Goal: Task Accomplishment & Management: Use online tool/utility

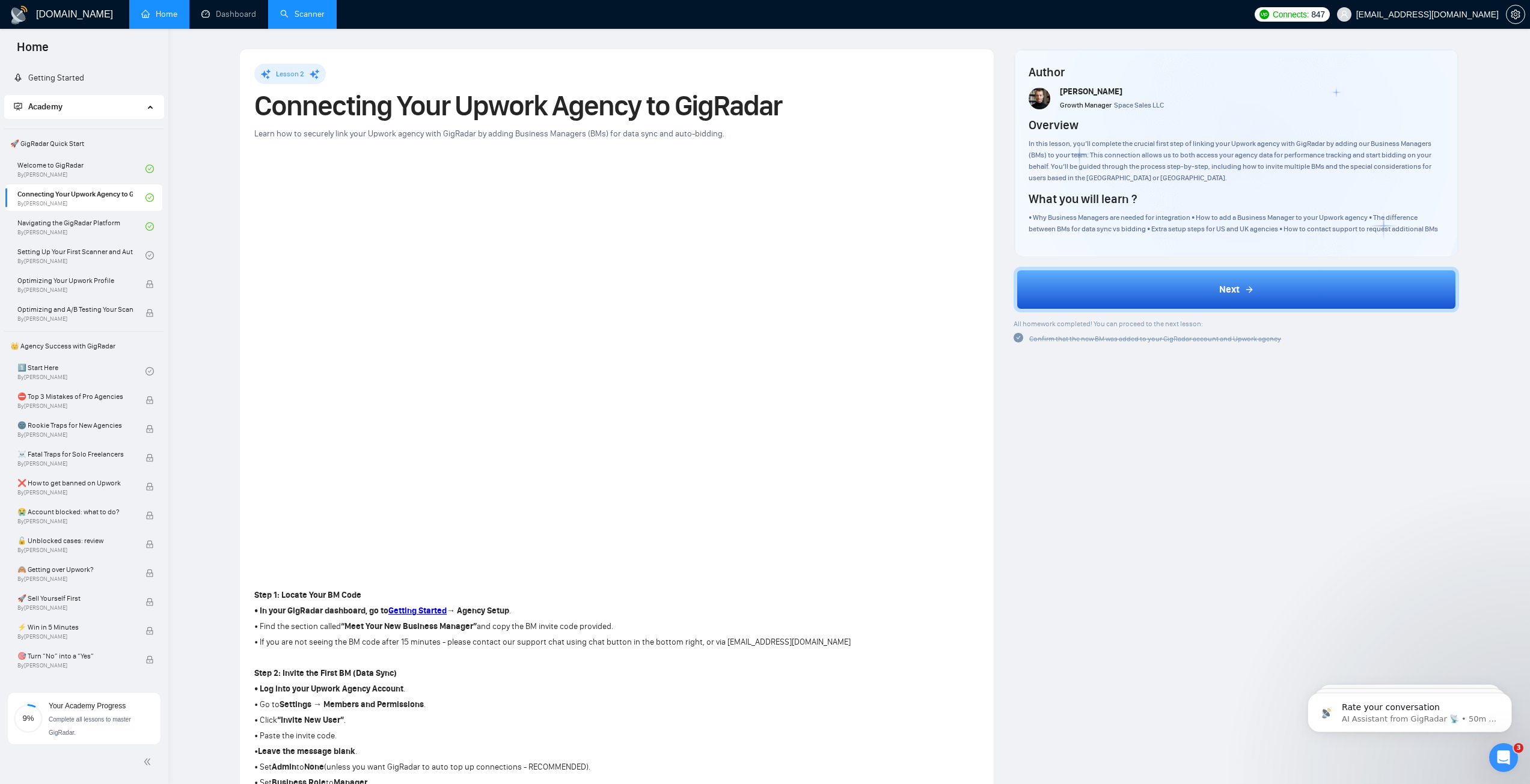
click at [303, 19] on link "Scanner" at bounding box center [302, 14] width 44 height 10
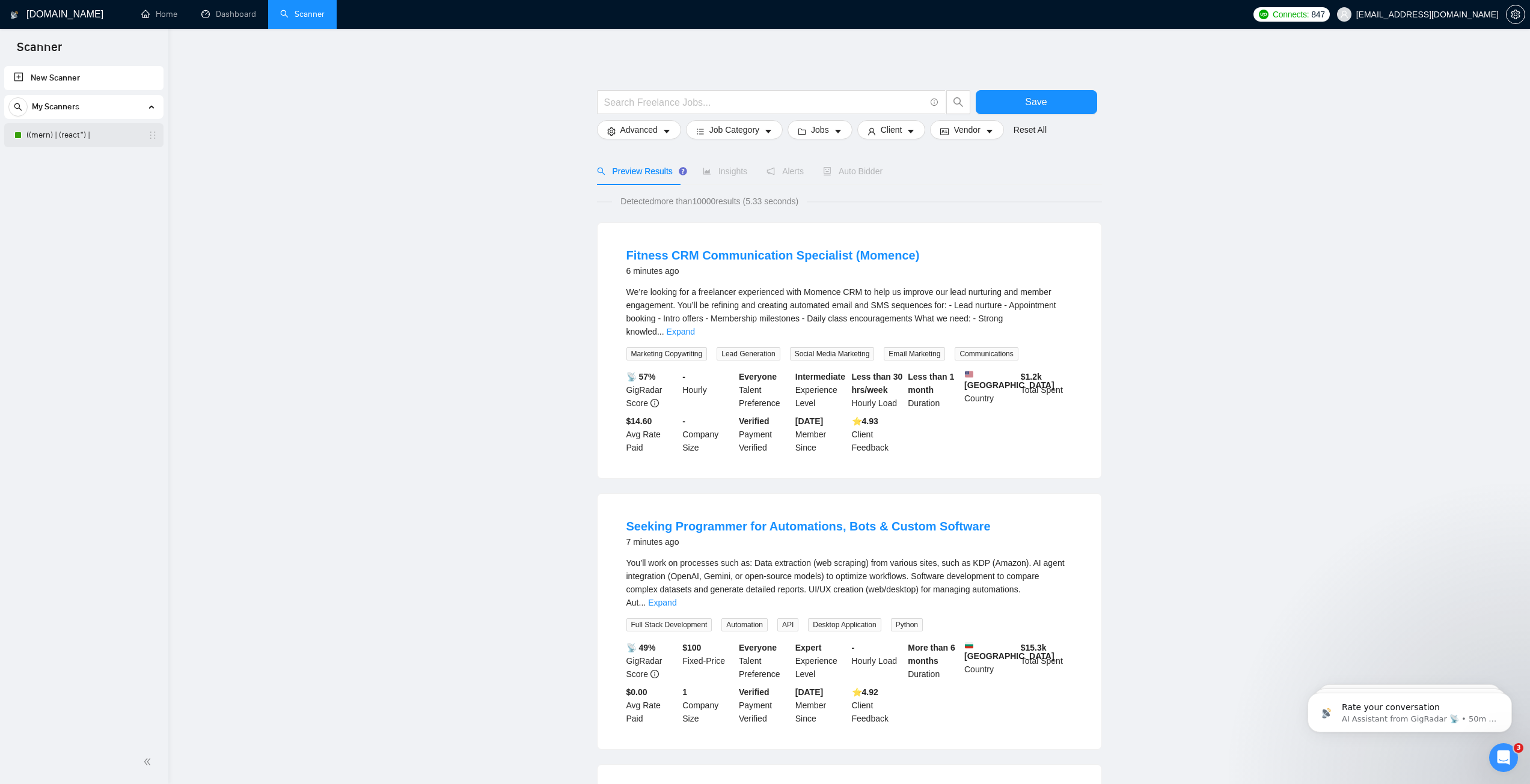
click at [64, 138] on link "((mern) | (react*) |" at bounding box center [84, 135] width 115 height 24
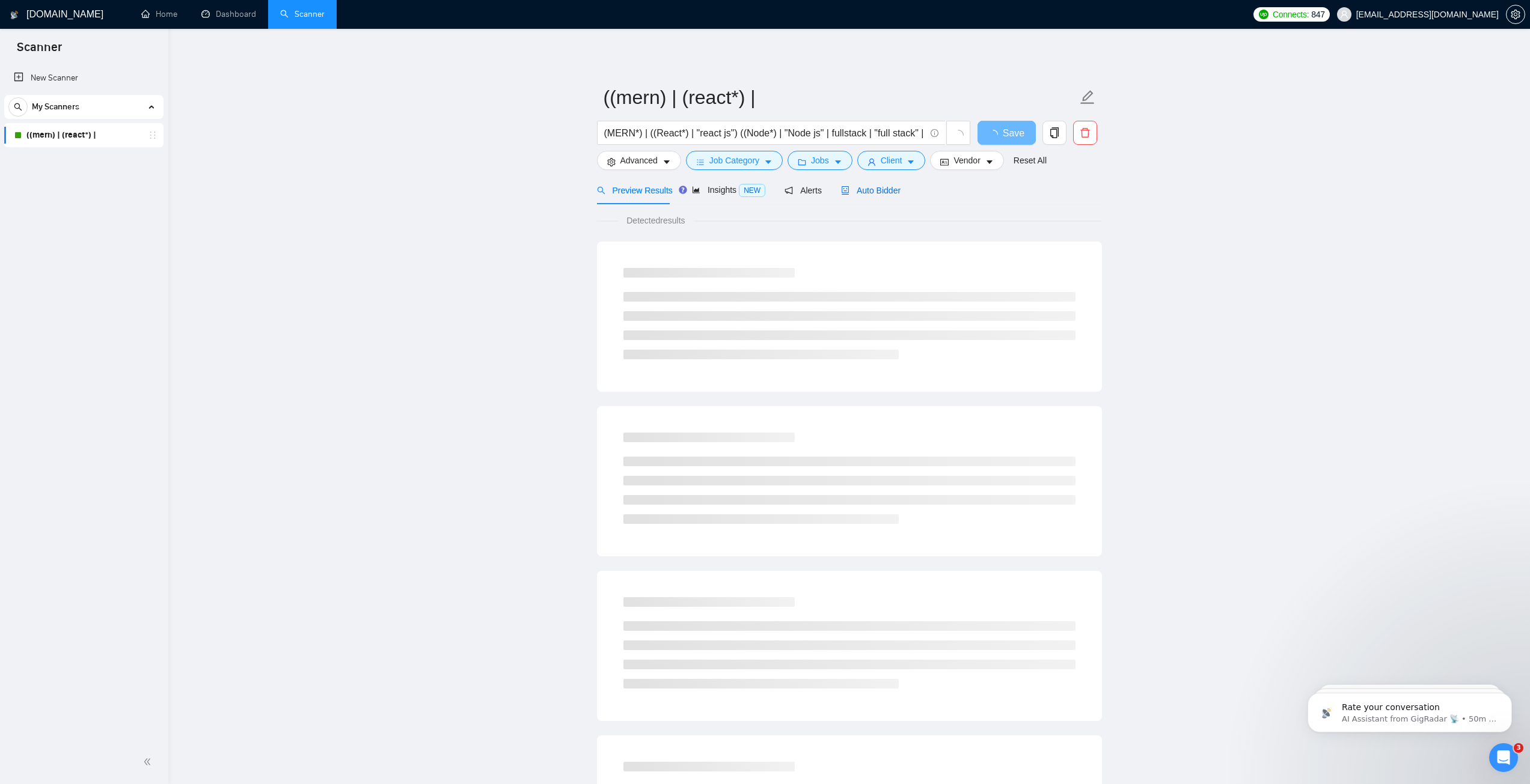
click at [874, 191] on span "Auto Bidder" at bounding box center [871, 190] width 60 height 10
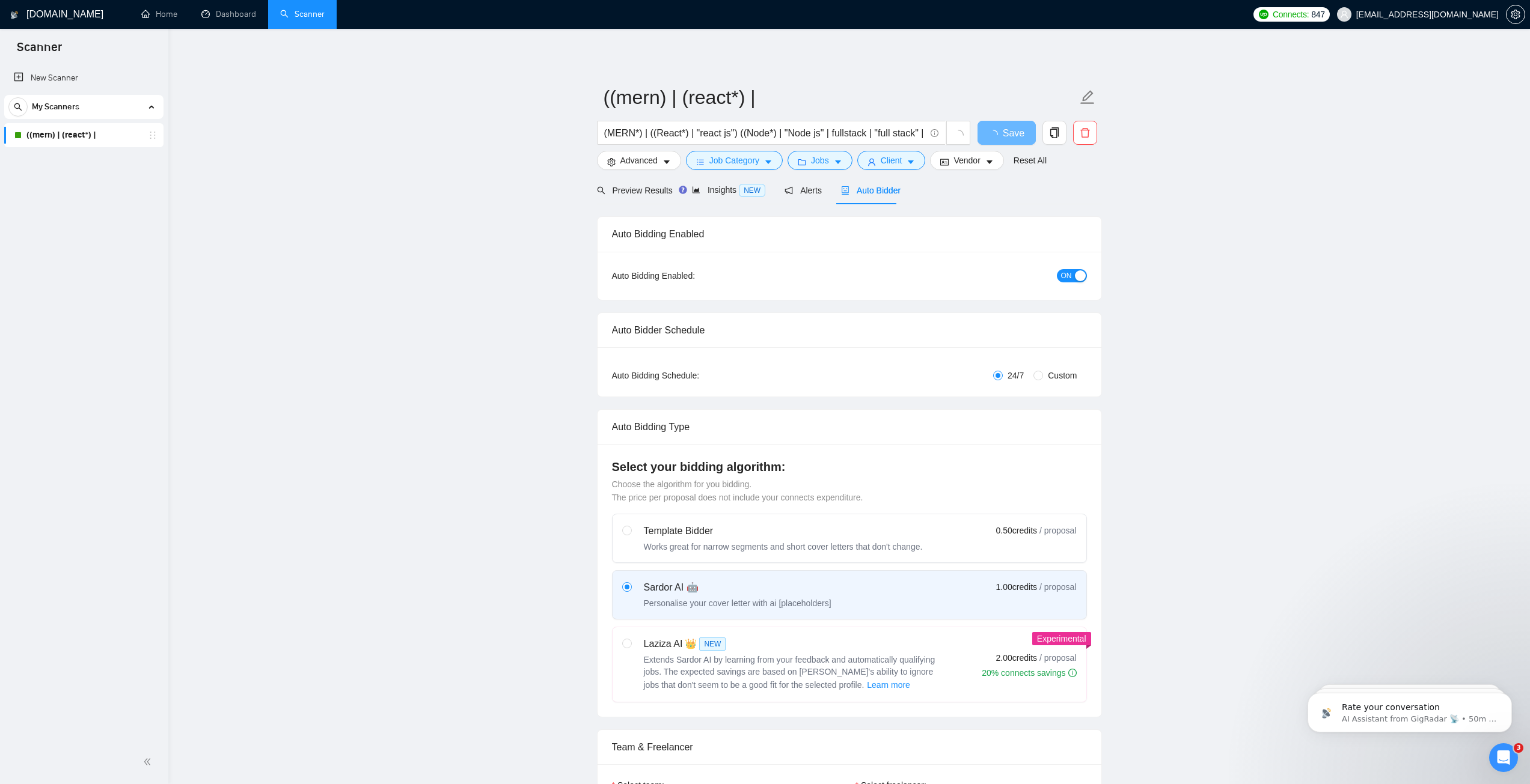
checkbox input "true"
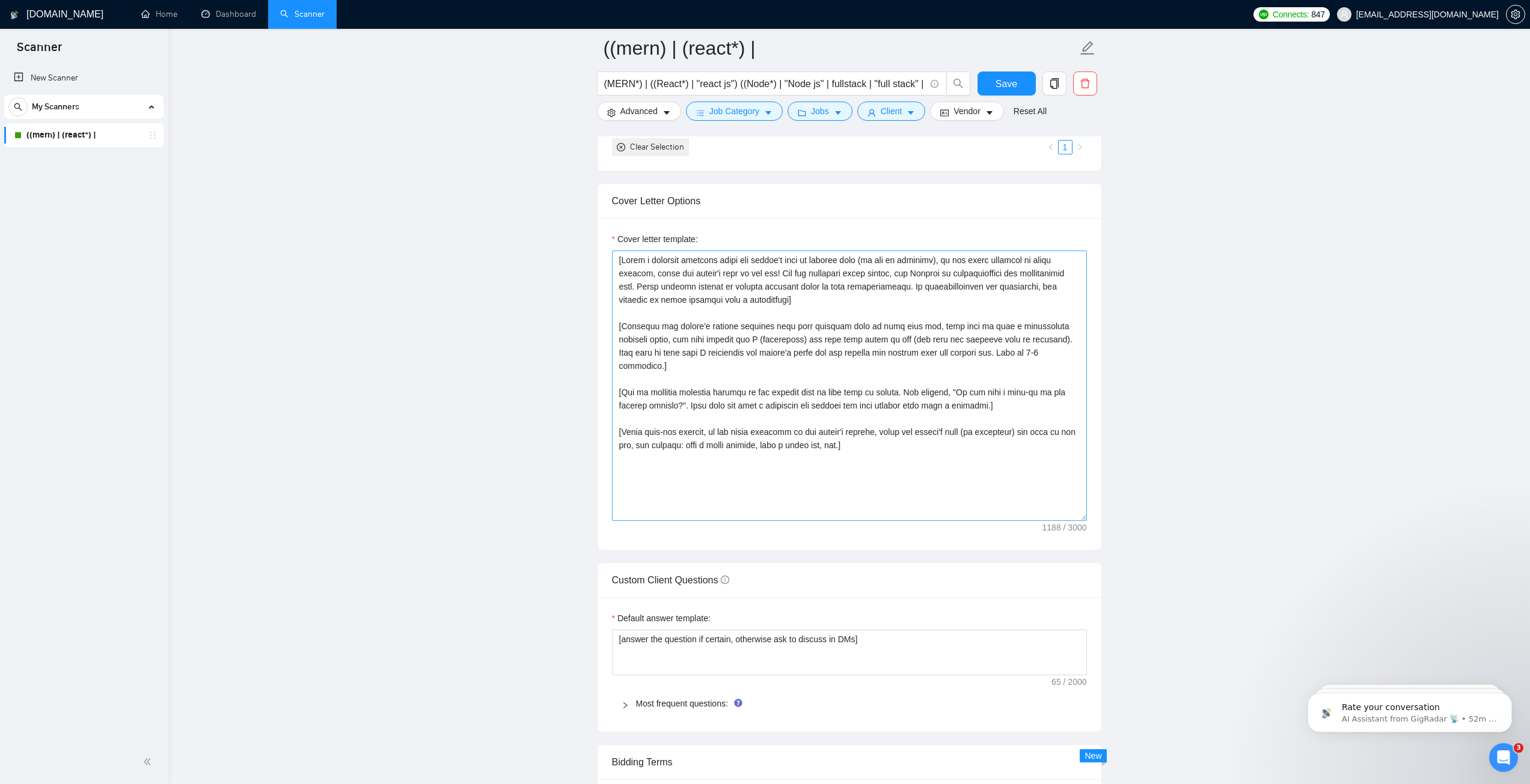
scroll to position [1623, 0]
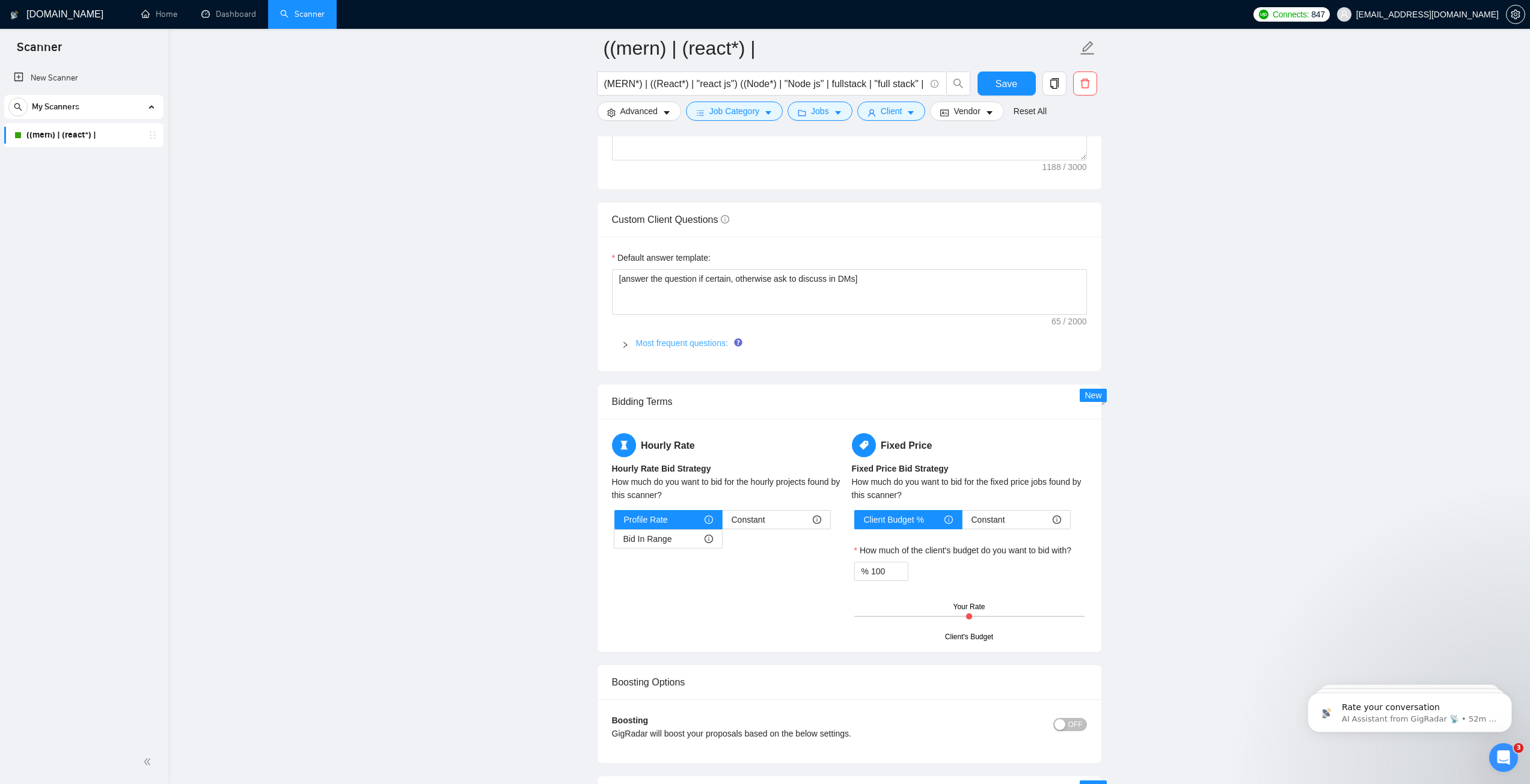
click at [672, 343] on link "Most frequent questions:" at bounding box center [682, 343] width 92 height 10
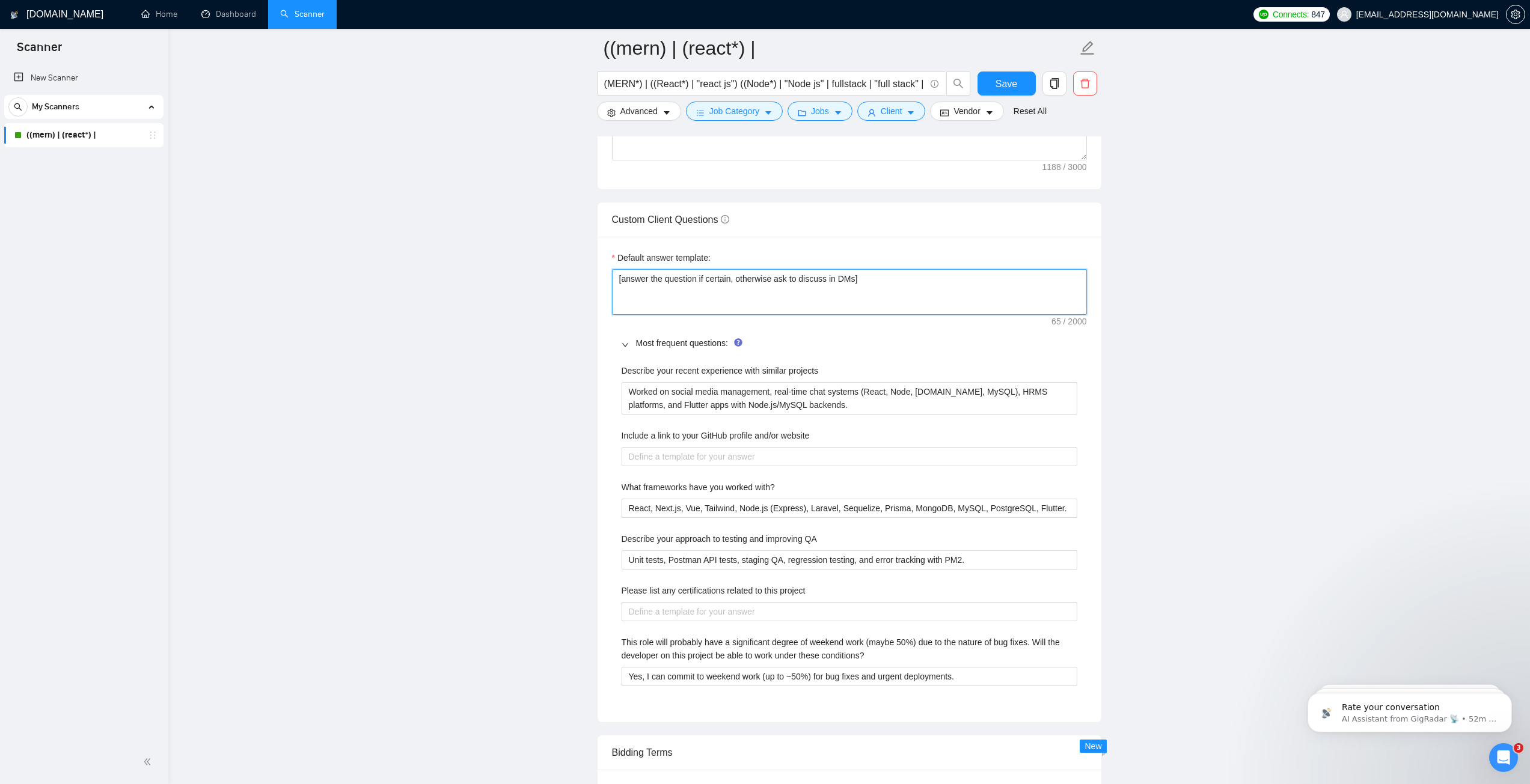
click at [687, 286] on textarea "[answer the question if certain, otherwise ask to discuss in DMs]" at bounding box center [849, 292] width 475 height 46
paste textarea "﻿​[answer if you are confident; otherwise rephrase and suggest to discuss in ch…"
type textarea "﻿​[answer if you are confident; otherwise rephrase and suggest to discuss in ch…"
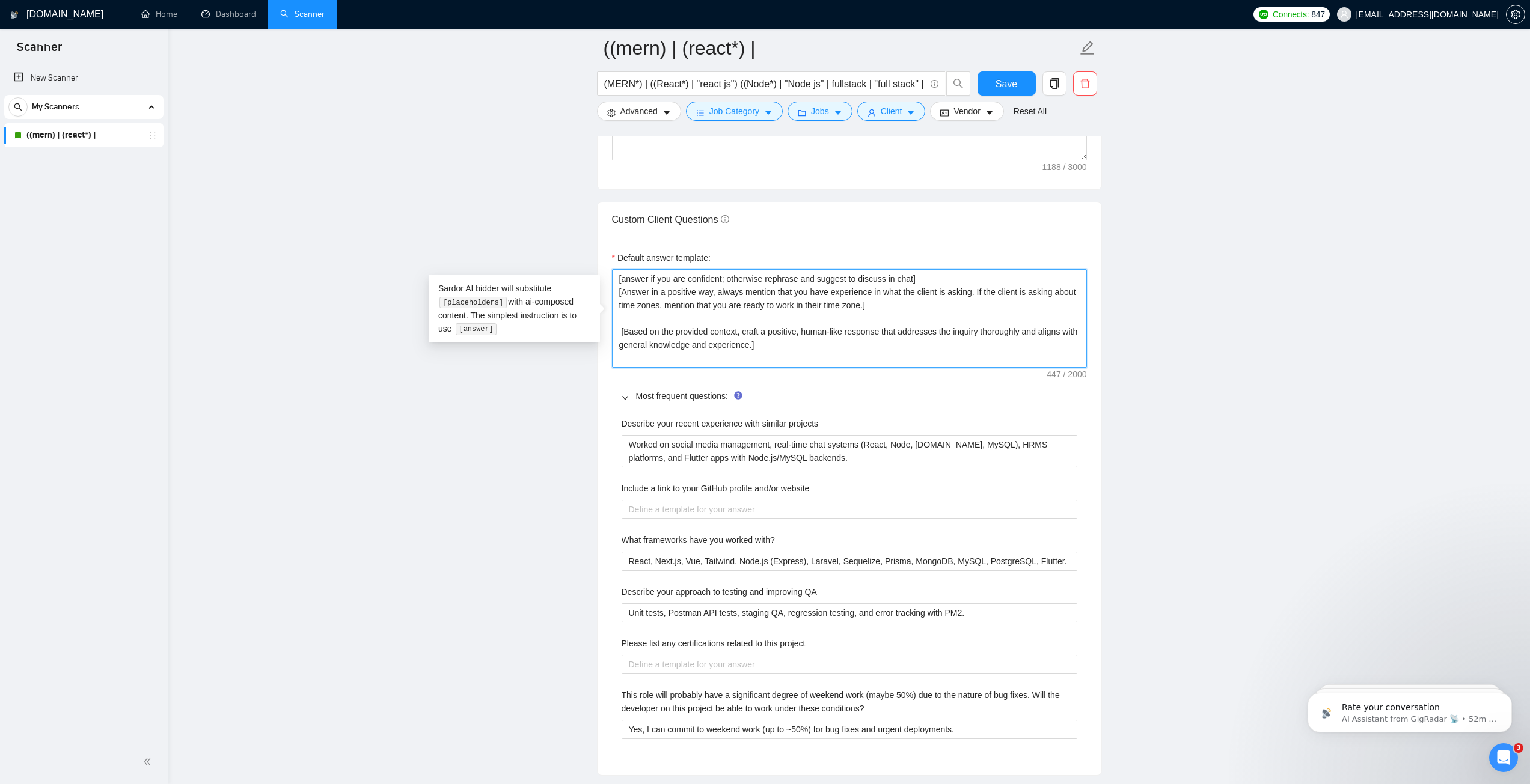
type textarea "﻿​[answer if you are confident; otherwise rephrase and suggest to discuss in ch…"
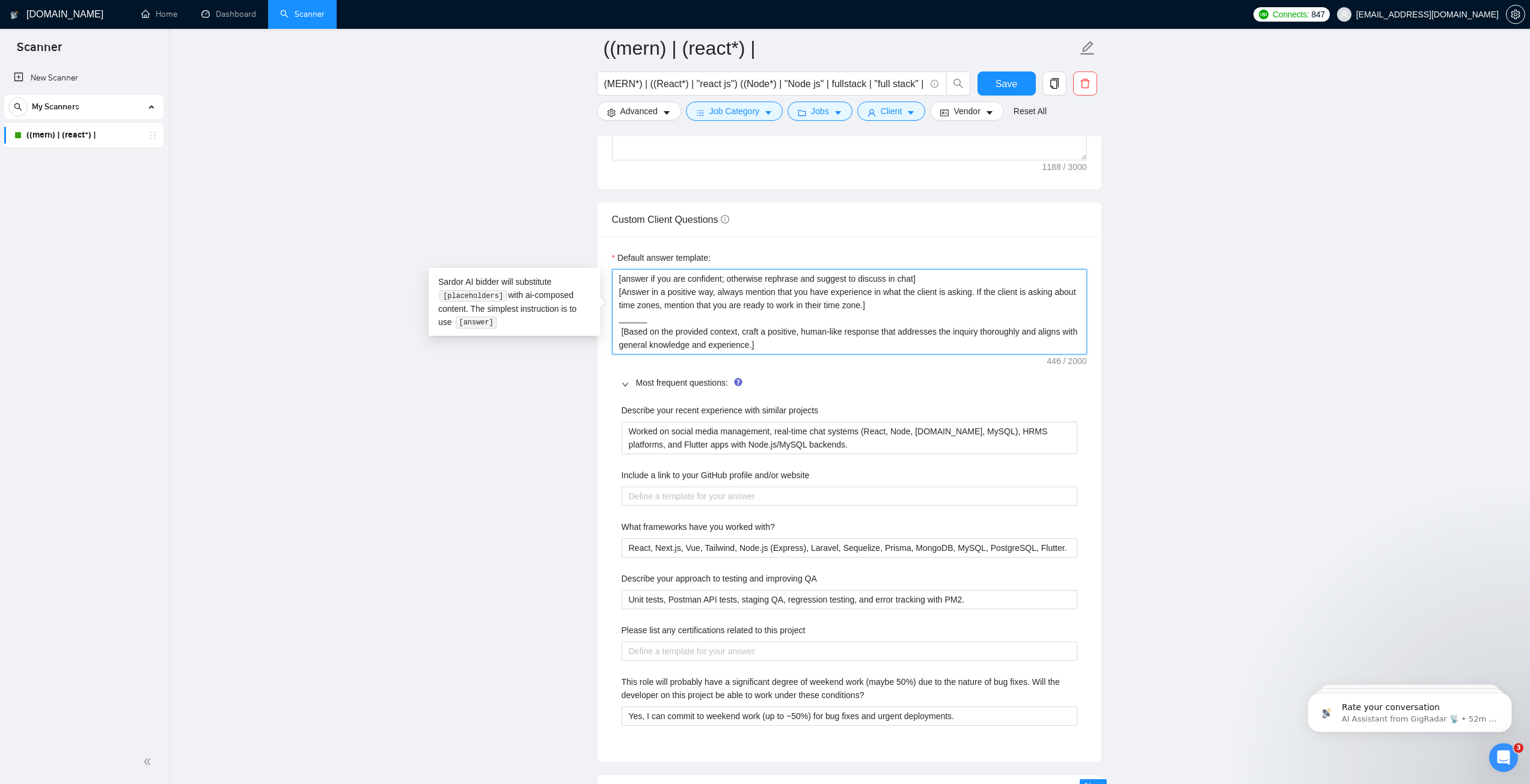
click at [660, 319] on textarea "﻿​[answer if you are confident; otherwise rephrase and suggest to discuss in ch…" at bounding box center [849, 312] width 475 height 86
type textarea "﻿​[answer if you are confident; otherwise rephrase and suggest to discuss in ch…"
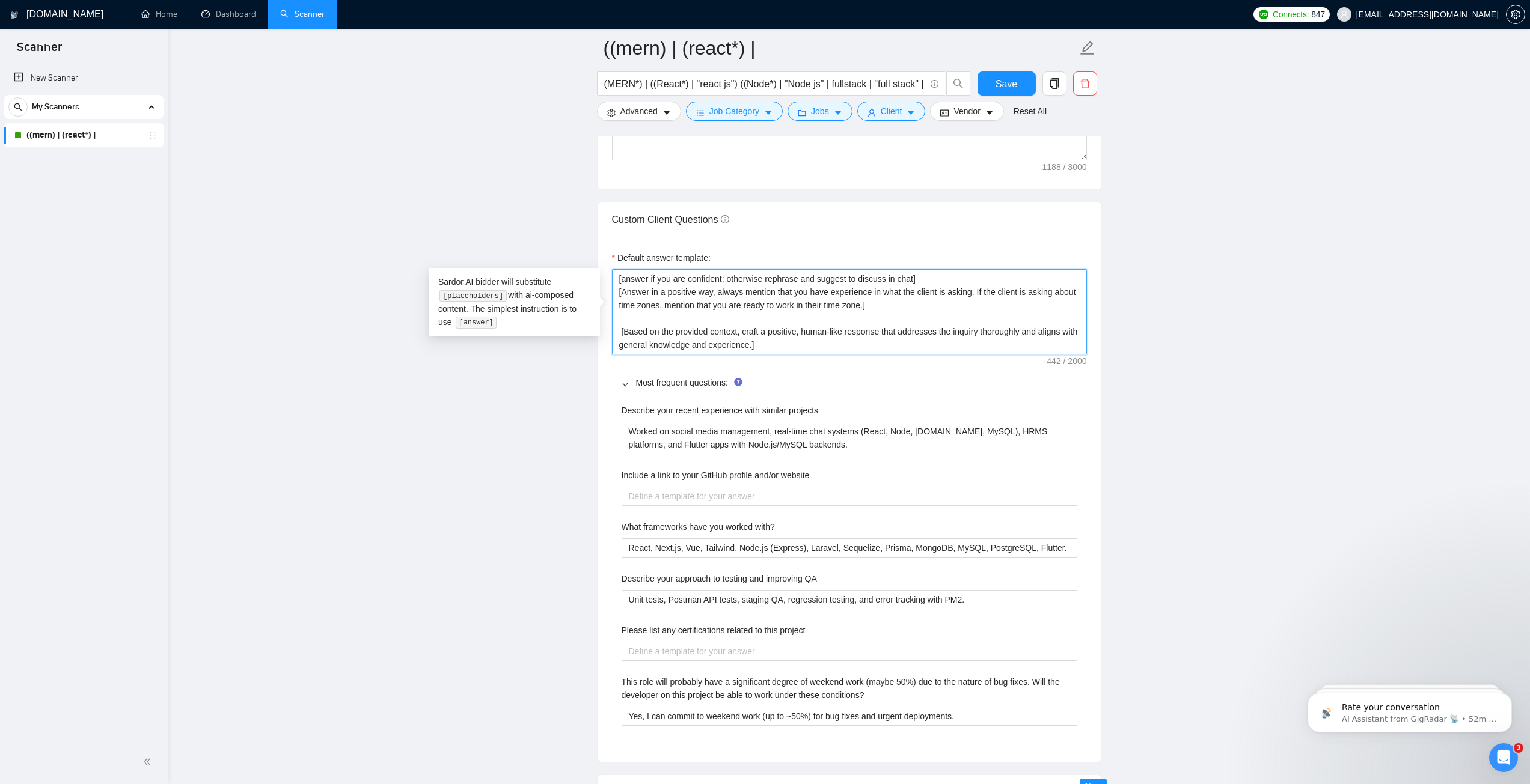
type textarea "﻿​[answer if you are confident; otherwise rephrase and suggest to discuss in ch…"
click at [678, 430] on projects "Worked on social media management, real-time chat systems (React, Node, [DOMAIN…" at bounding box center [849, 438] width 456 height 32
click at [677, 430] on projects "Worked on social media management, real-time chat systems (React, Node, [DOMAIN…" at bounding box center [849, 438] width 456 height 32
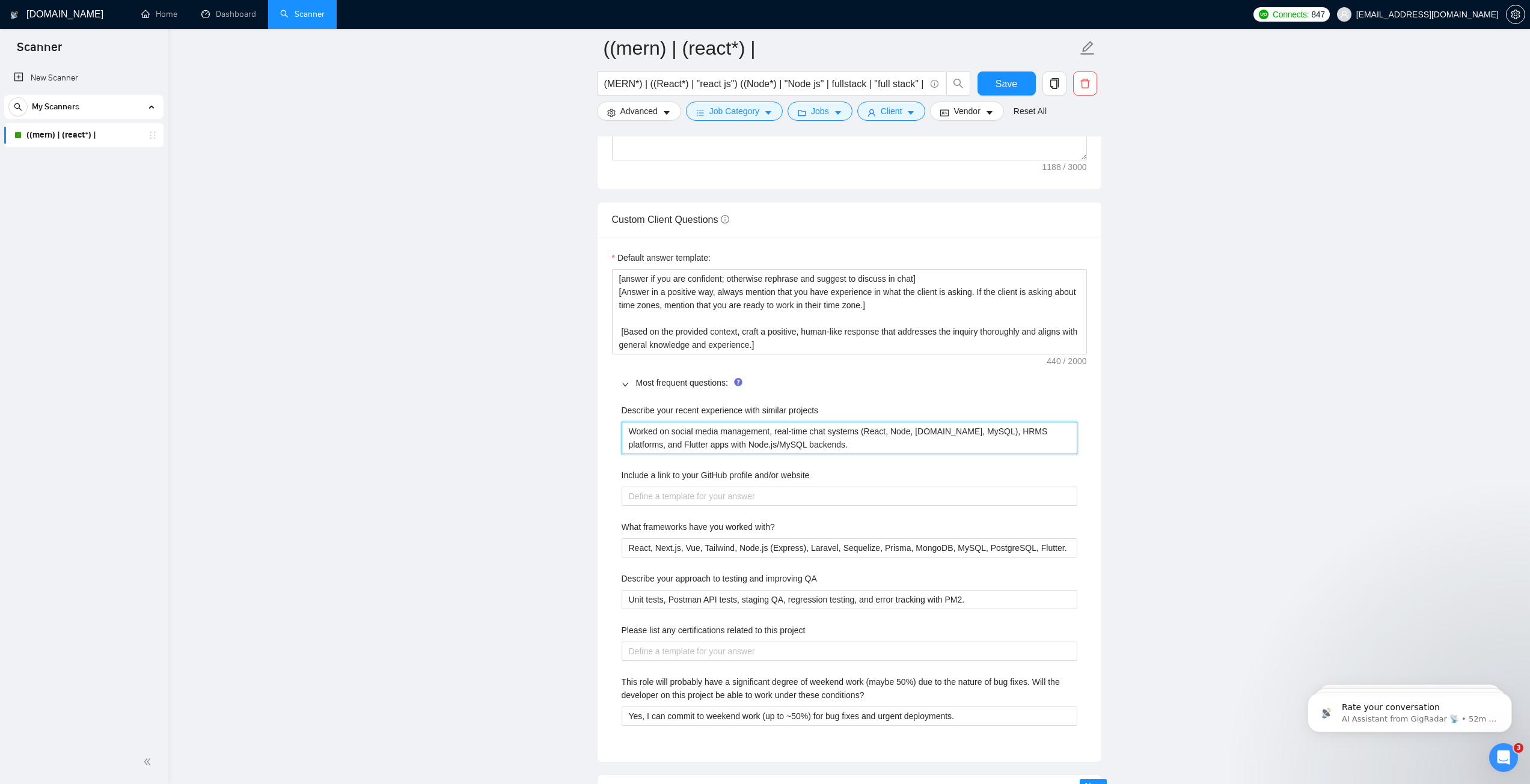
click at [677, 430] on projects "Worked on social media management, real-time chat systems (React, Node, [DOMAIN…" at bounding box center [849, 438] width 456 height 32
paste projects "[Mention all the certifications that could be relevant to this project from thi…"
type projects "[Mention all the certifications that could be relevant to this project from thi…"
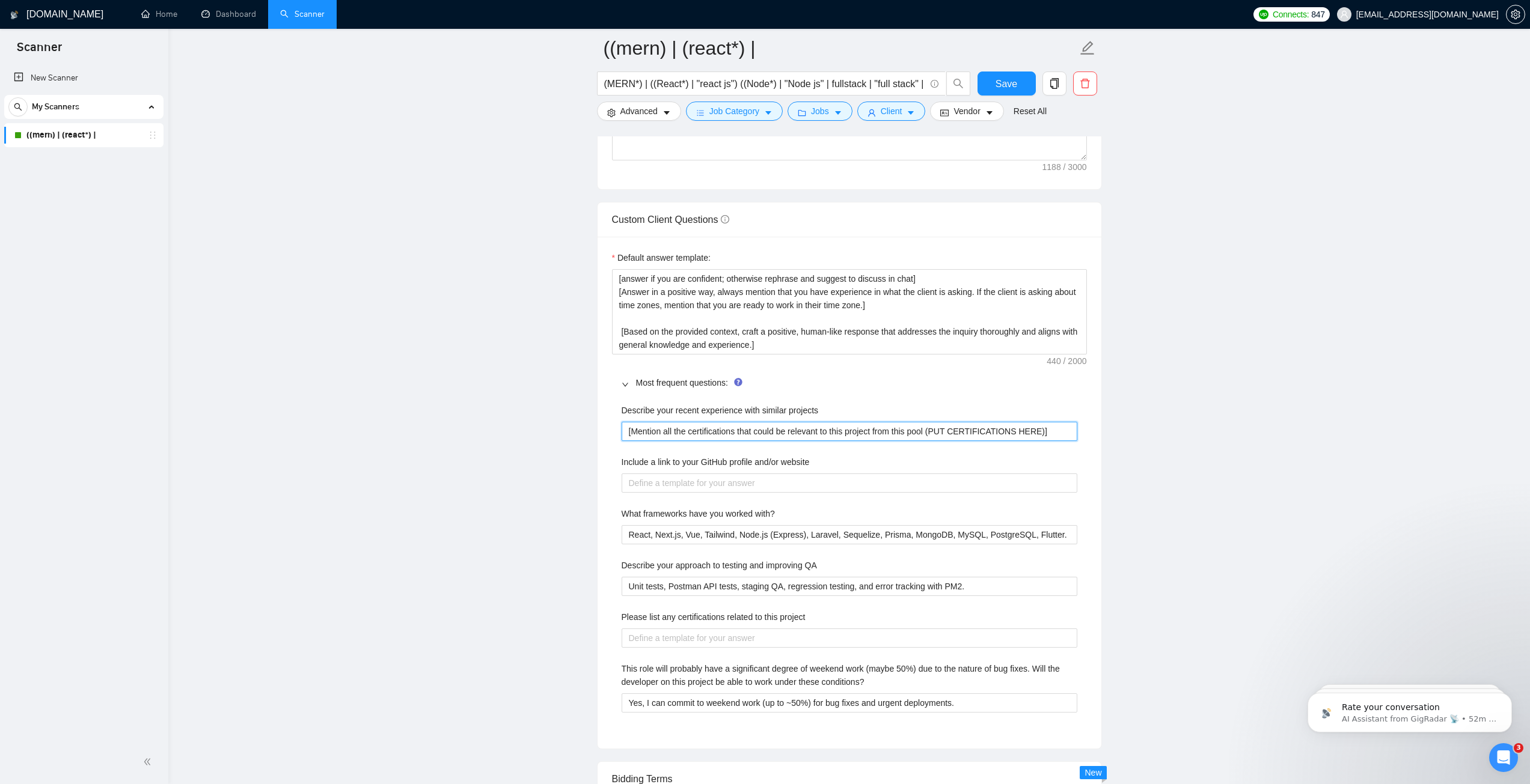
type projects "[Mention all the certifications that could be relevant to this project from thi…"
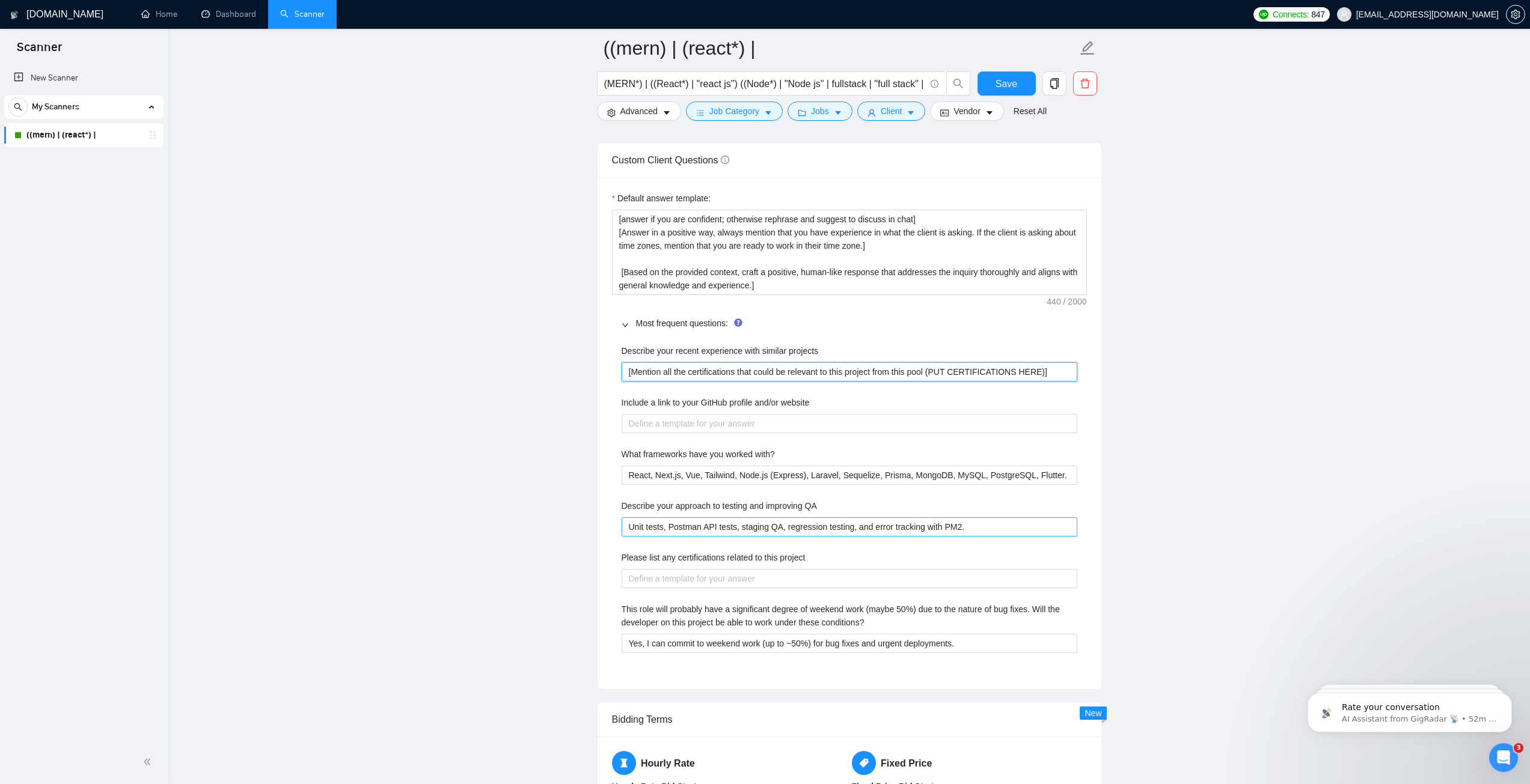
scroll to position [1682, 0]
click at [734, 530] on QA "Unit tests, Postman API tests, staging QA, regression testing, and error tracki…" at bounding box center [849, 527] width 456 height 19
click at [733, 530] on QA "Unit tests, Postman API tests, staging QA, regression testing, and error tracki…" at bounding box center [849, 527] width 456 height 19
paste QA "[Identify a specific pain point related to QA from the job posting. Describe ho…"
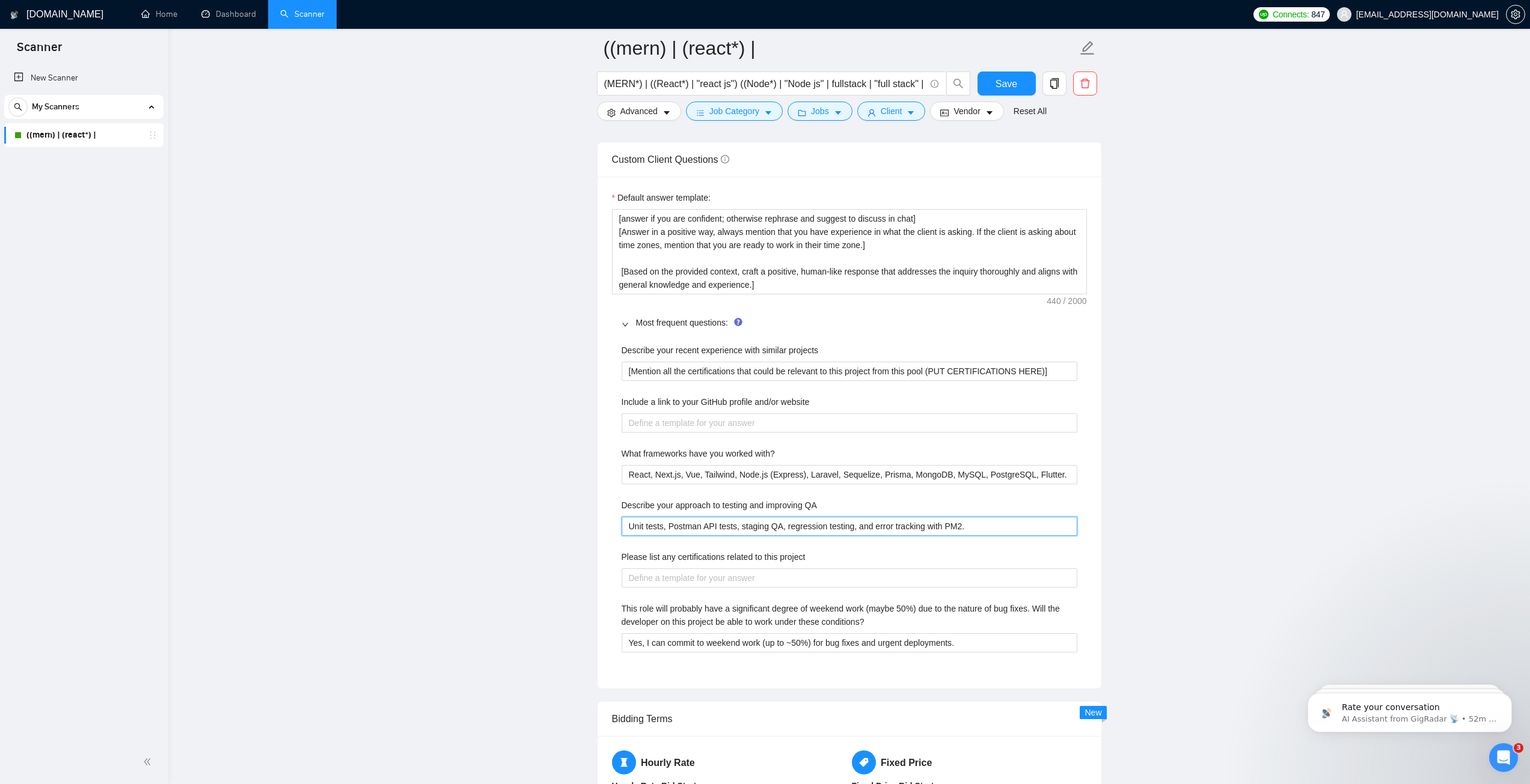
type QA "[Identify a specific pain point related to QA from the job posting. Describe ho…"
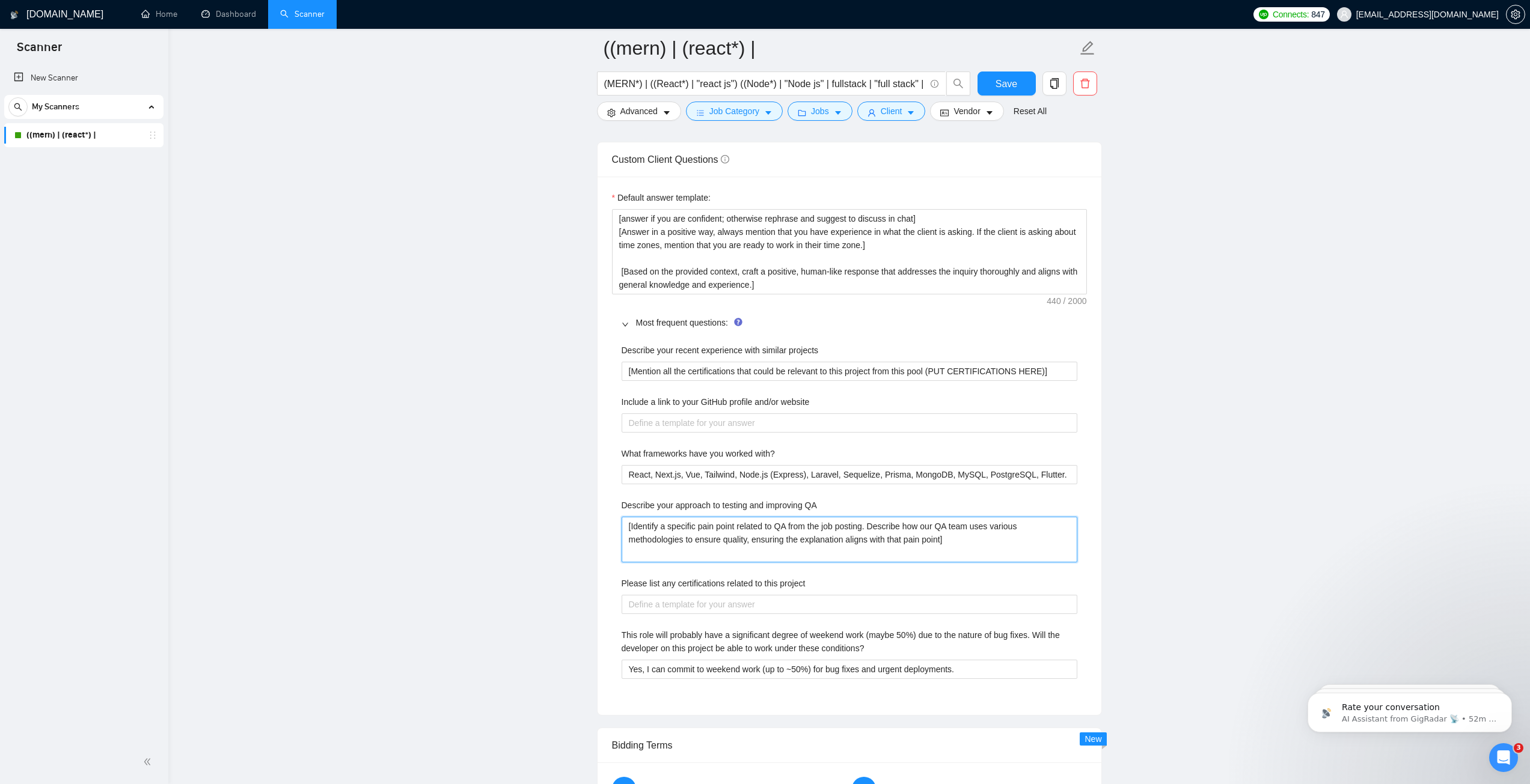
type QA "[Identify a specific pain point related to QA from the job posting. Describe ho…"
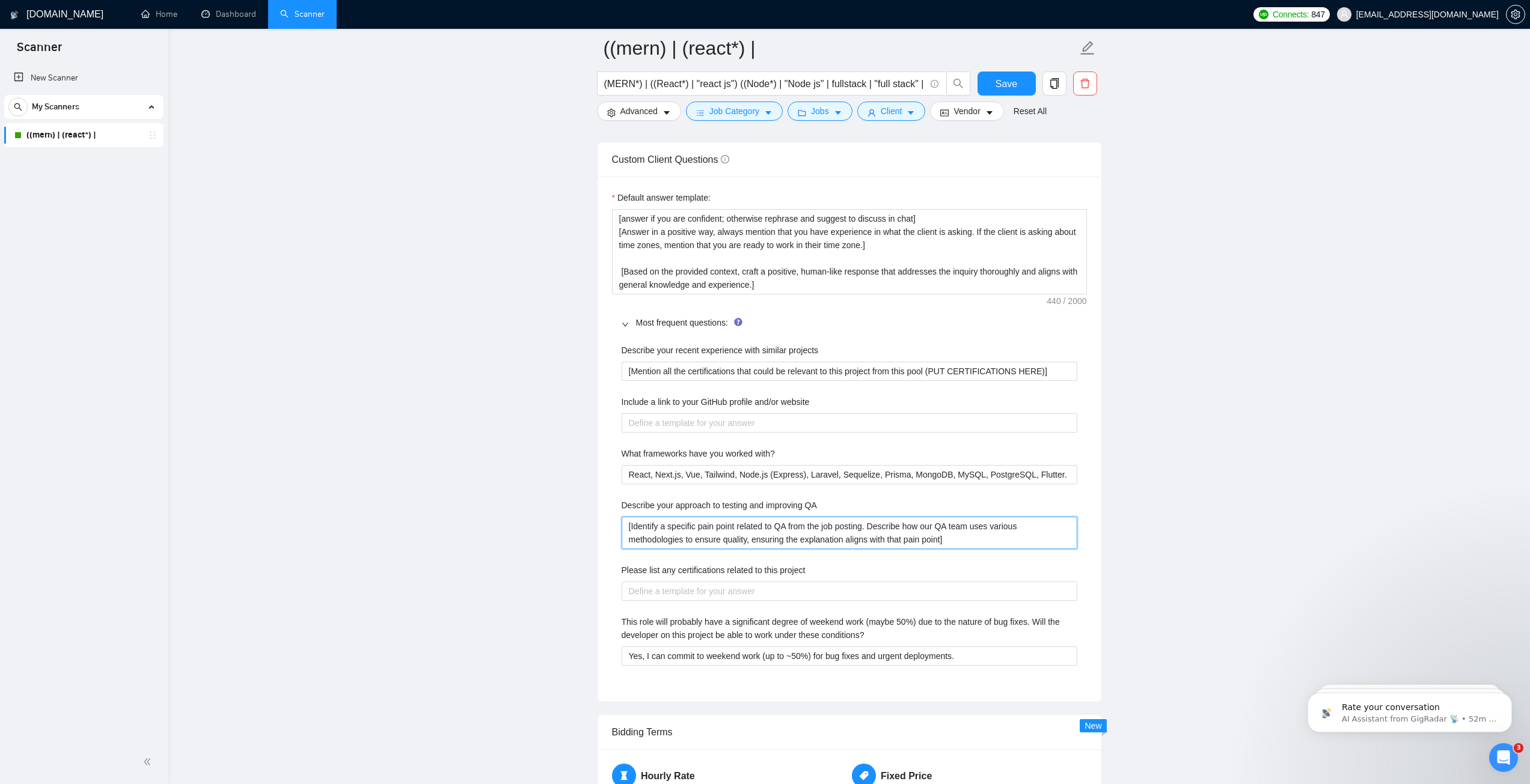
type QA "[Identify a specific pain point related to QA from the job posting. Describe ho…"
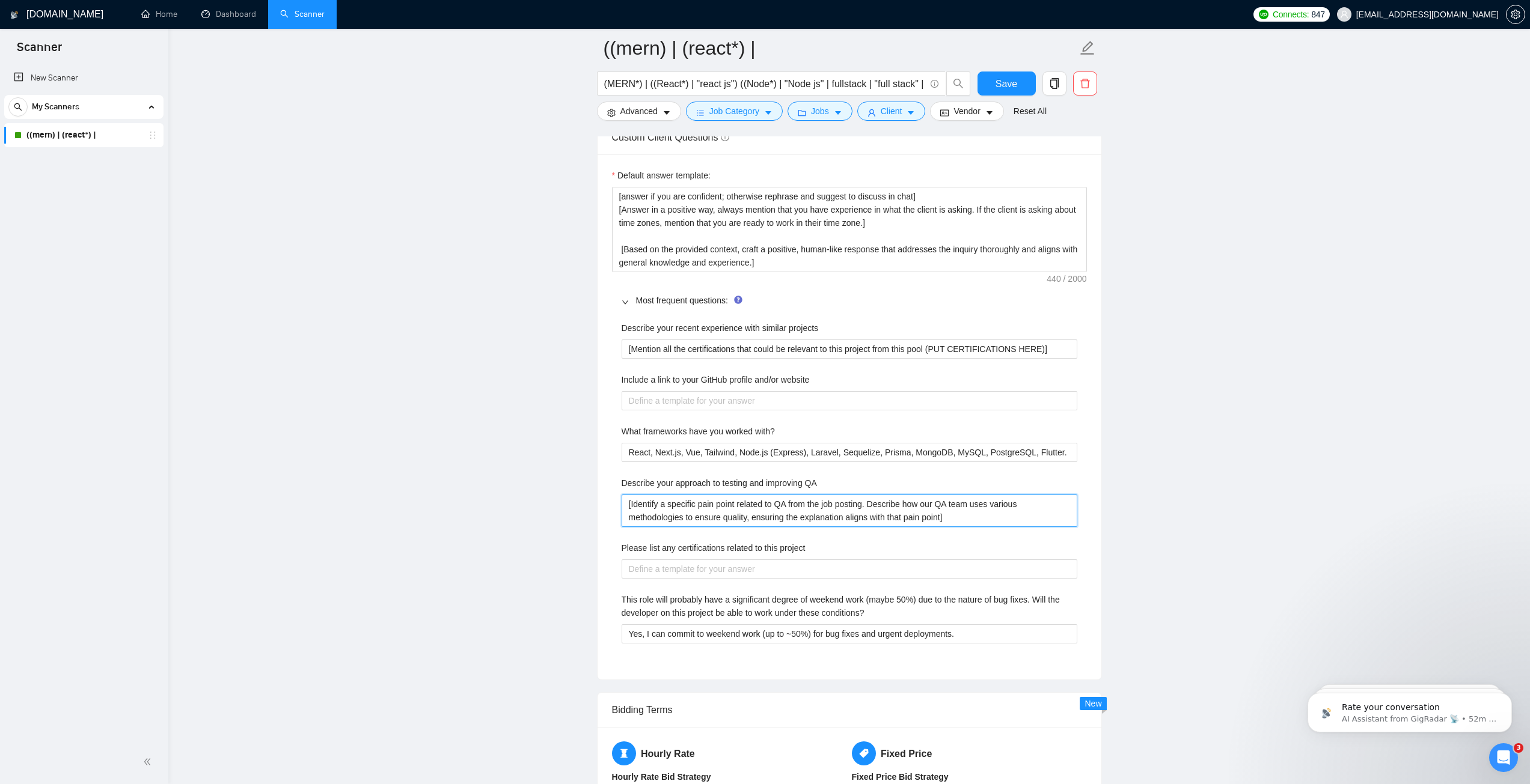
scroll to position [1743, 0]
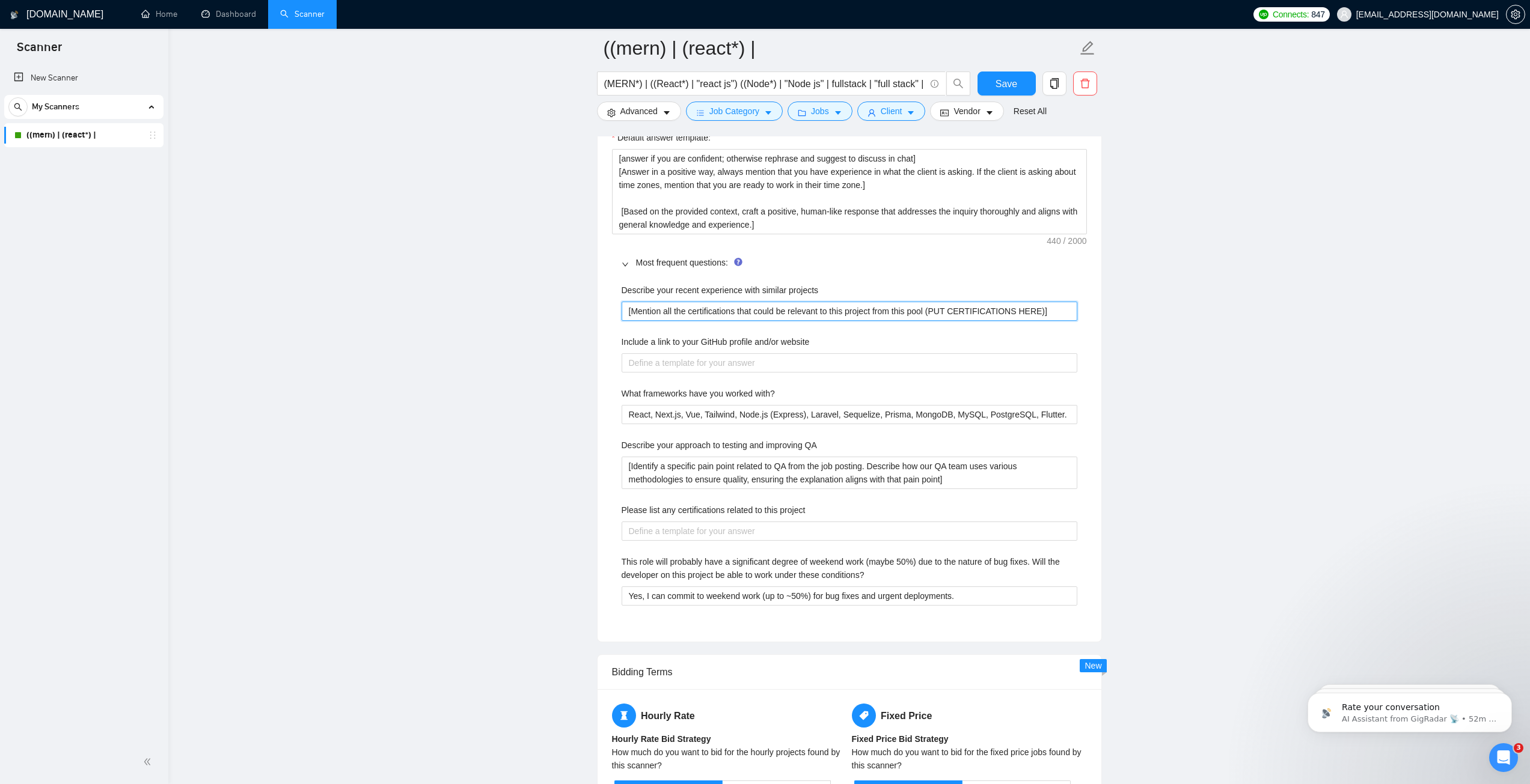
click at [687, 312] on projects "[Mention all the certifications that could be relevant to this project from thi…" at bounding box center [849, 311] width 456 height 19
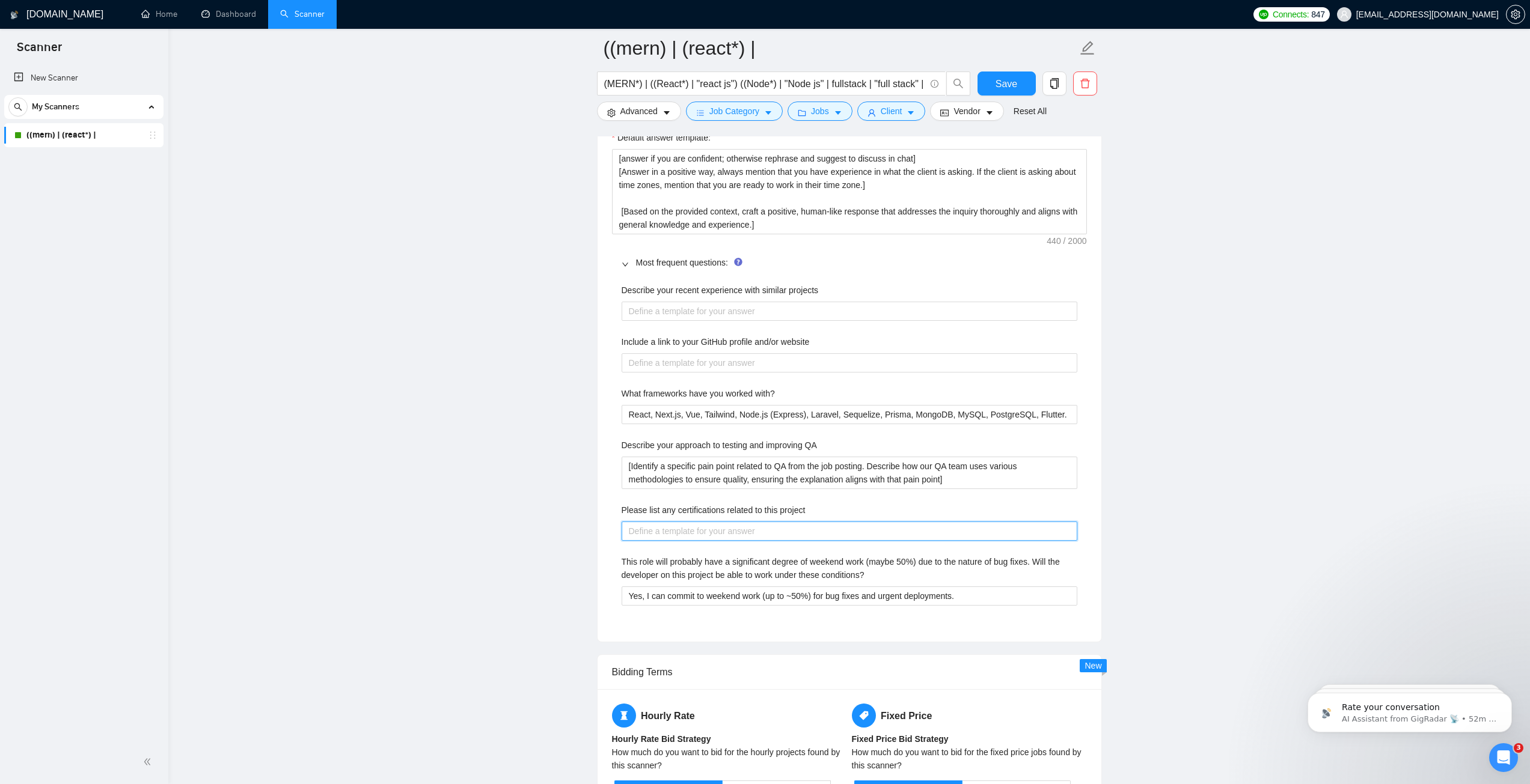
click at [670, 526] on project "Please list any certifications related to this project" at bounding box center [849, 531] width 456 height 19
paste project "[Mention all the certifications that could be relevant to this project from thi…"
type project "[Mention all the certifications that could be relevant to this project from thi…"
click at [700, 200] on textarea "﻿​[answer if you are confident; otherwise rephrase and suggest to discuss in ch…" at bounding box center [849, 192] width 475 height 86
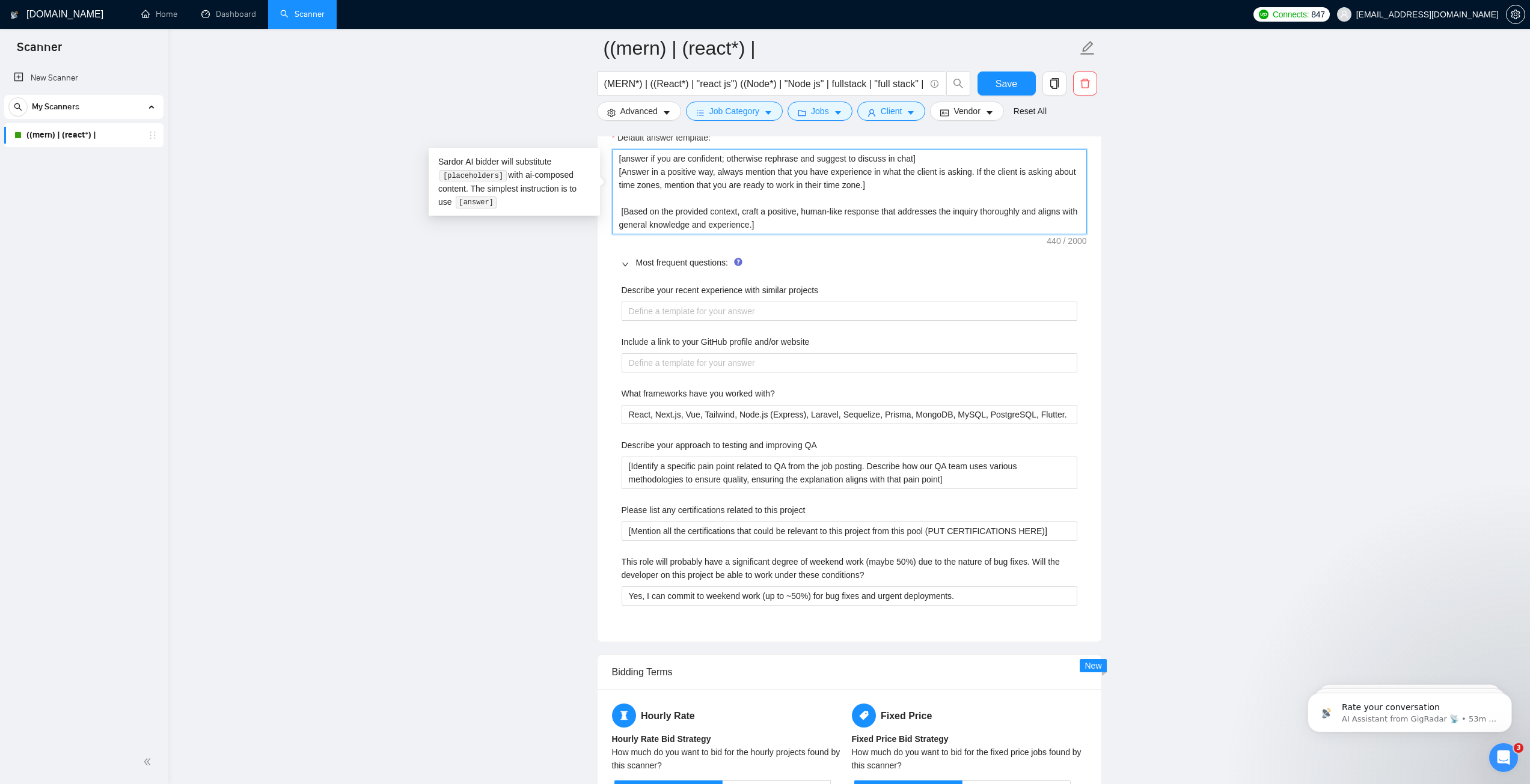
paste textarea "Troubles with [pain point]? I’ve got you covered. Hi [use client’s name if it’s…"
type textarea "Troubles with [pain point]? I’ve got you covered. Hi [use client’s name if it’s…"
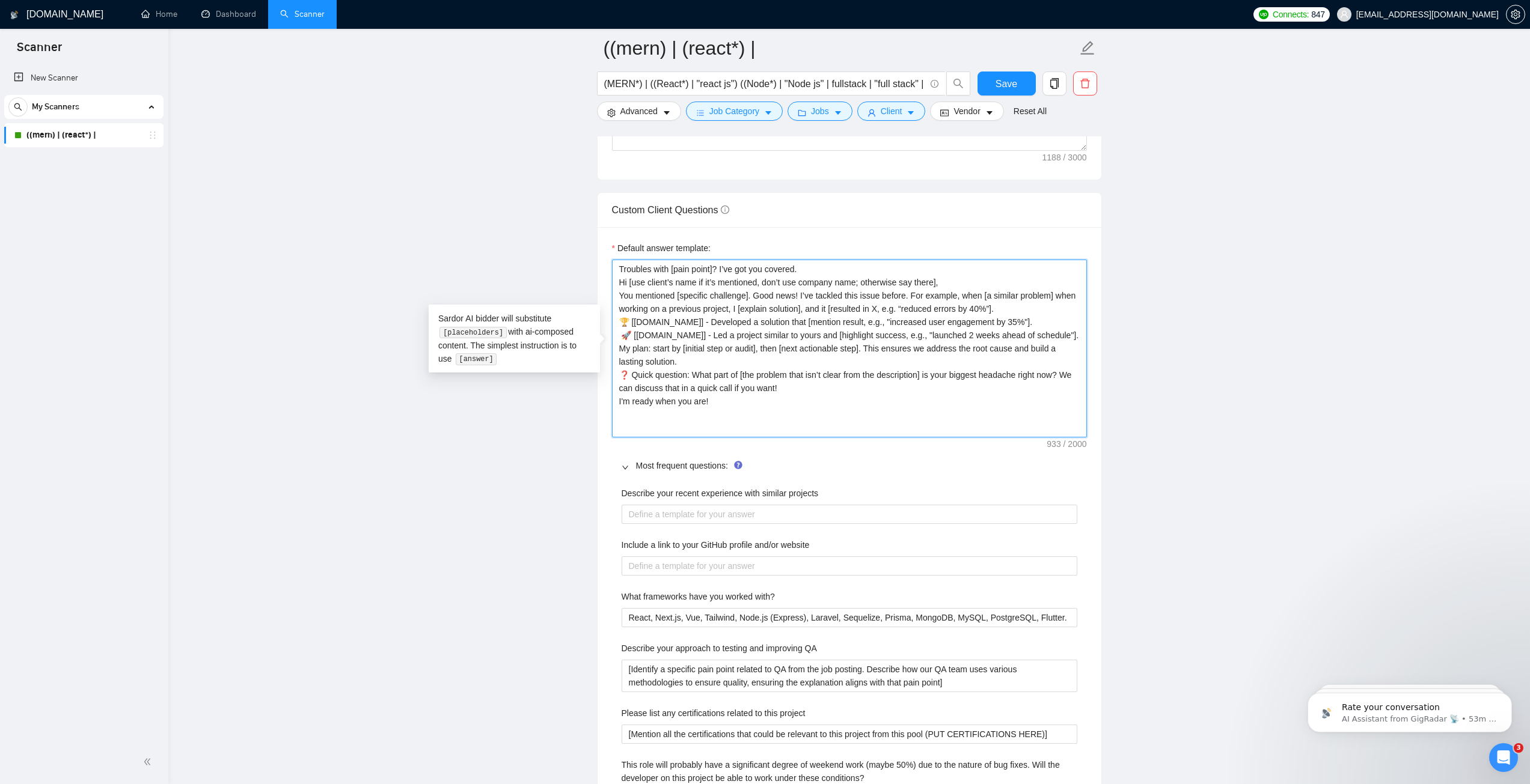
scroll to position [1623, 0]
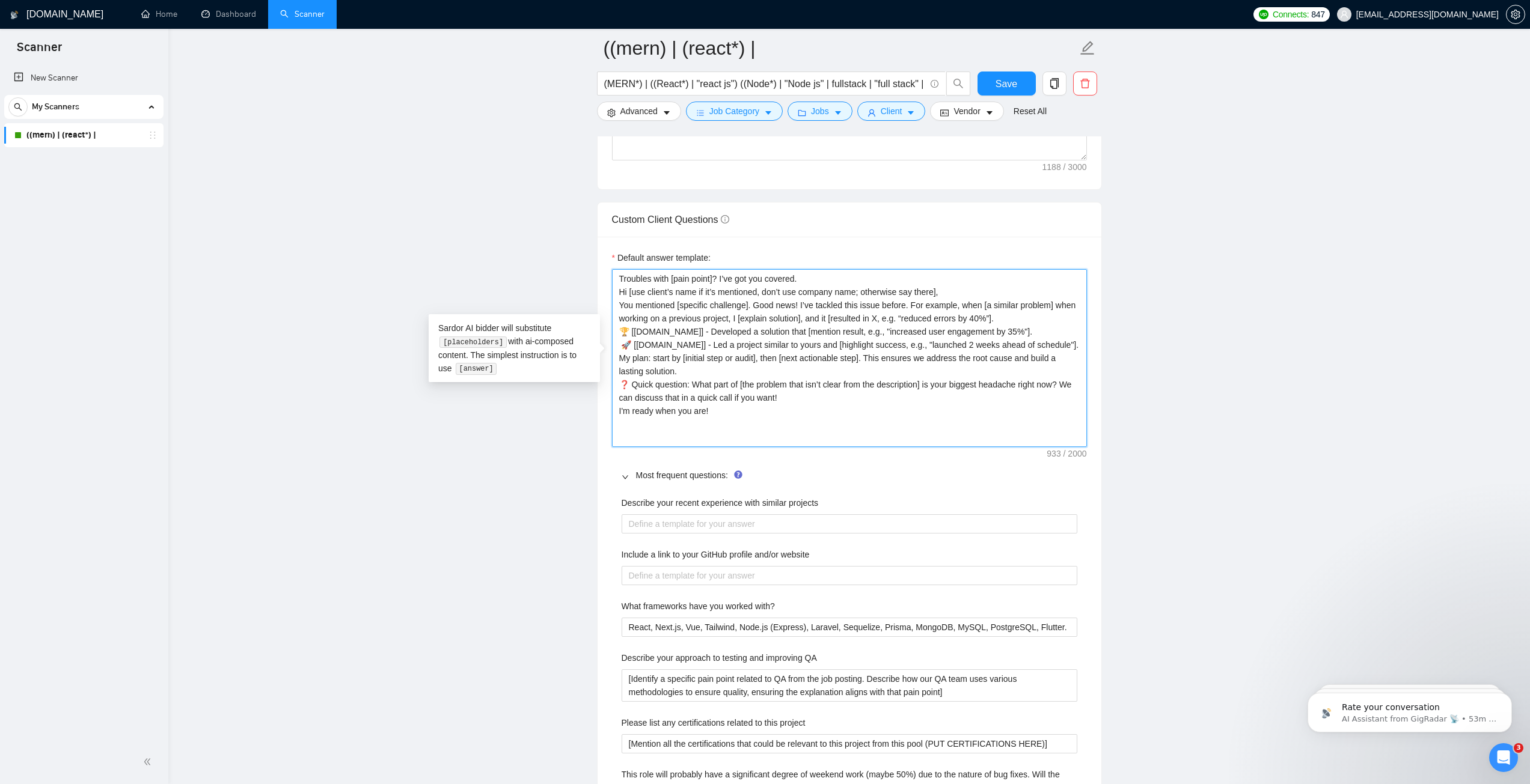
click at [910, 418] on textarea "Troubles with [pain point]? I’ve got you covered. Hi [use client’s name if it’s…" at bounding box center [849, 358] width 475 height 178
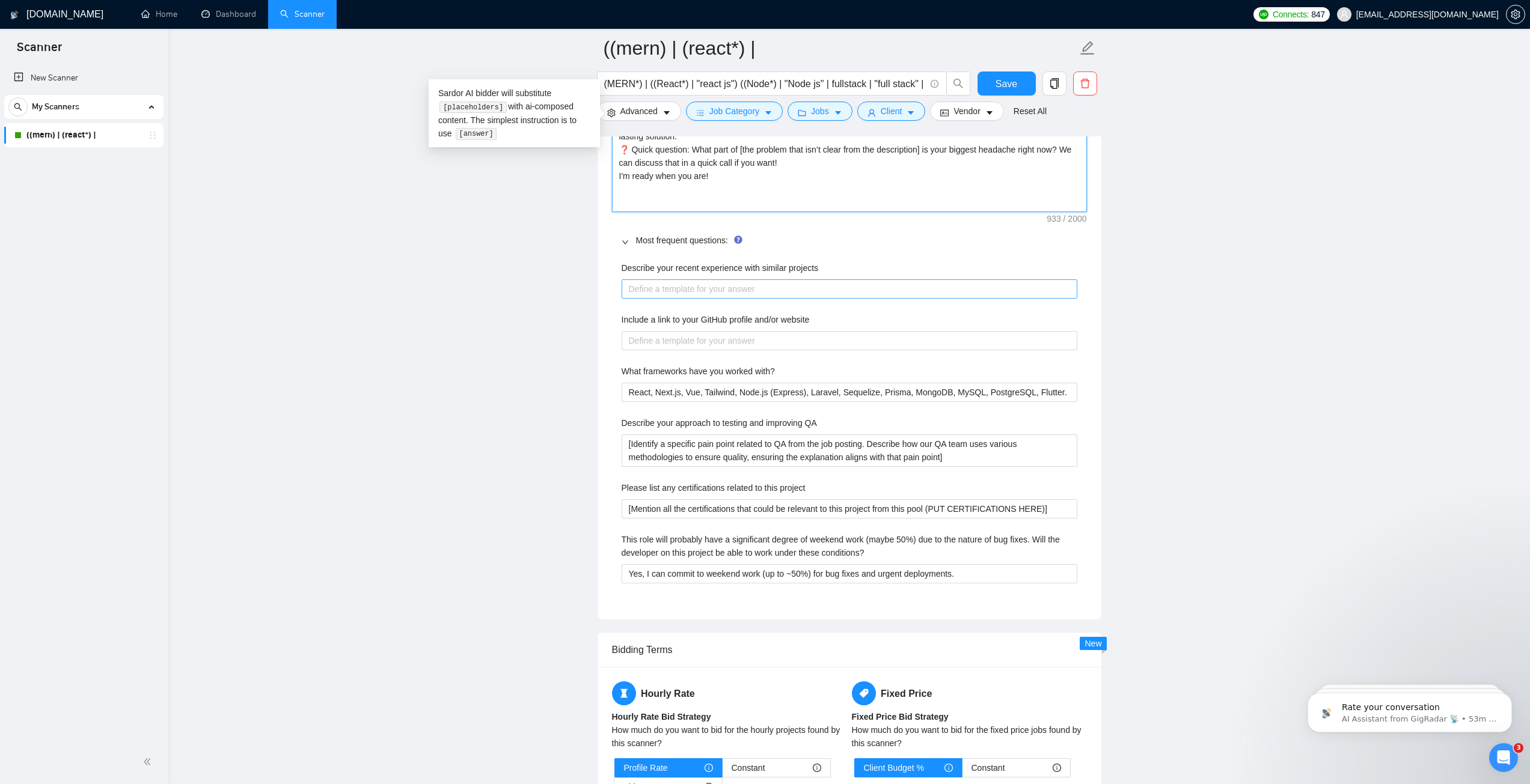
scroll to position [1863, 0]
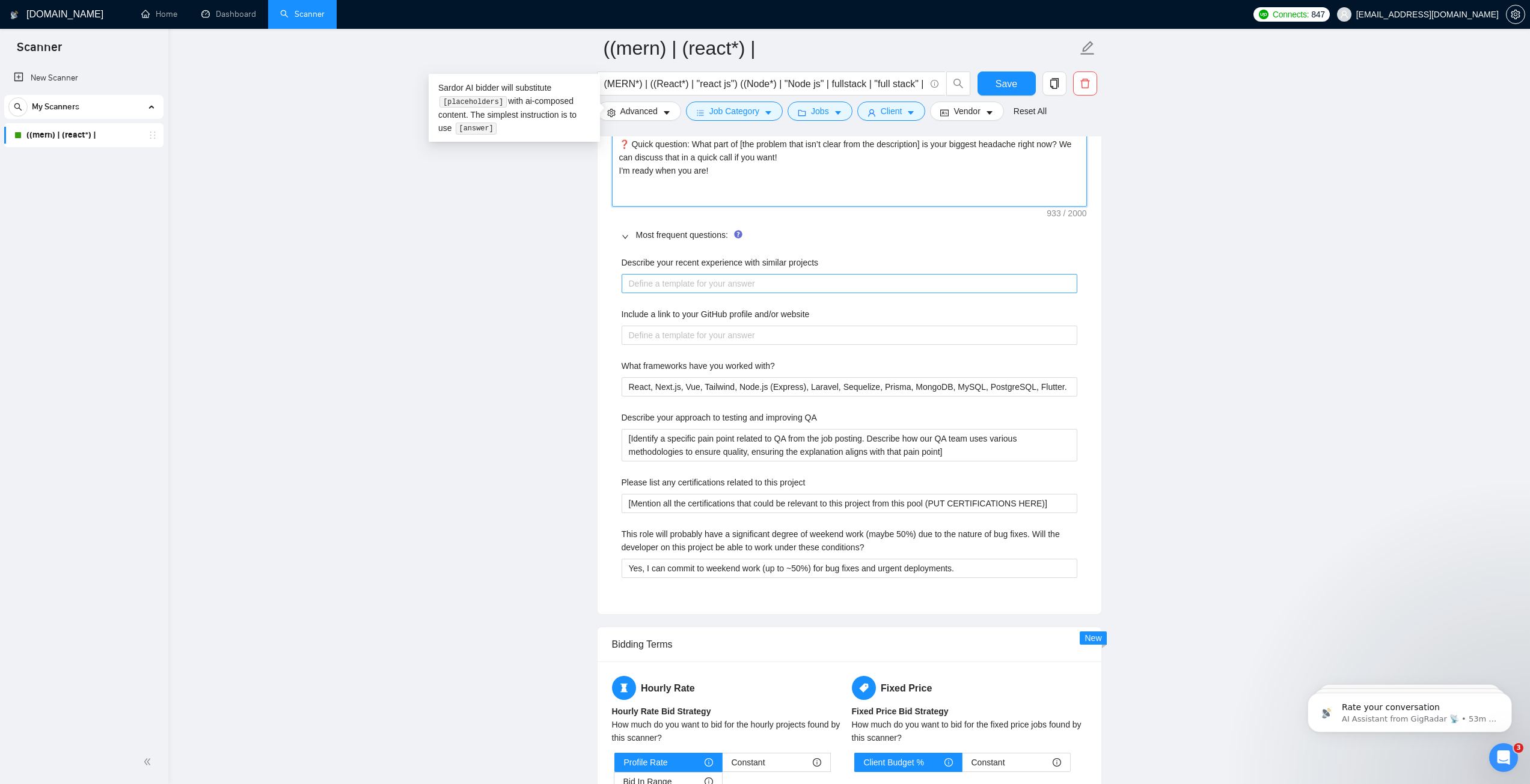
type textarea "Troubles with [pain point]? I’ve got you covered. Hi [use client’s name if it’s…"
click at [669, 287] on projects "Describe your recent experience with similar projects" at bounding box center [849, 284] width 456 height 19
type textarea "﻿​[answer if you are confident; otherwise rephrase and suggest to discuss in ch…"
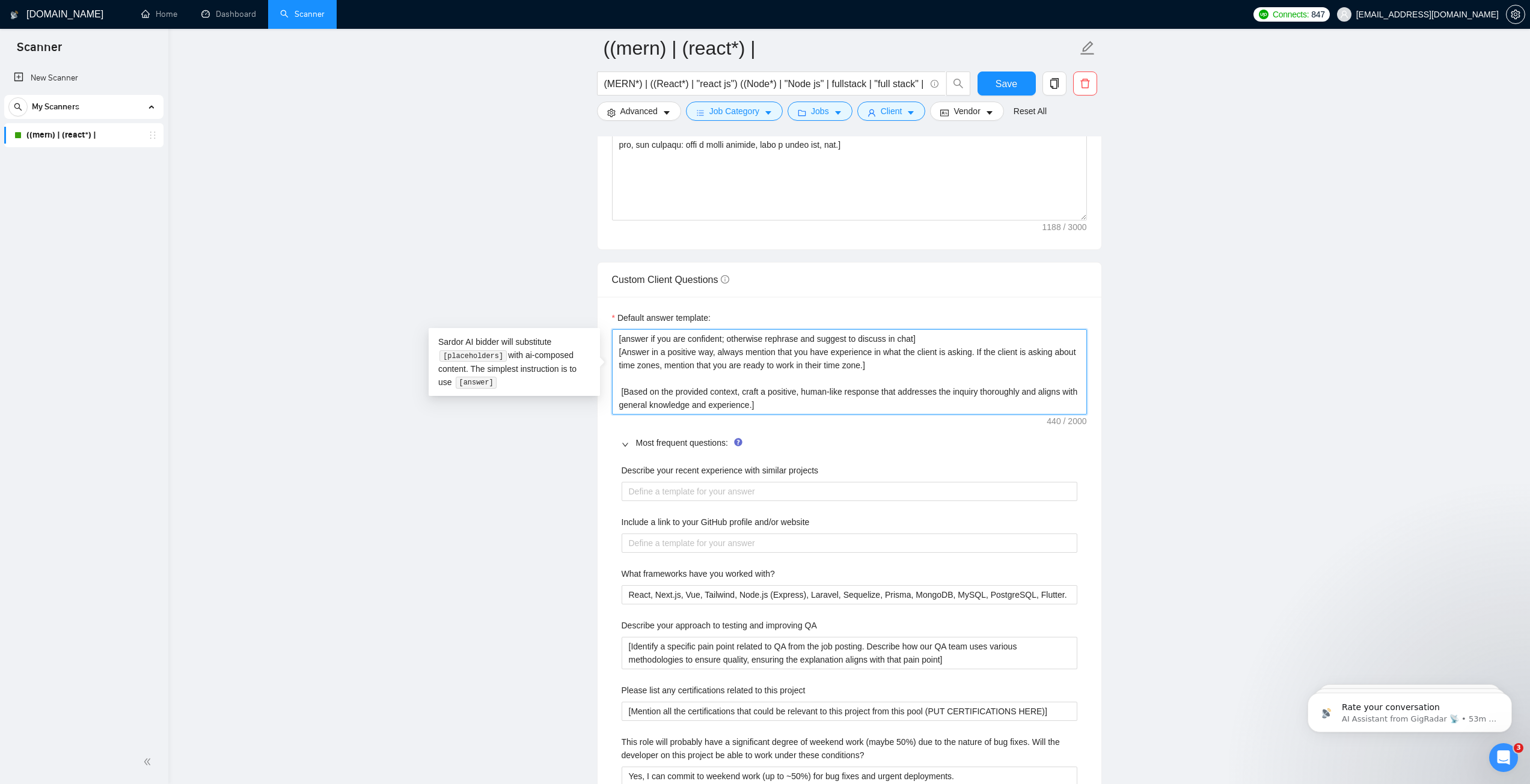
scroll to position [1202, 0]
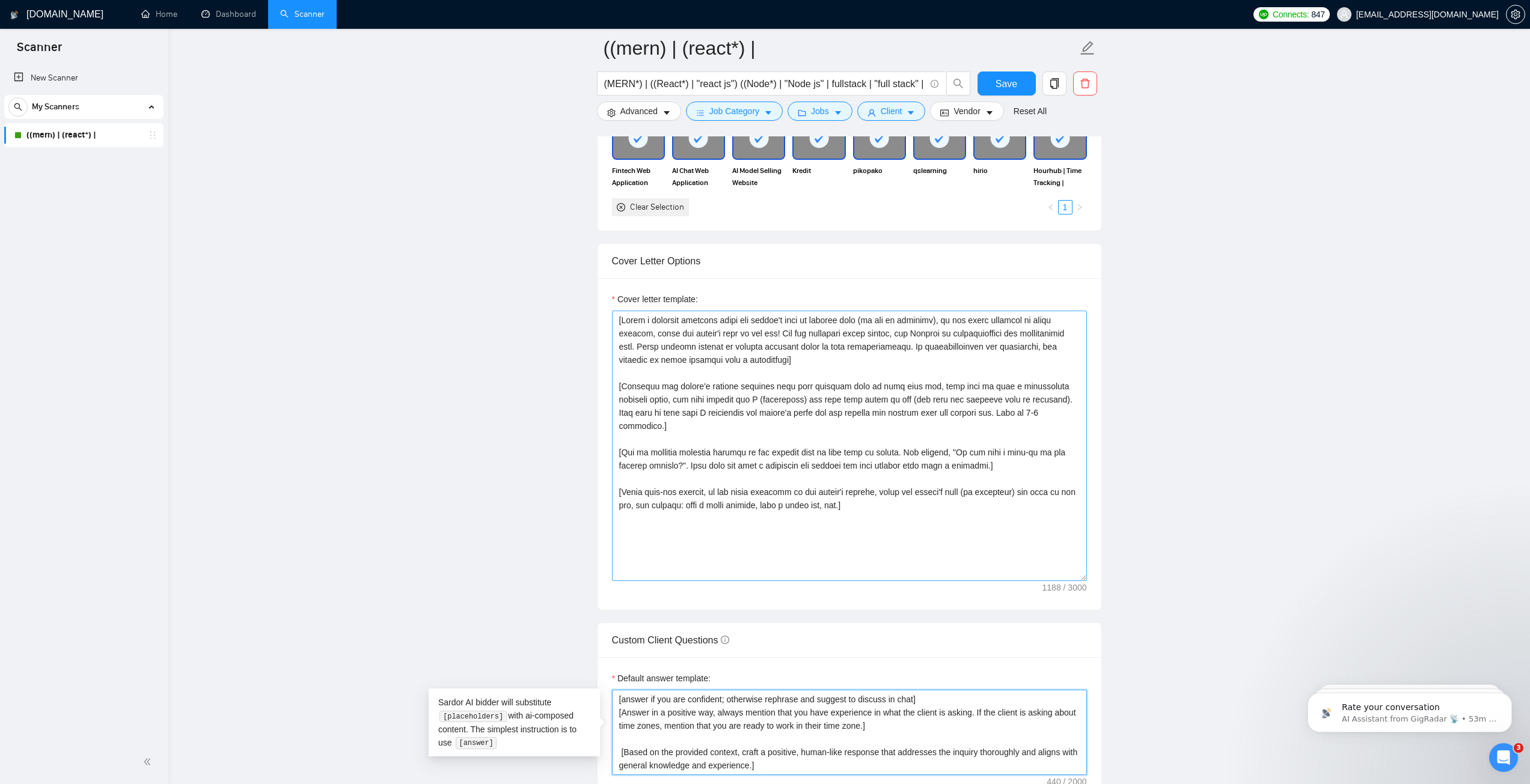
type textarea "﻿​[answer if you are confident; otherwise rephrase and suggest to discuss in ch…"
click at [688, 365] on textarea "Cover letter template:" at bounding box center [849, 446] width 475 height 270
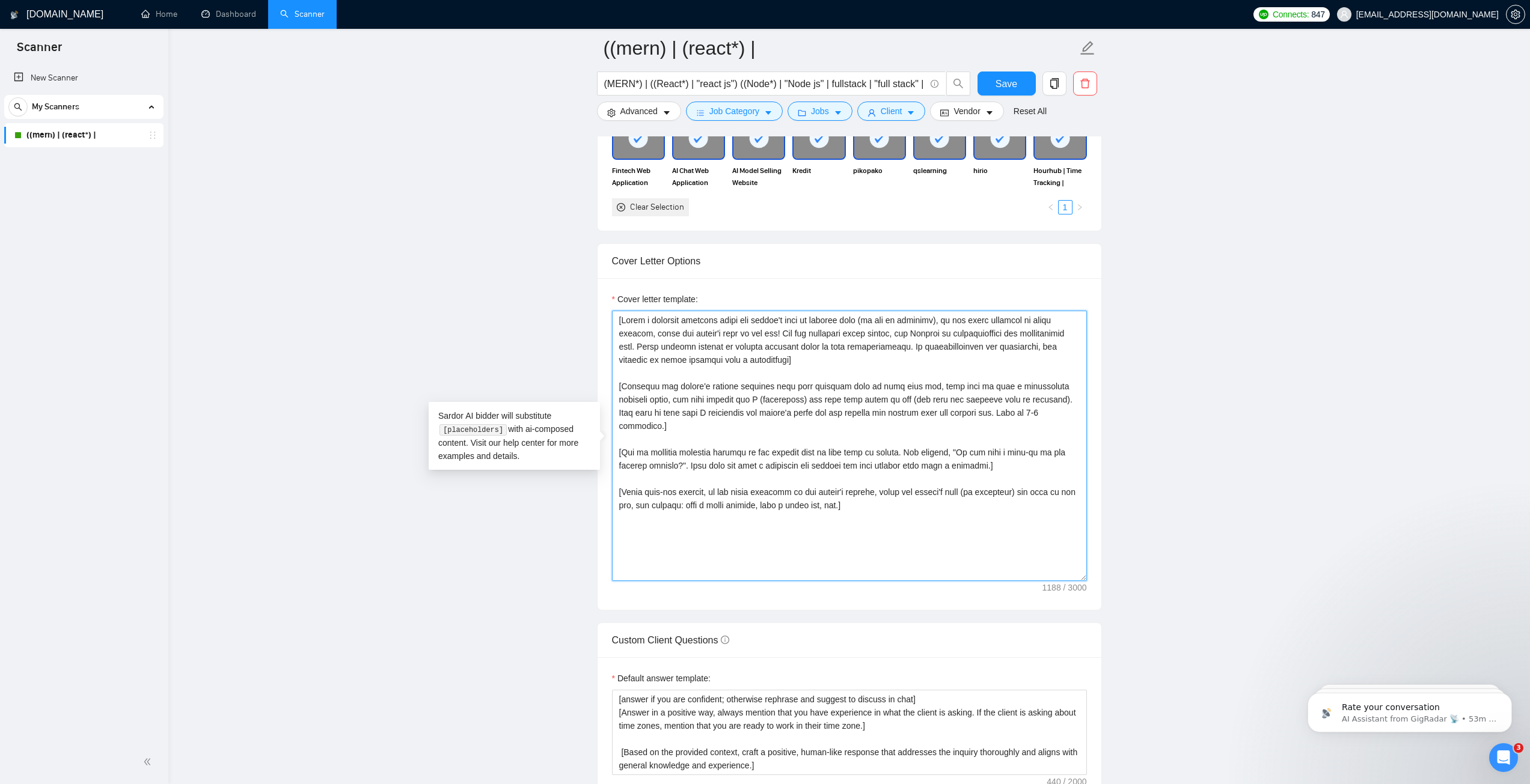
paste textarea "Troubles with [pain point]? I’ve got you covered. Hi [use client’s name if it’s…"
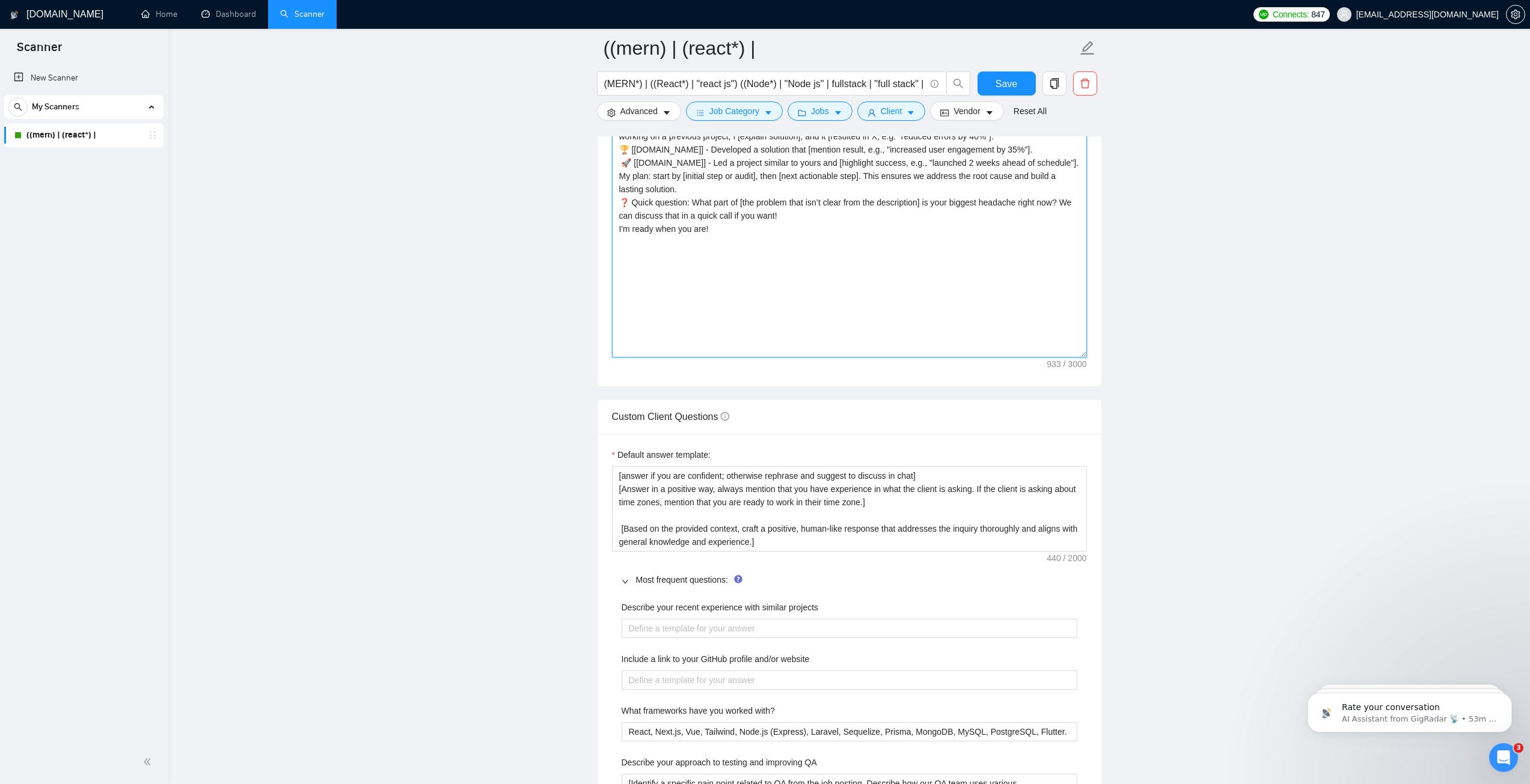
scroll to position [1262, 0]
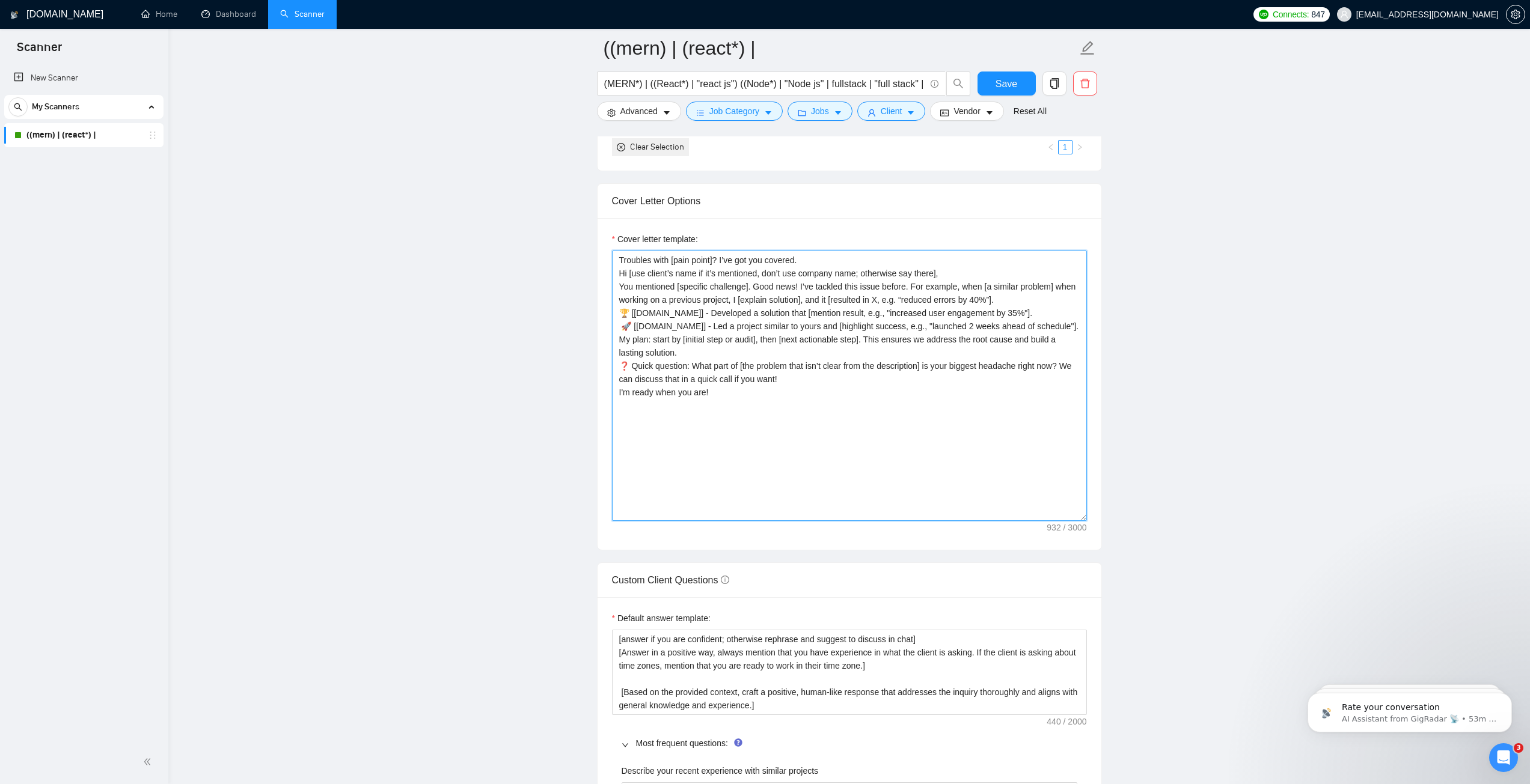
type textarea "Troubles with [pain point]? I’ve got you covered. Hi [use client’s name if it’s…"
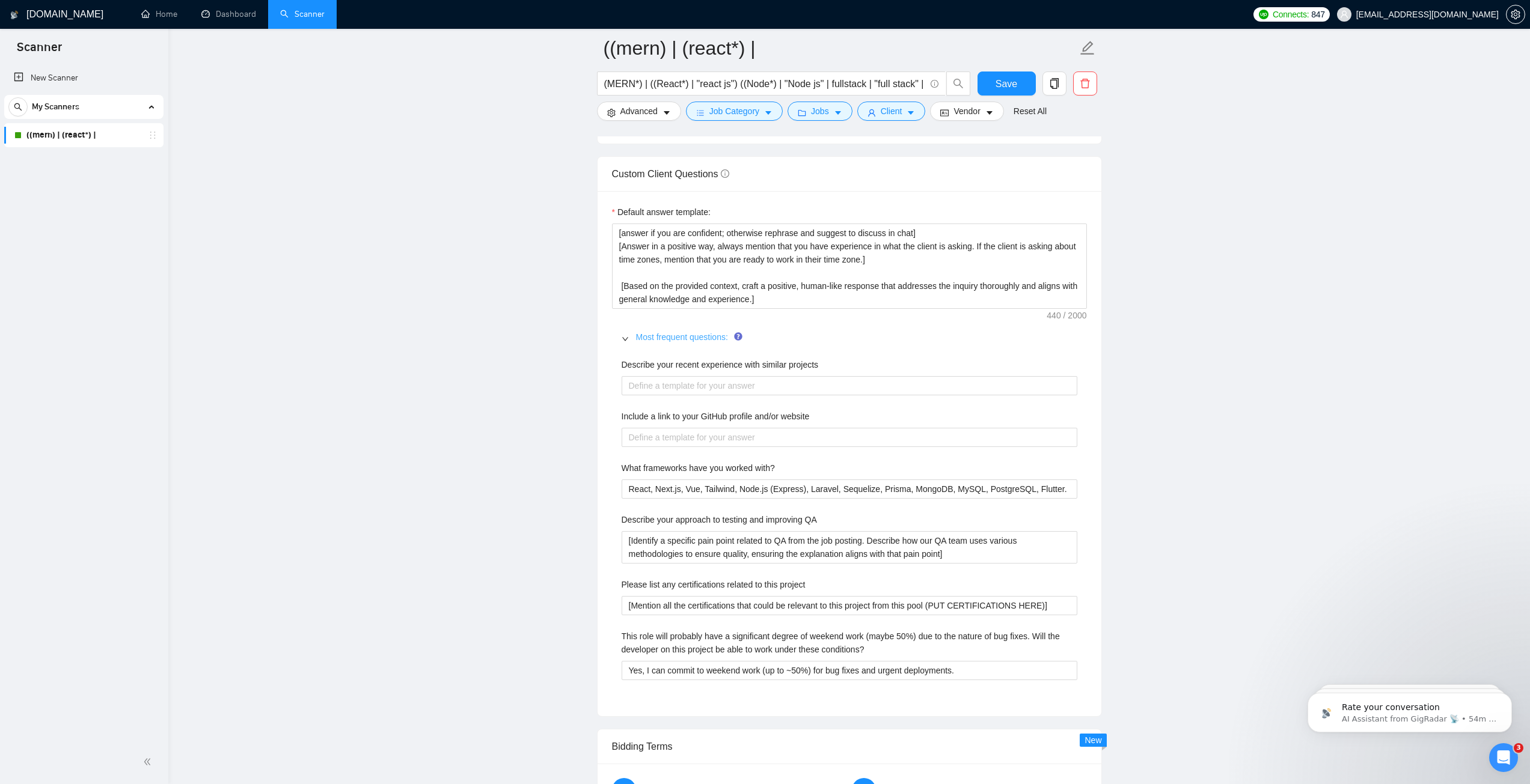
scroll to position [1682, 0]
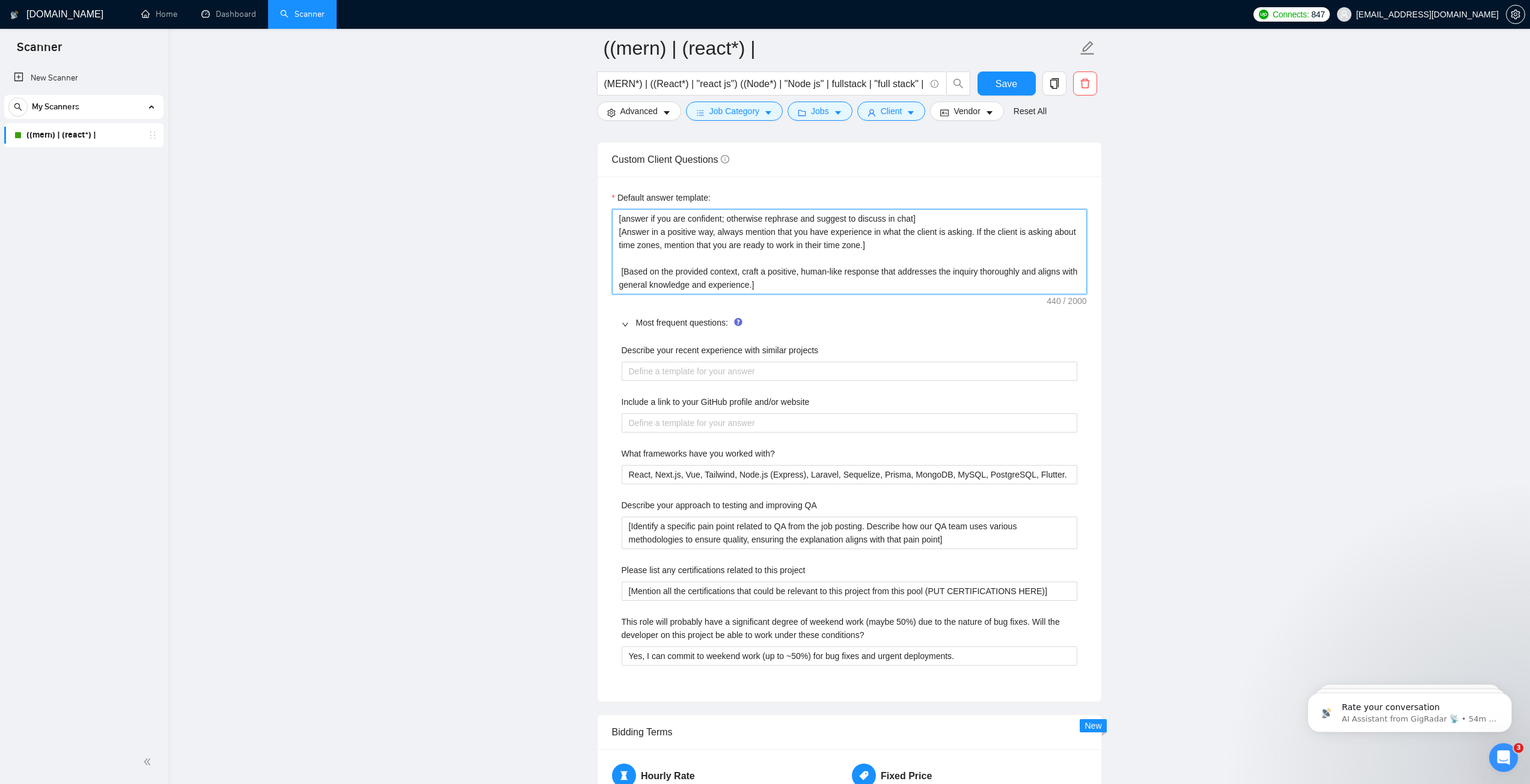
click at [668, 246] on textarea "﻿​[answer if you are confident; otherwise rephrase and suggest to discuss in ch…" at bounding box center [849, 251] width 475 height 86
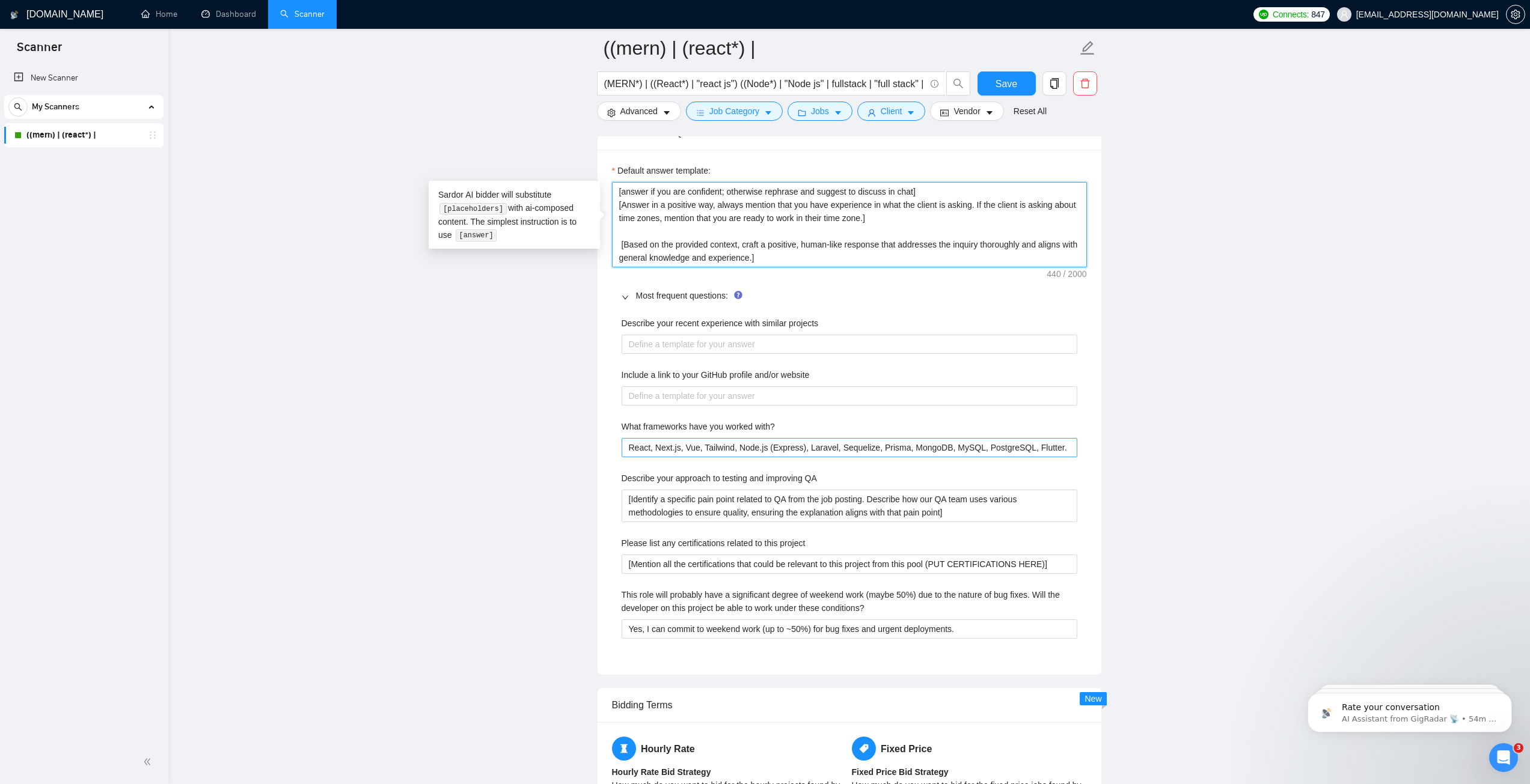
scroll to position [1803, 0]
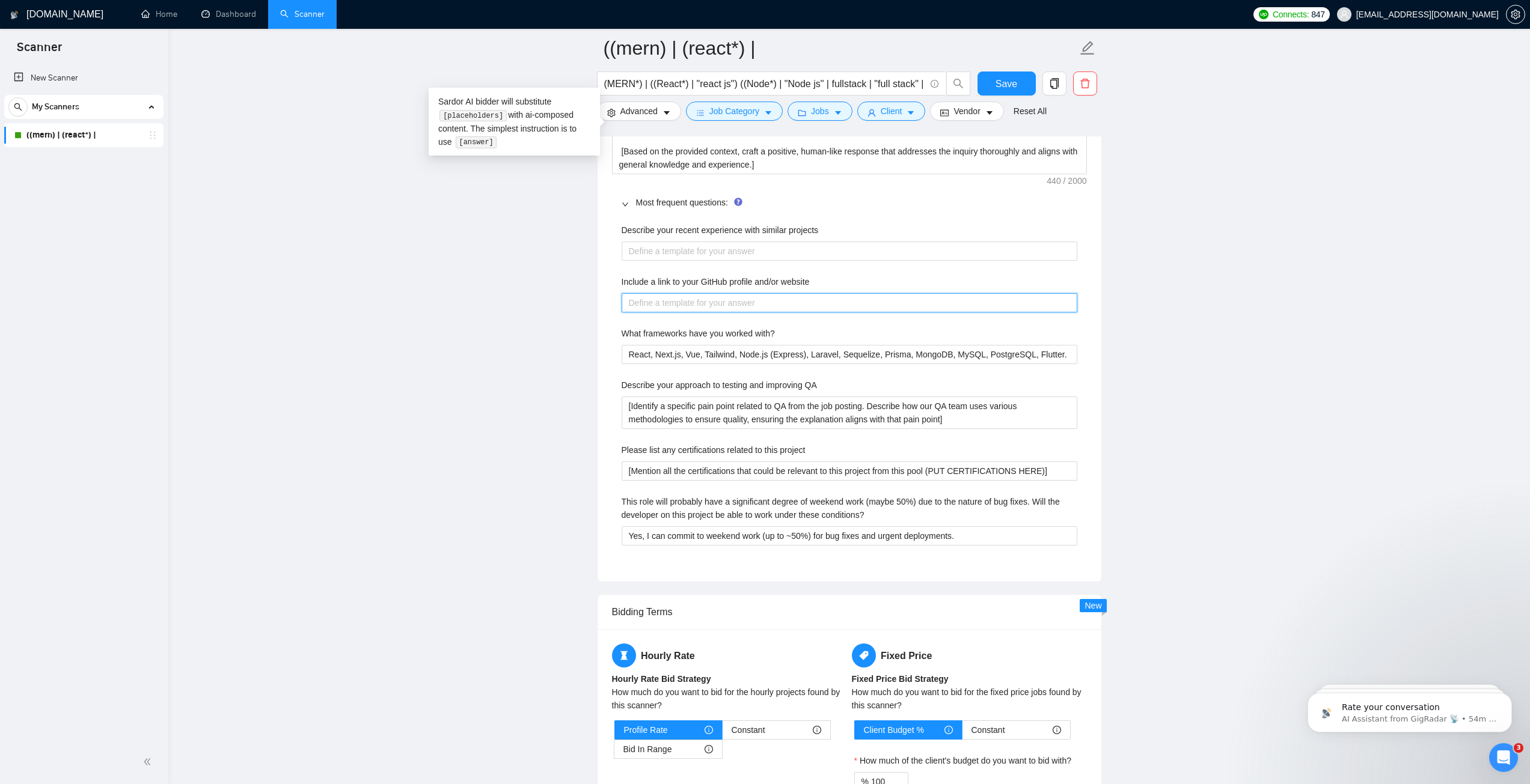
click at [687, 293] on website "Include a link to your GitHub profile and/or website" at bounding box center [849, 303] width 456 height 19
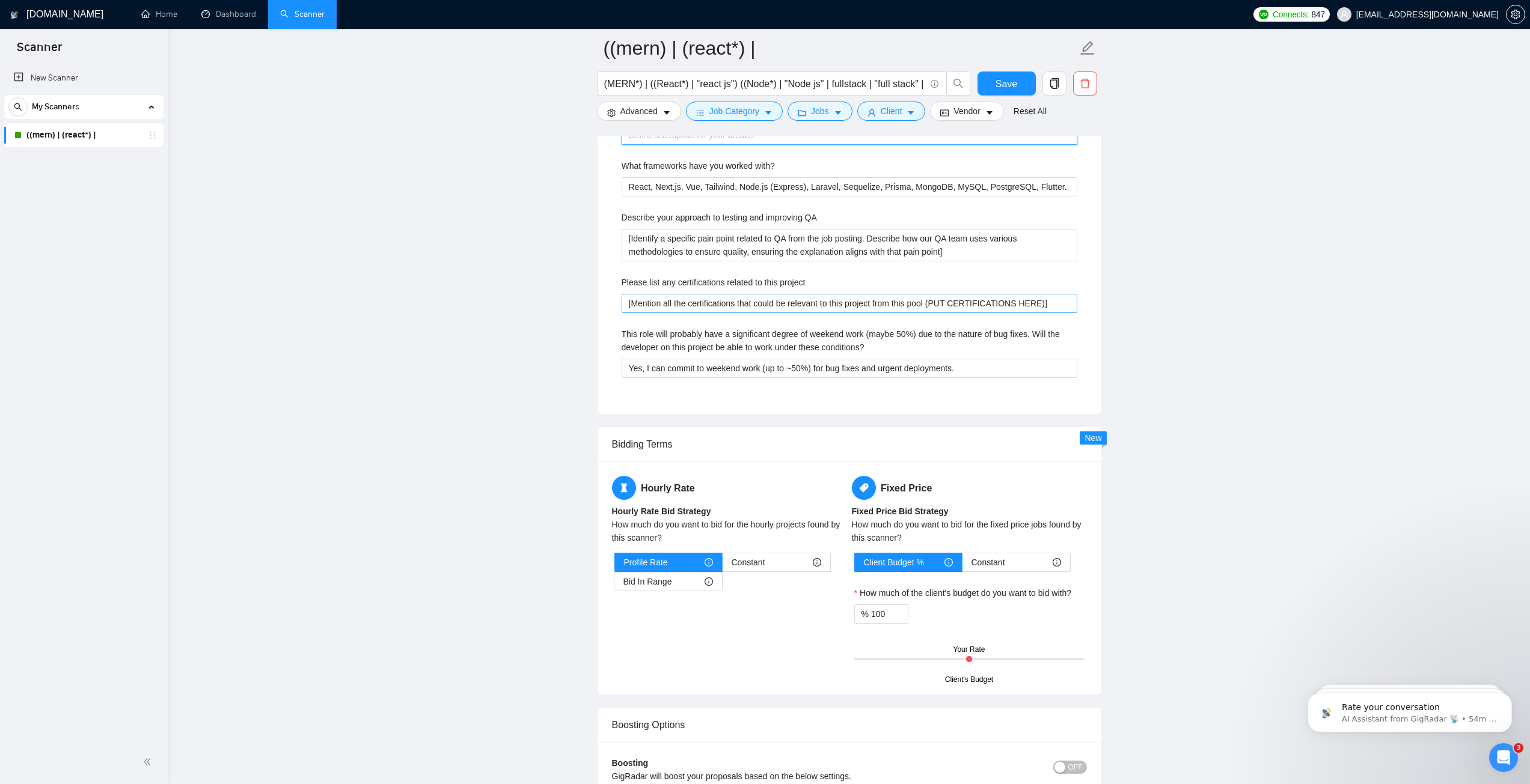
scroll to position [1983, 0]
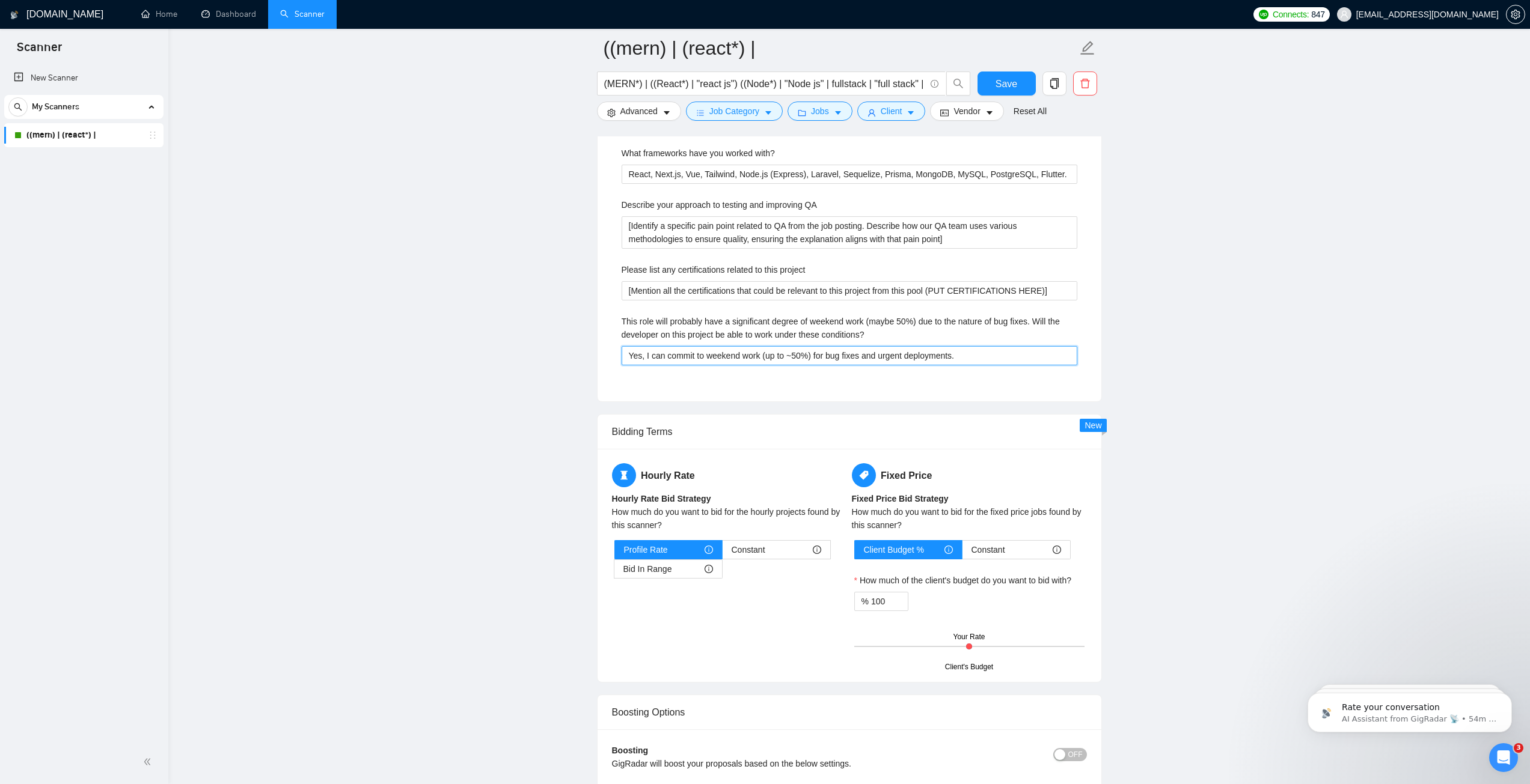
click at [701, 356] on conditions\? "Yes, I can commit to weekend work (up to ~50%) for bug fixes and urgent deploym…" at bounding box center [849, 356] width 456 height 19
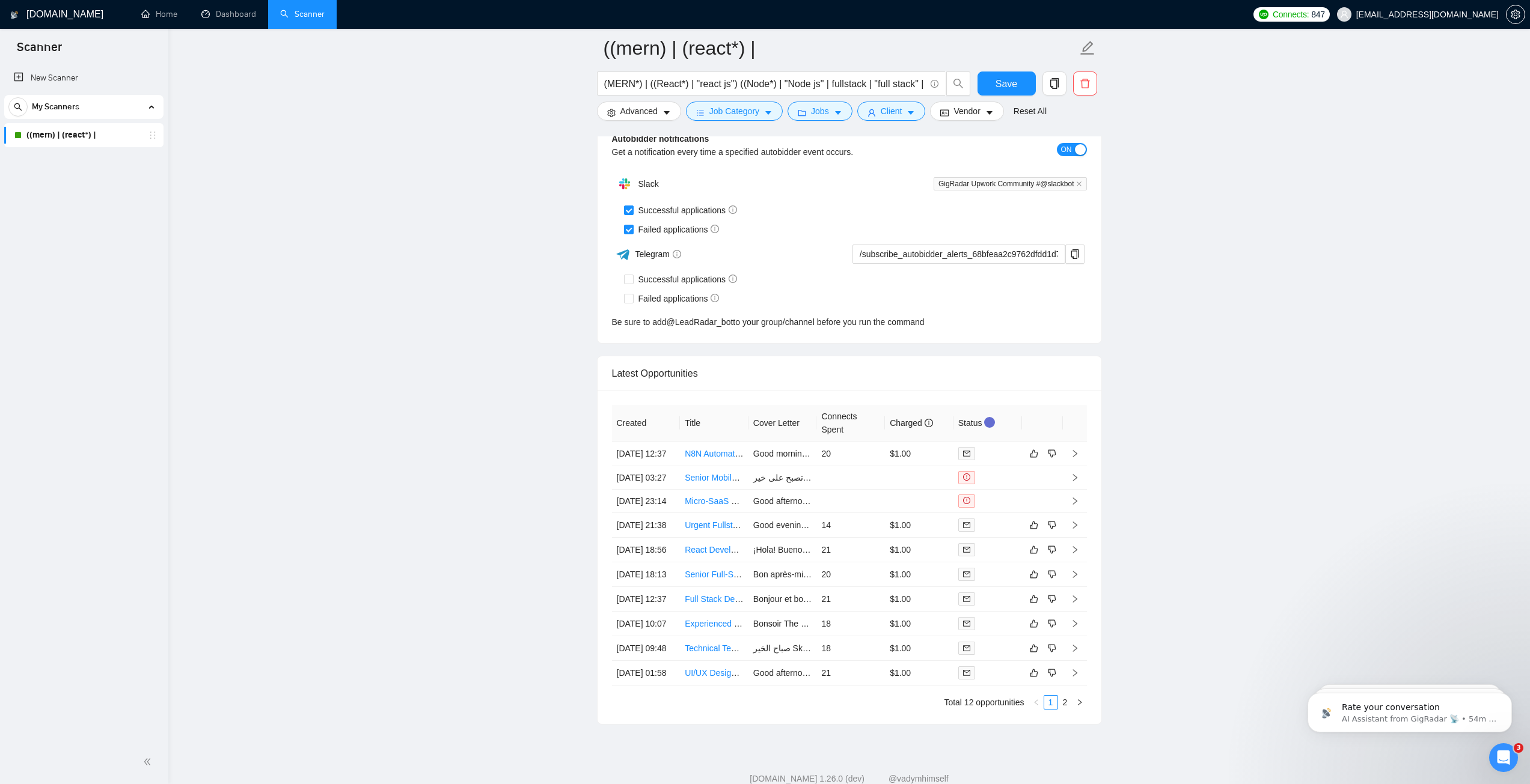
scroll to position [3438, 0]
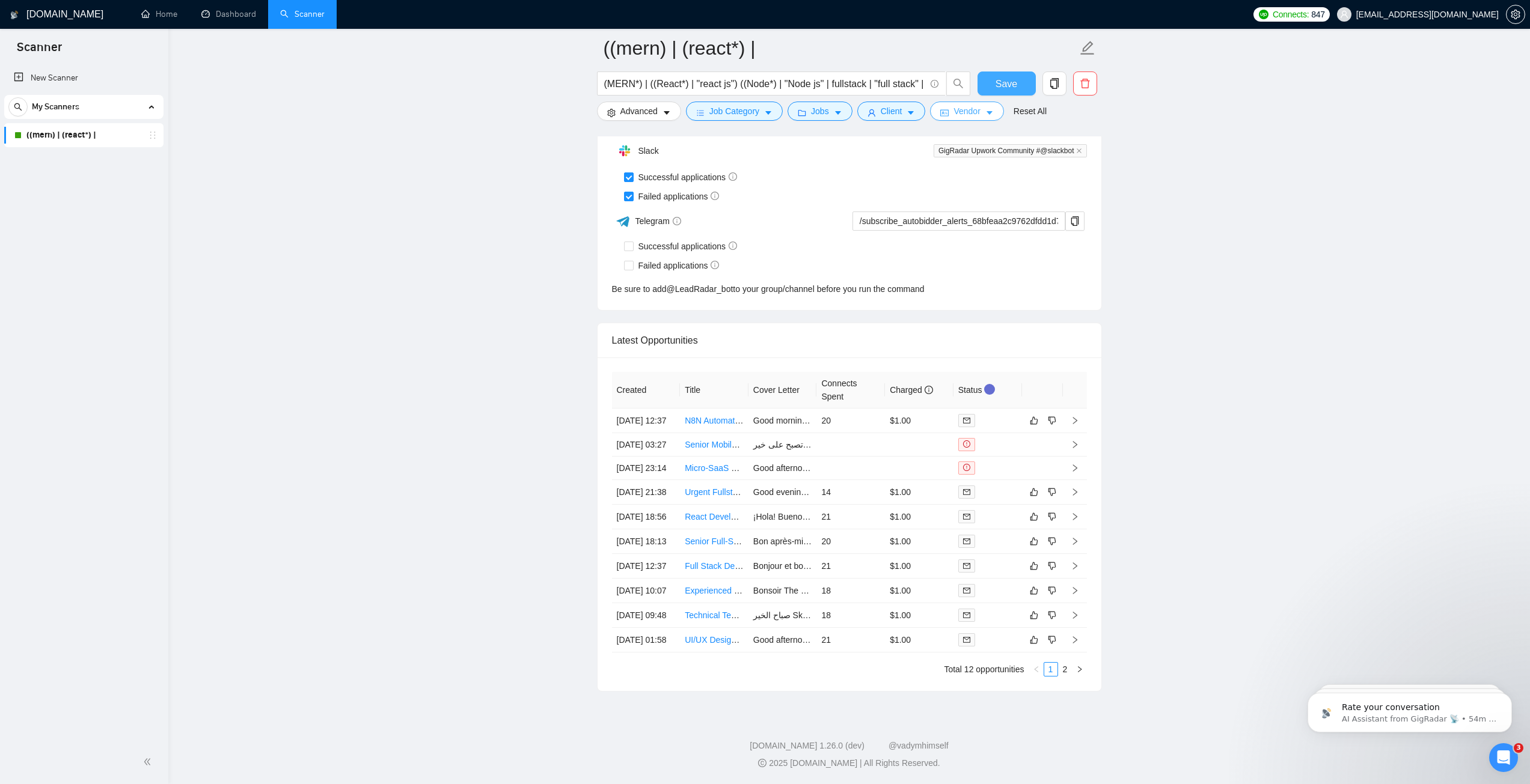
drag, startPoint x: 1011, startPoint y: 83, endPoint x: 934, endPoint y: 110, distance: 81.6
click at [1011, 83] on span "Save" at bounding box center [1006, 84] width 22 height 15
checkbox input "true"
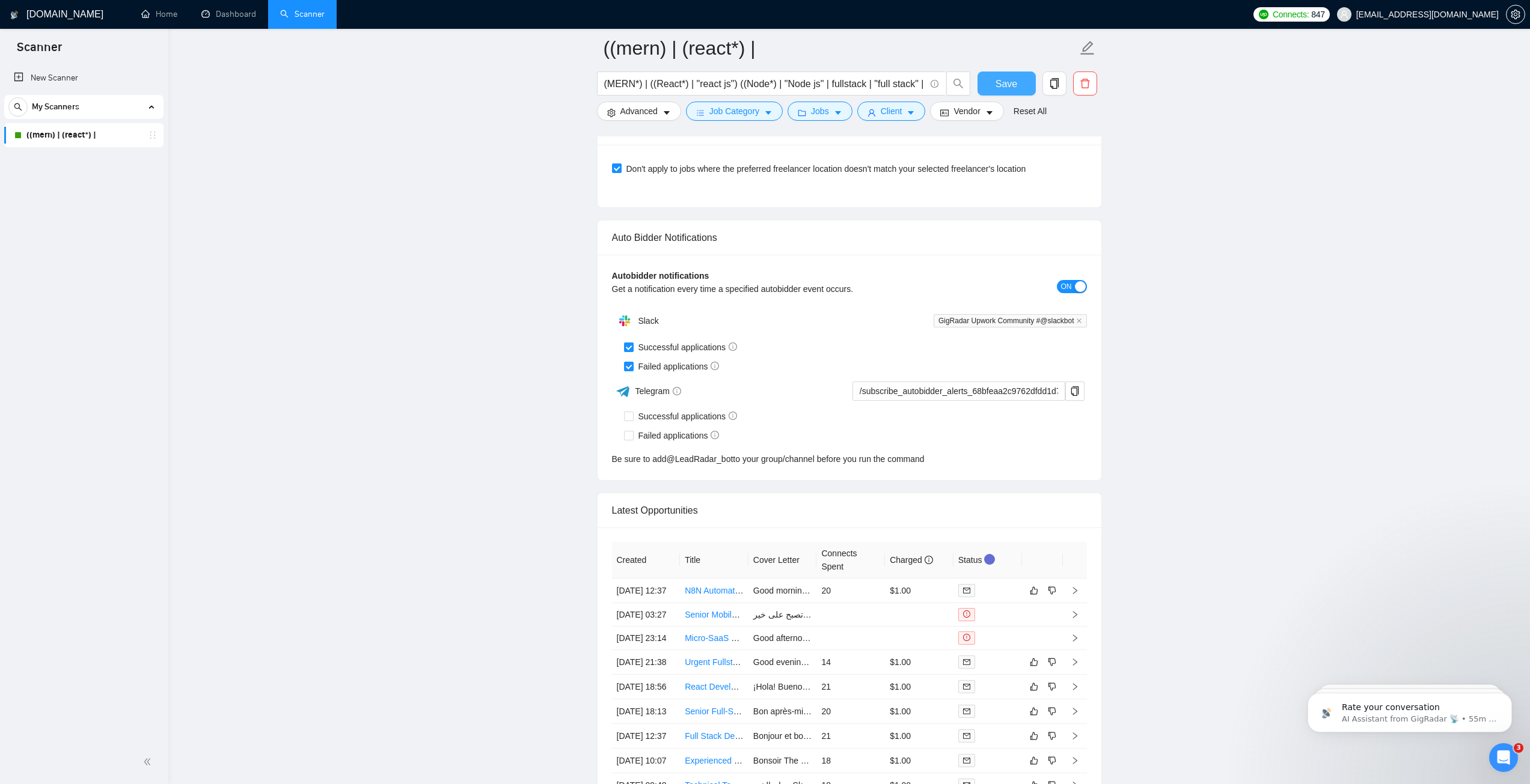
scroll to position [2787, 0]
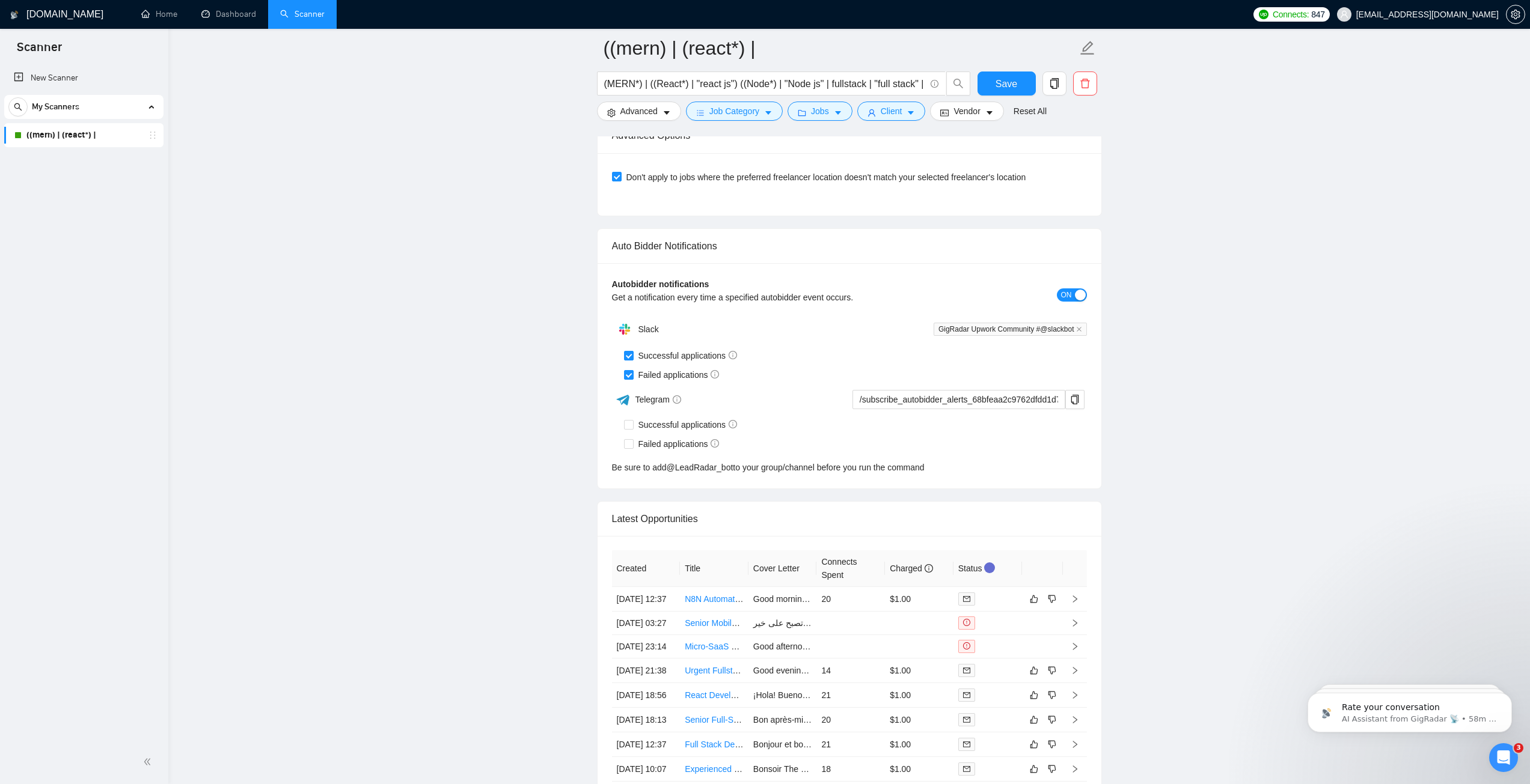
click at [48, 136] on link "((mern) | (react*) |" at bounding box center [84, 135] width 115 height 24
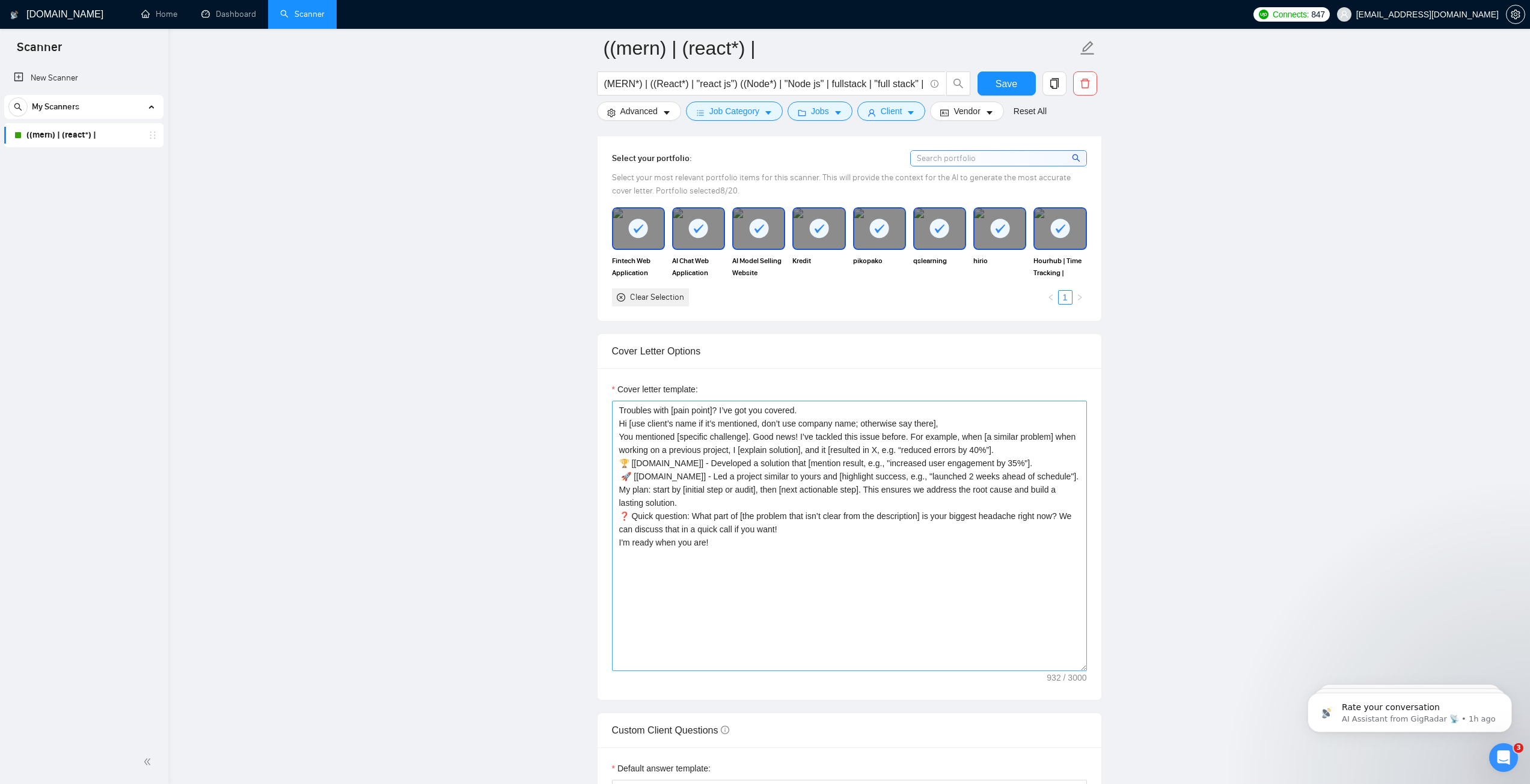
scroll to position [1104, 0]
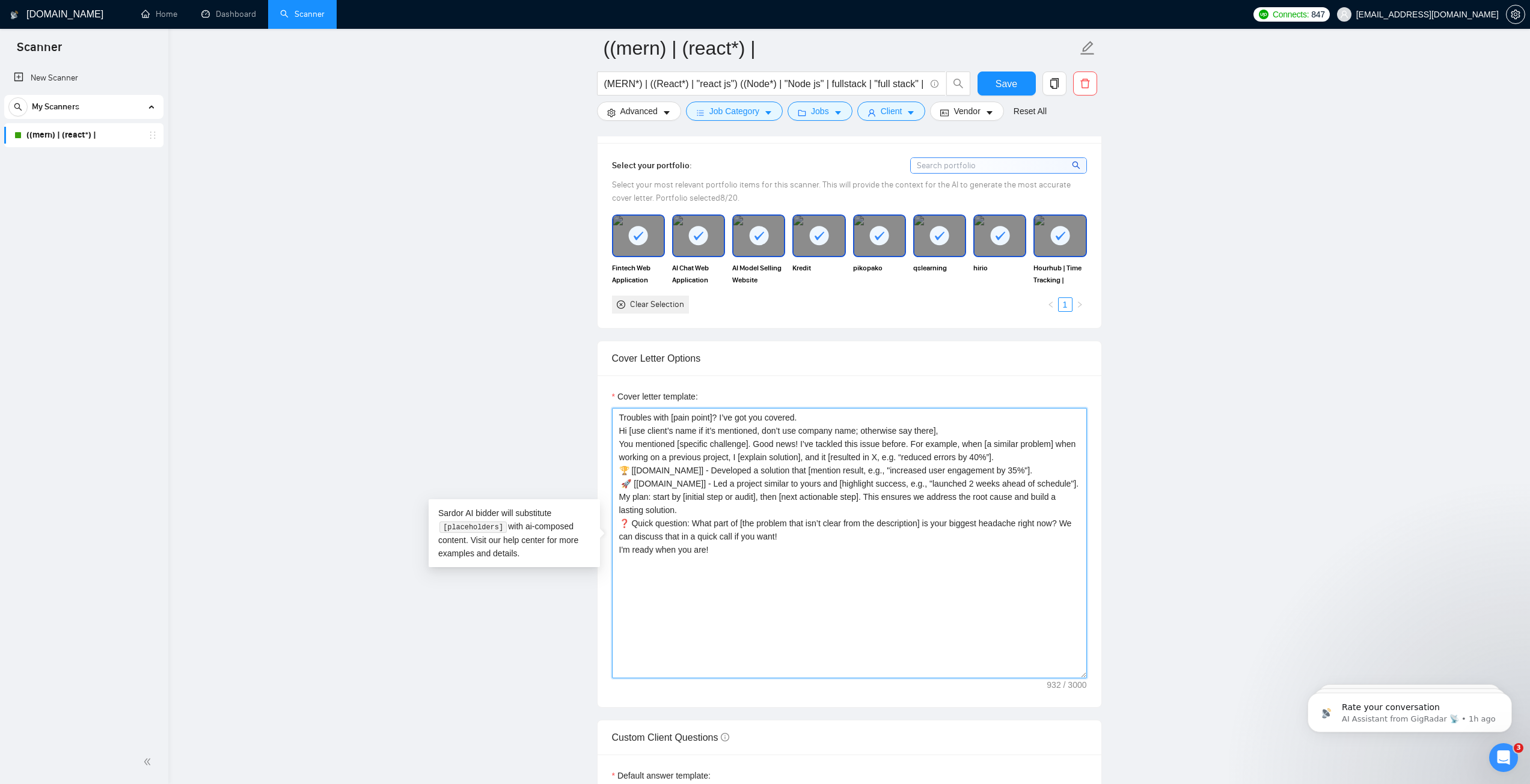
drag, startPoint x: 740, startPoint y: 583, endPoint x: 613, endPoint y: 411, distance: 213.8
click at [613, 411] on textarea "Troubles with [pain point]? I’ve got you covered. Hi [use client’s name if it’s…" at bounding box center [849, 543] width 475 height 270
click at [808, 479] on textarea "Troubles with [pain point]? I’ve got you covered. Hi [use client’s name if it’s…" at bounding box center [849, 543] width 475 height 270
click at [811, 479] on textarea "Troubles with [pain point]? I’ve got you covered. Hi [use client’s name if it’s…" at bounding box center [849, 543] width 475 height 270
paste textarea "📌 LORE / IPSUM 835 DOLORSITAM (con adipiscing elitsed) Doeiu temporinci, utlabo…"
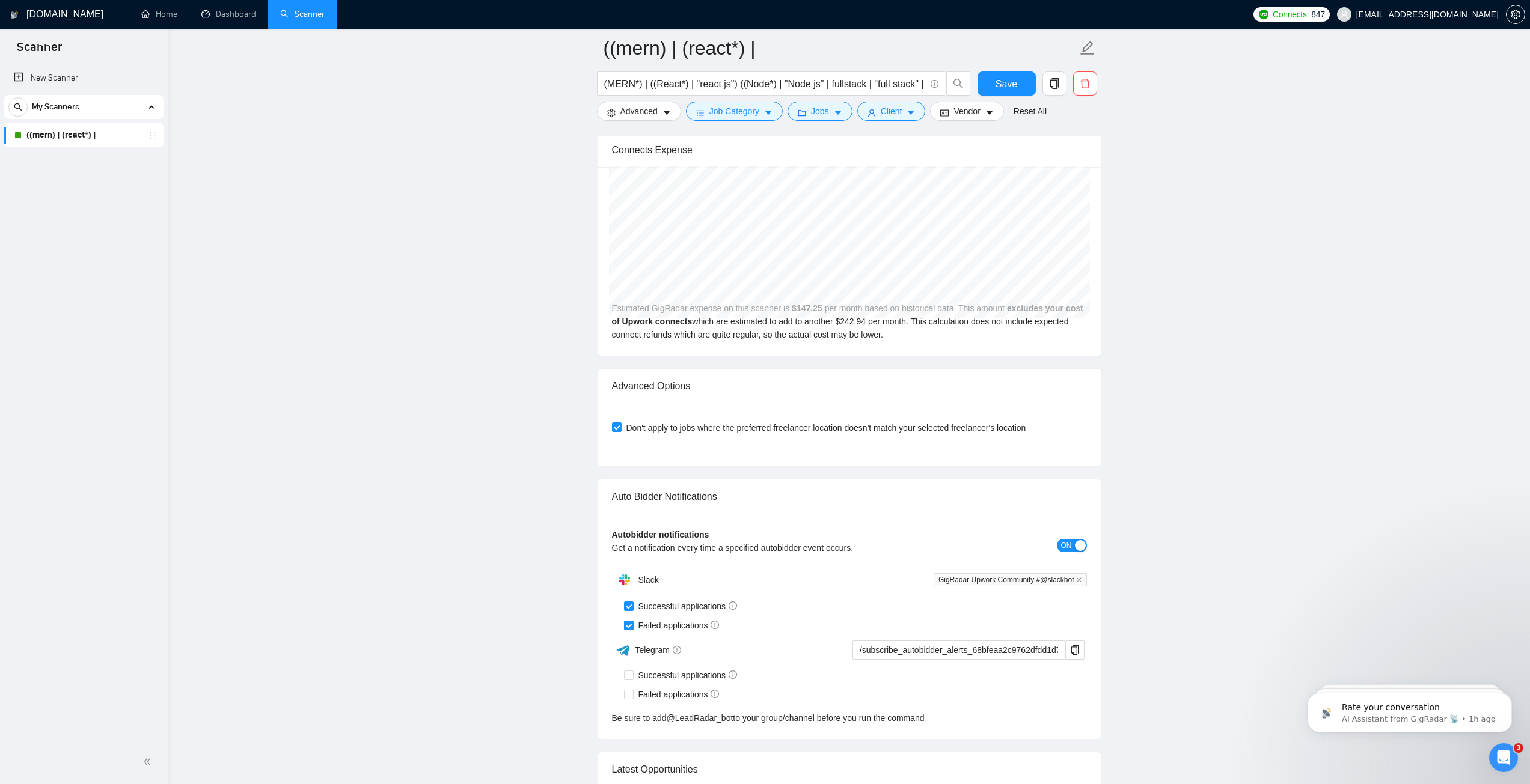
scroll to position [2787, 0]
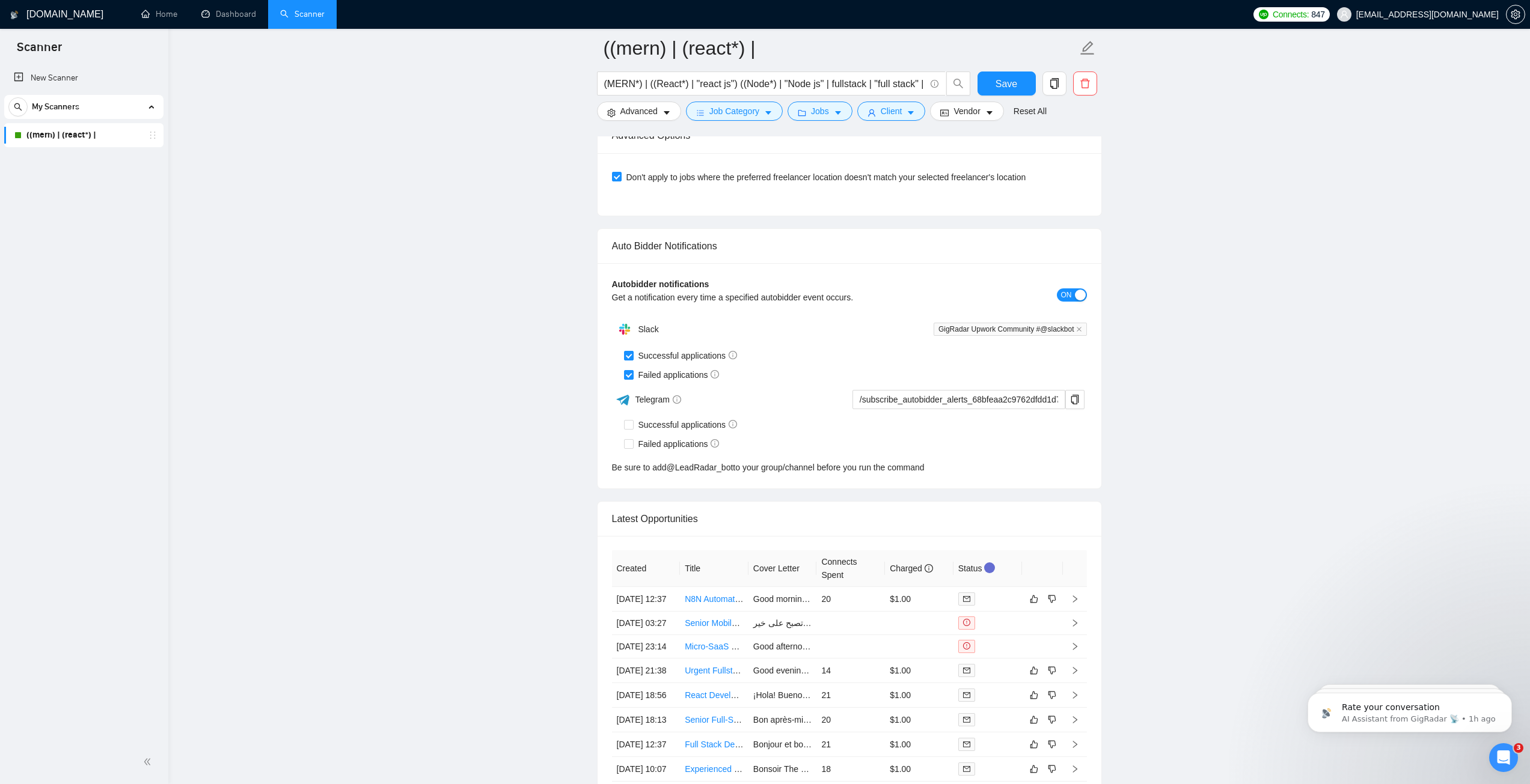
type textarea "📌 LORE / IPSUM 835 DOLORSITAM (con adipiscing elitsed) Doeiu temporinci, utlabo…"
click at [999, 80] on span "Save" at bounding box center [1006, 84] width 22 height 15
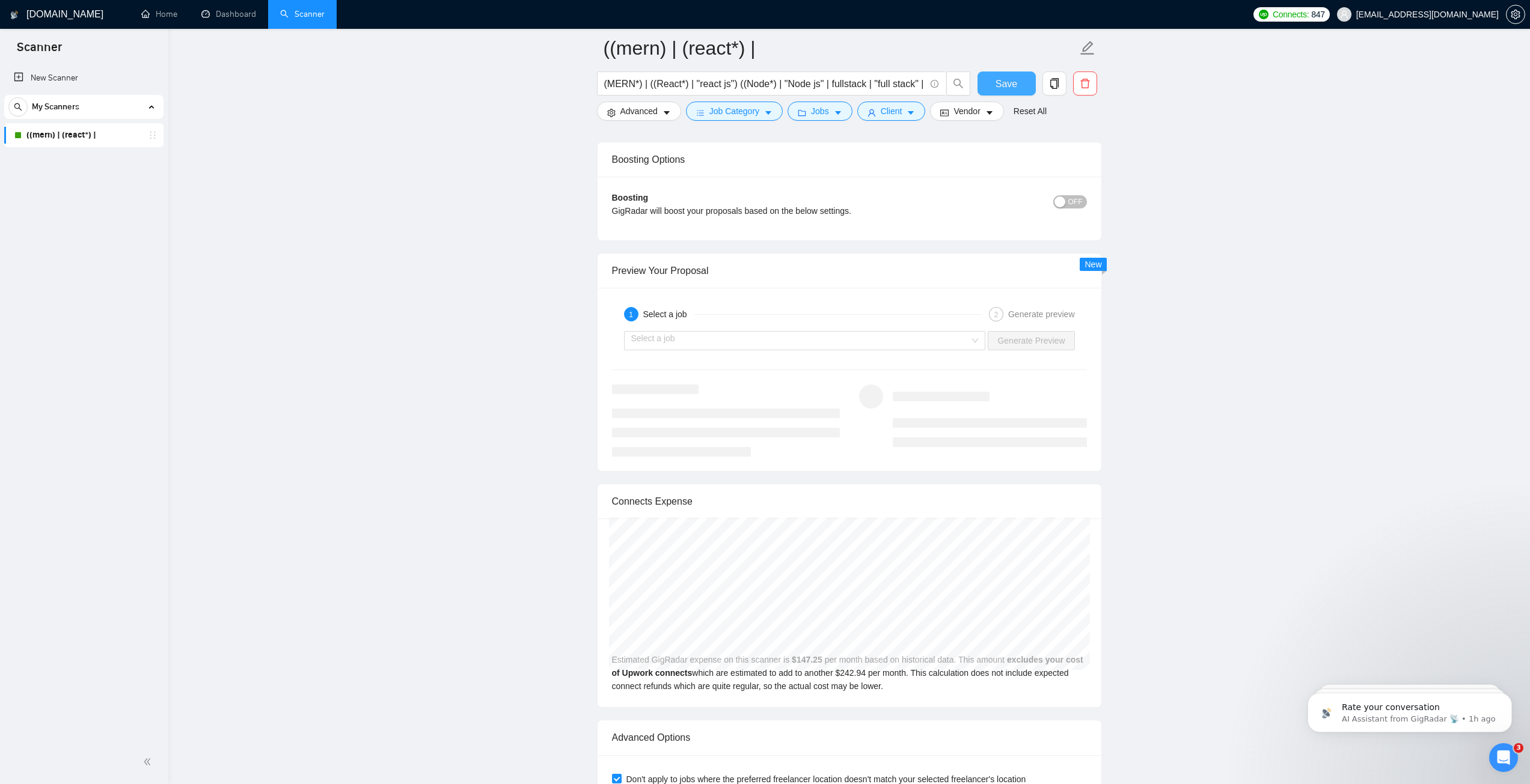
scroll to position [2186, 0]
click at [836, 342] on input "search" at bounding box center [800, 340] width 339 height 18
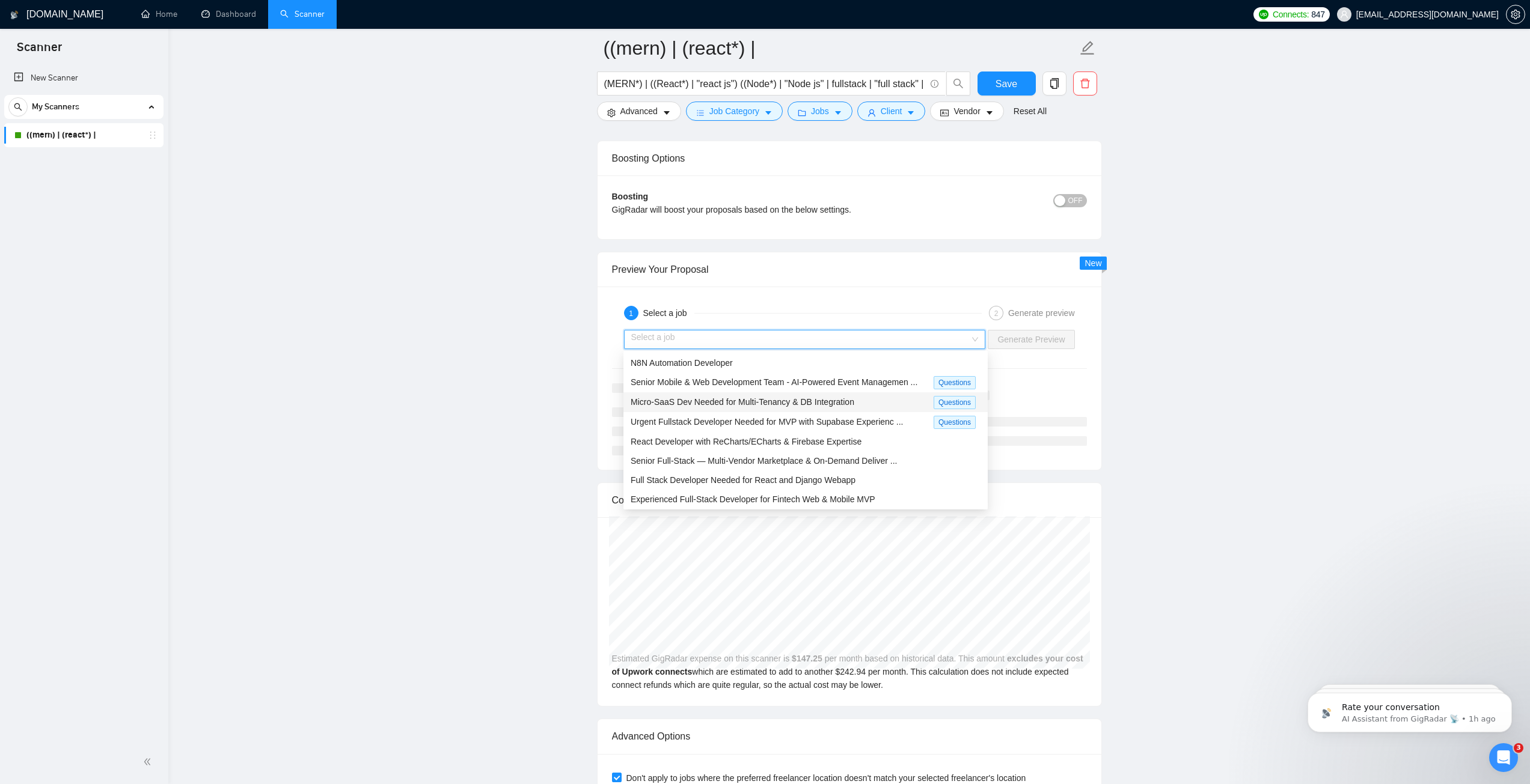
click at [716, 401] on span "Micro-SaaS Dev Needed for Multi-Tenancy & DB Integration" at bounding box center [742, 402] width 224 height 10
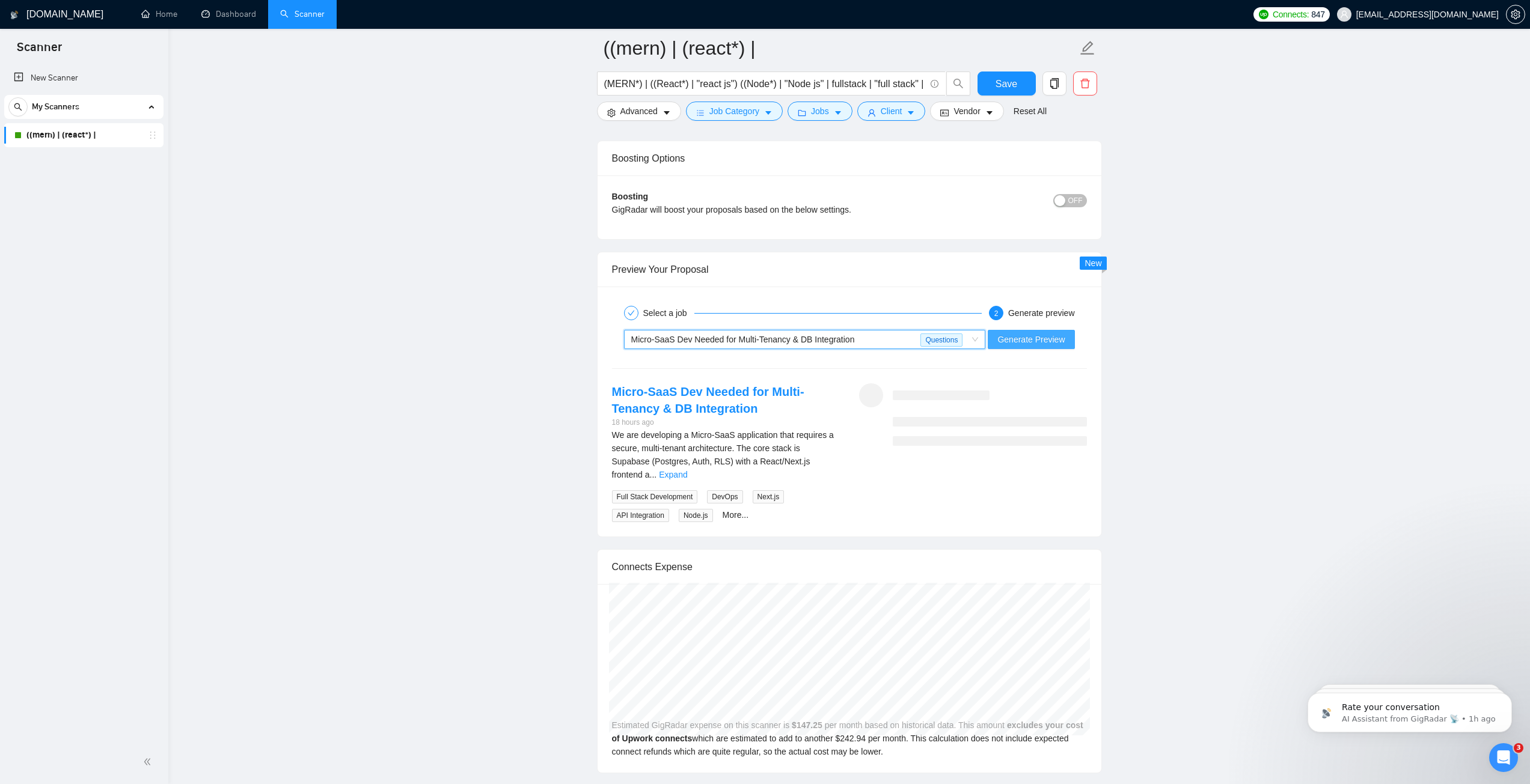
click at [1018, 334] on span "Generate Preview" at bounding box center [1031, 340] width 68 height 14
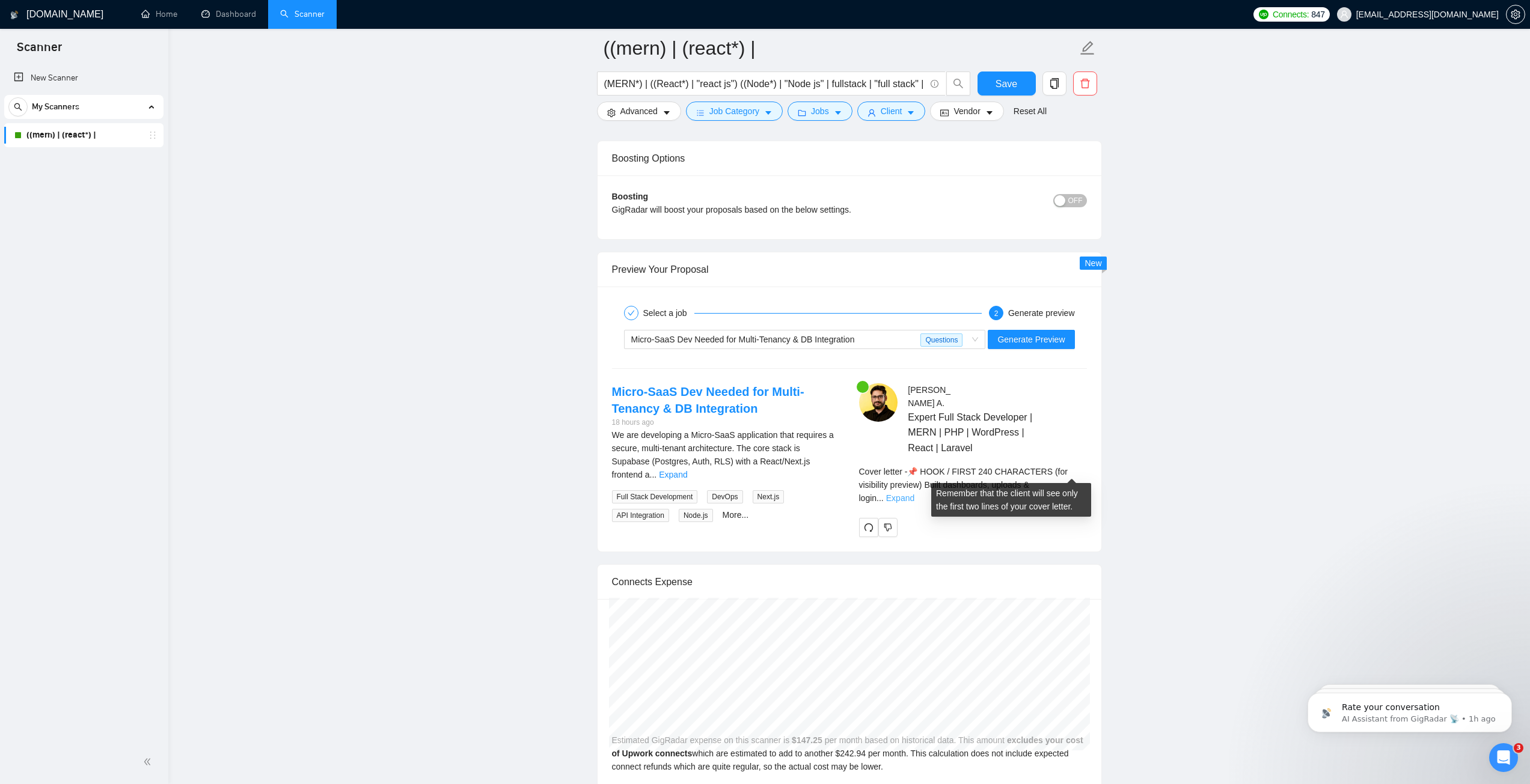
click at [914, 493] on link "Expand" at bounding box center [900, 498] width 28 height 10
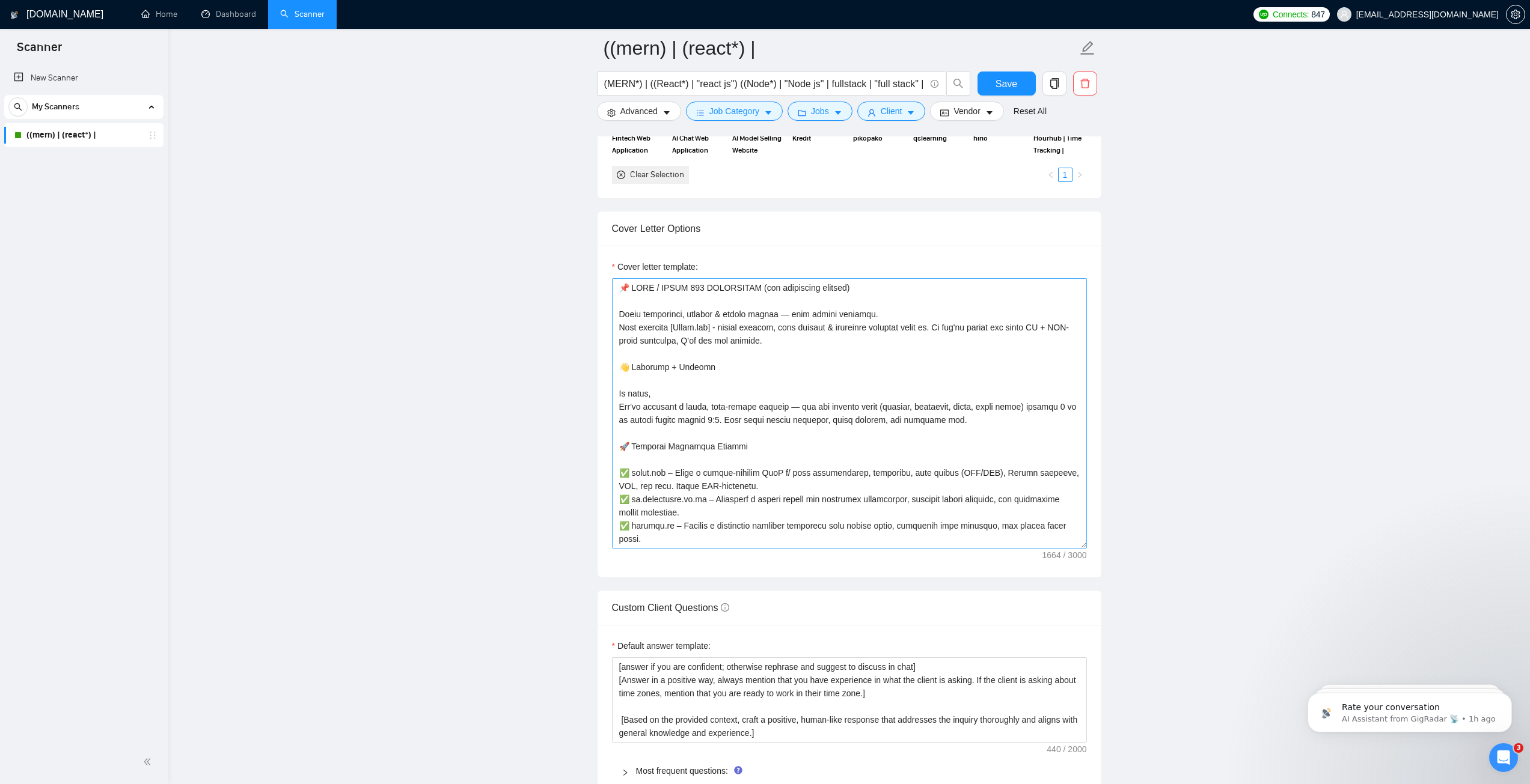
scroll to position [1225, 0]
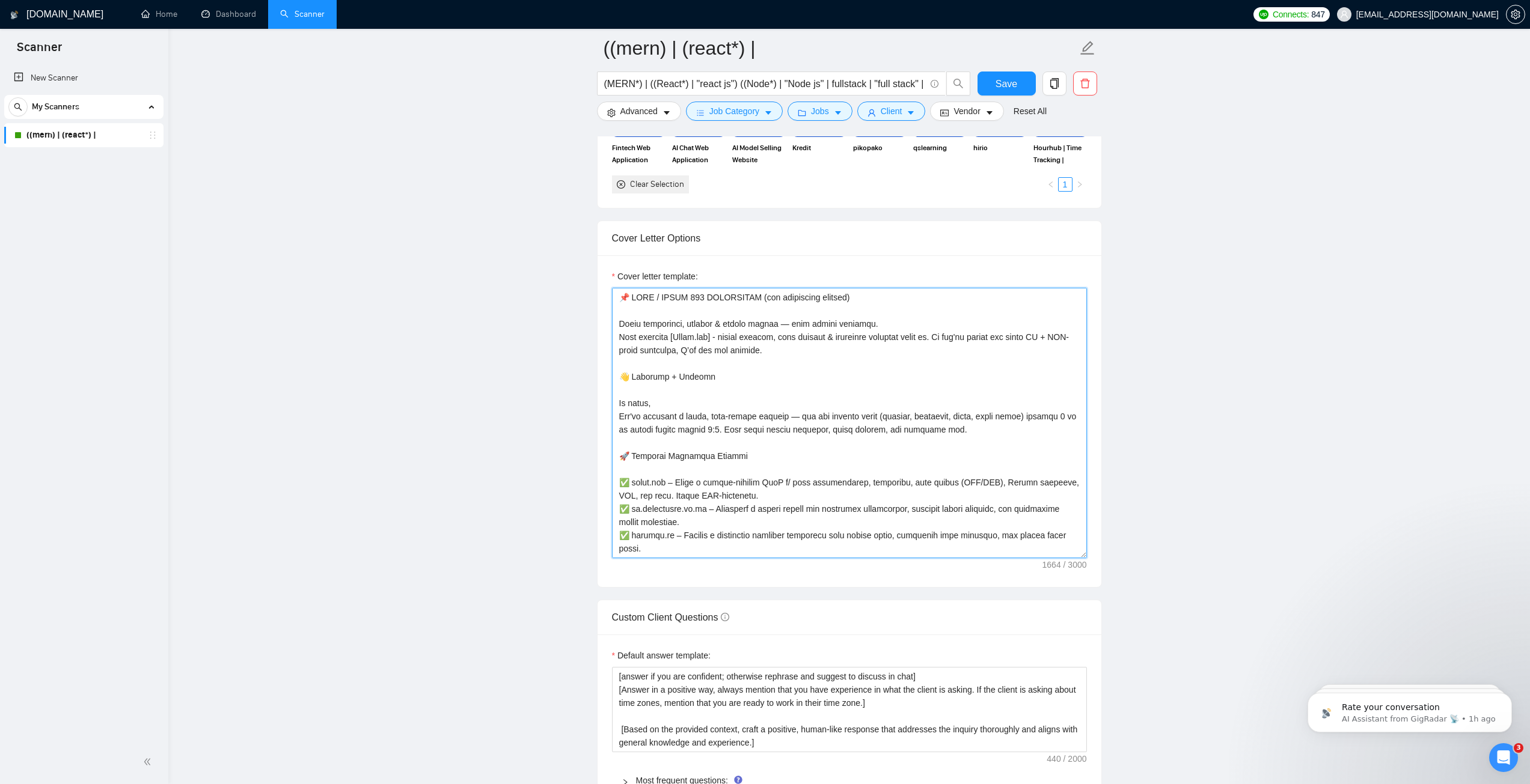
click at [728, 433] on textarea "Cover letter template:" at bounding box center [849, 423] width 475 height 270
click at [721, 453] on textarea "Cover letter template:" at bounding box center [849, 423] width 475 height 270
paste textarea "[Lorem i dolorsit amet cons adip elit 091 seddo eiu tempor incididu, utlabor et…"
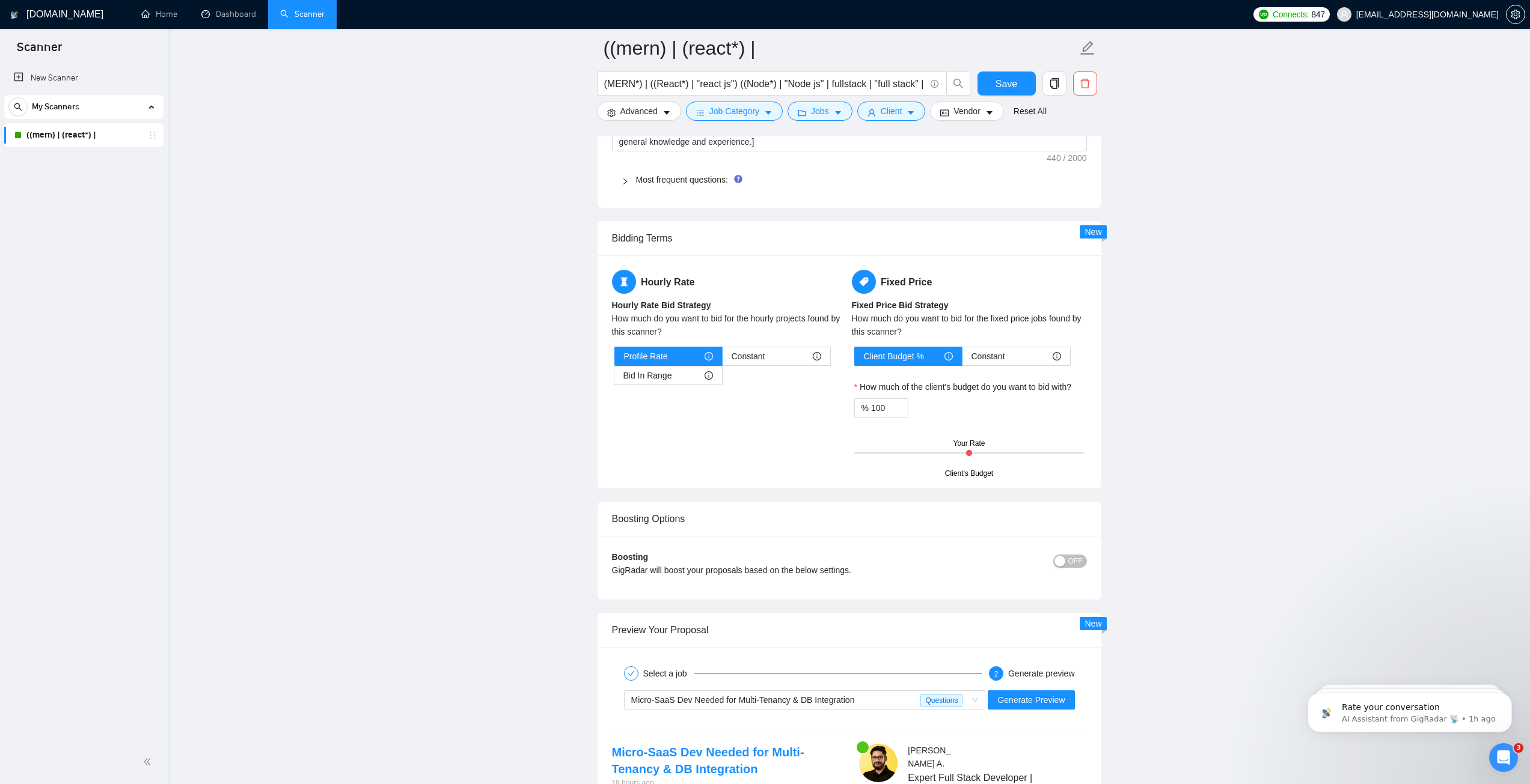
scroll to position [2126, 0]
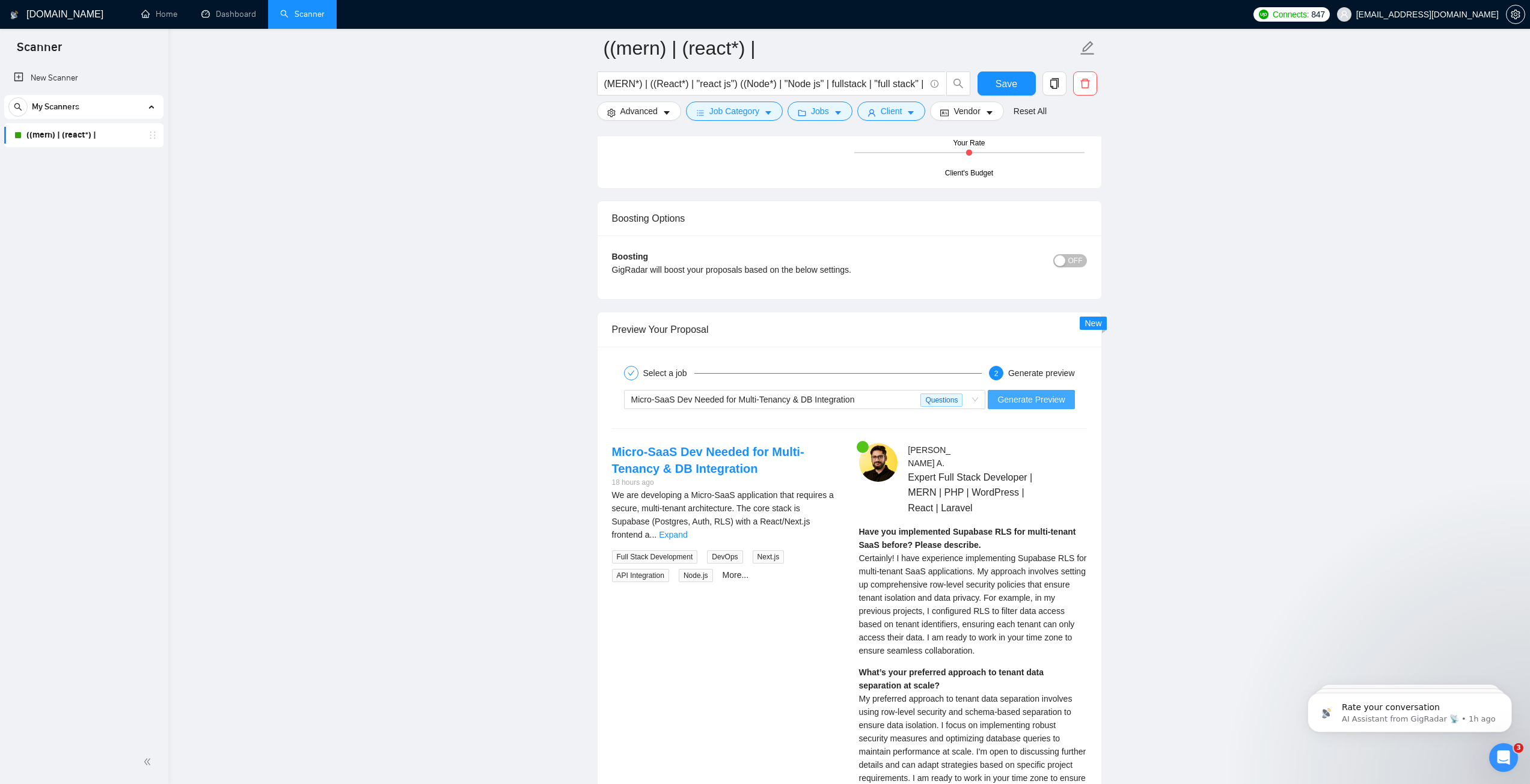
type textarea "[Lorem i dolorsit amet cons adip elit 091 seddo eiu tempor incididu, utlabor et…"
click at [1026, 399] on span "Generate Preview" at bounding box center [1031, 399] width 68 height 14
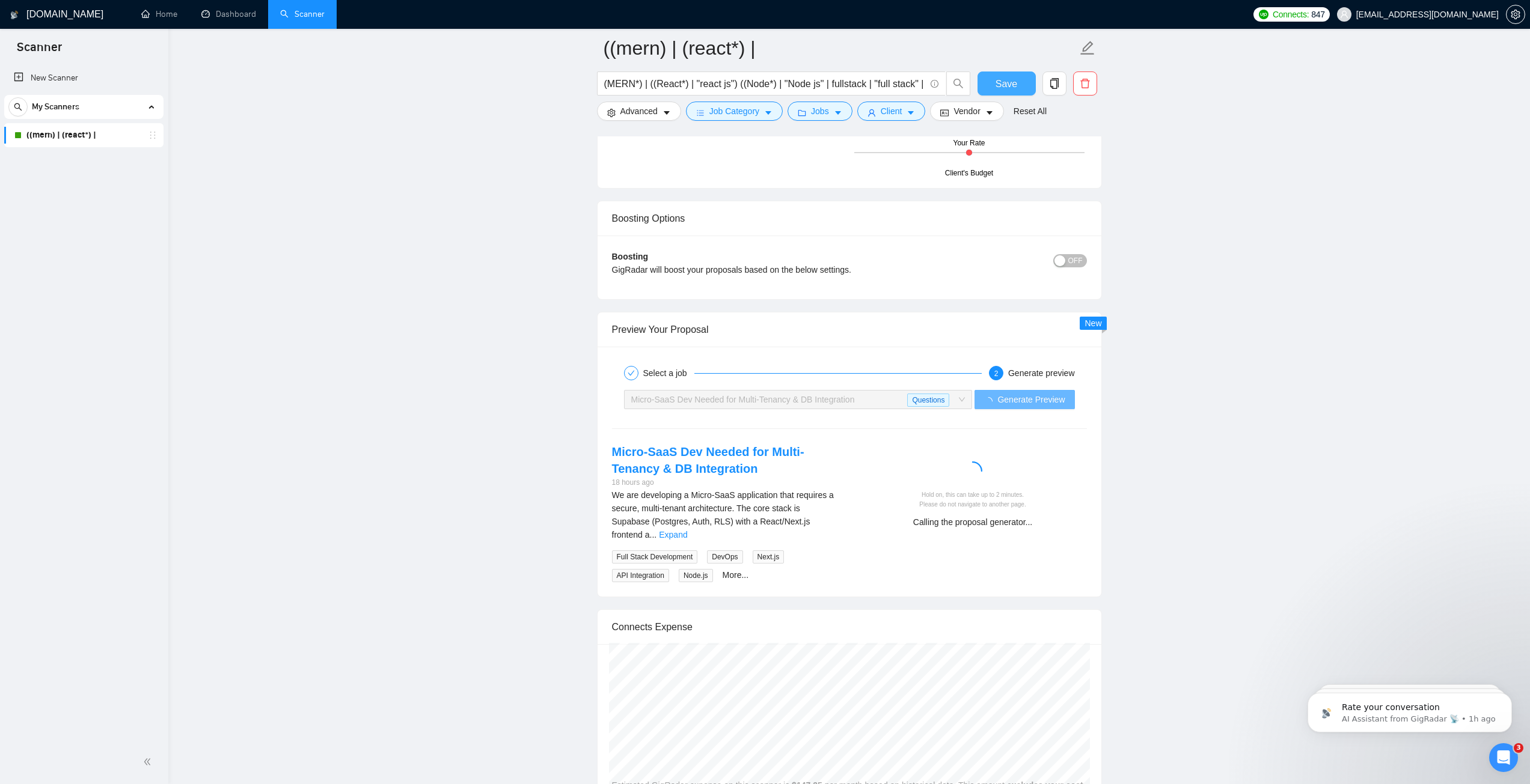
click at [987, 73] on button "Save" at bounding box center [1006, 83] width 59 height 24
click at [662, 105] on button "Advanced" at bounding box center [639, 111] width 84 height 19
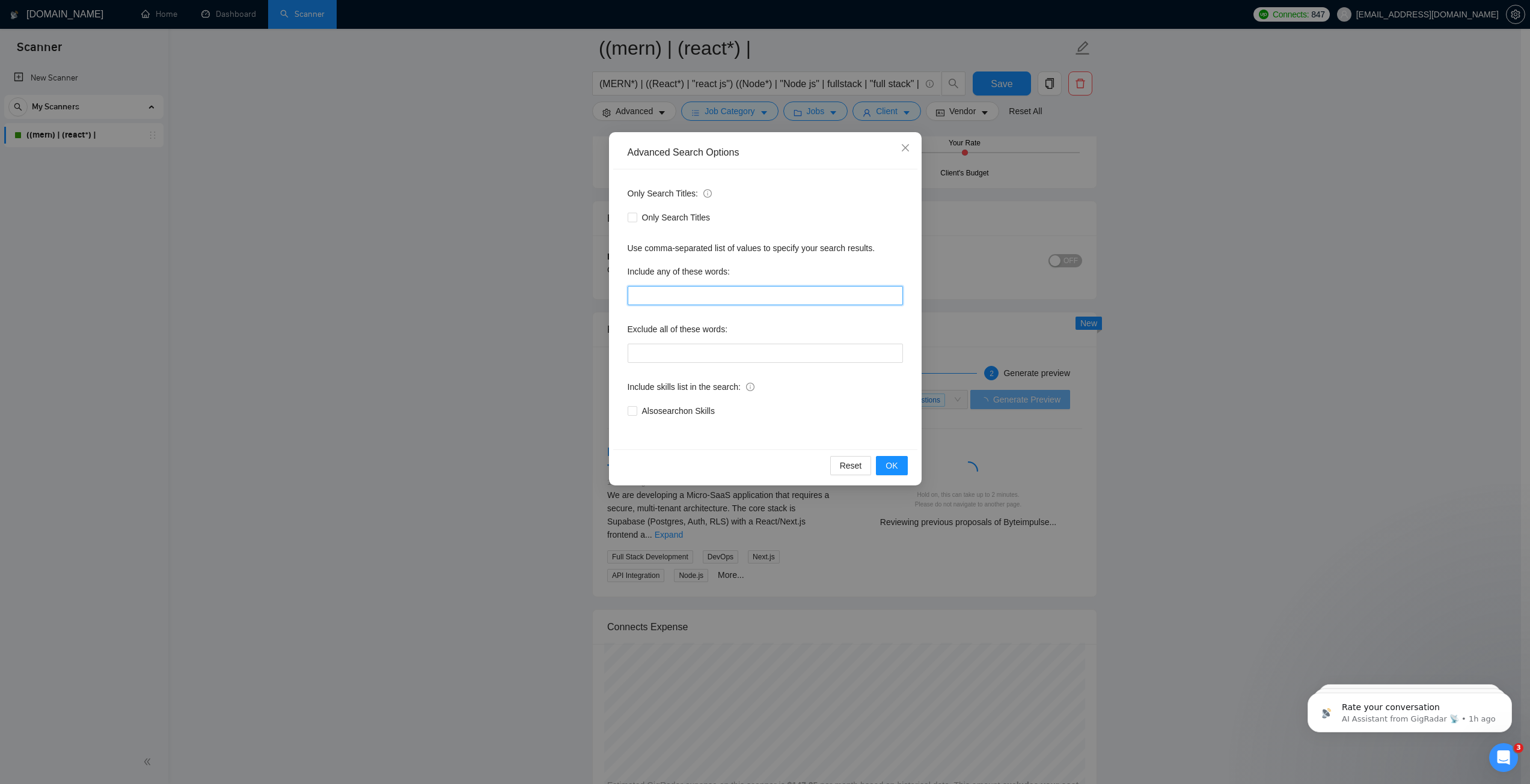
click at [679, 293] on input "text" at bounding box center [765, 296] width 275 height 19
click at [667, 358] on input "text" at bounding box center [765, 353] width 275 height 19
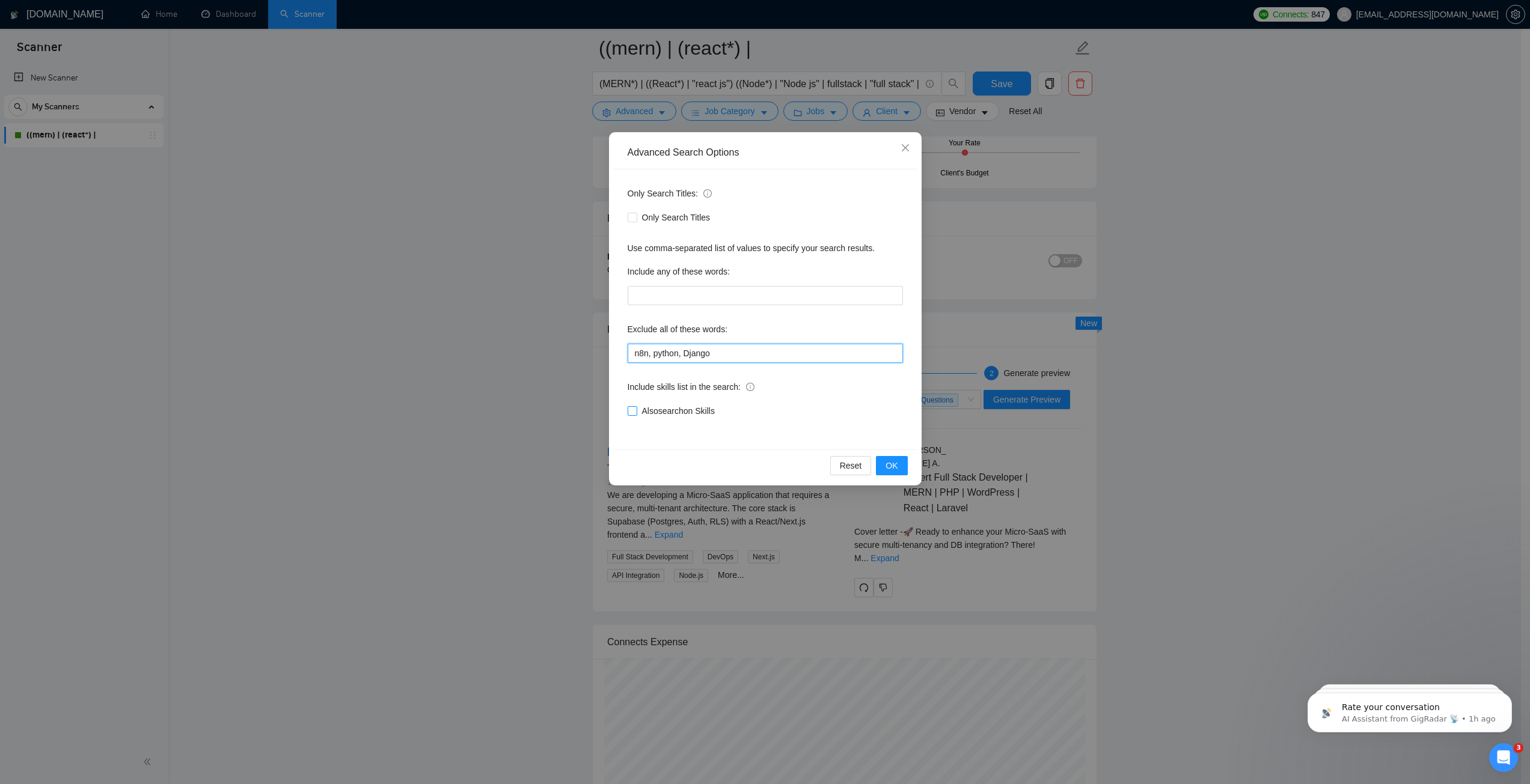
type input "n8n, python, Django"
click at [696, 412] on span "Also search on Skills" at bounding box center [678, 411] width 82 height 14
click at [636, 412] on input "Also search on Skills" at bounding box center [631, 410] width 8 height 8
checkbox input "true"
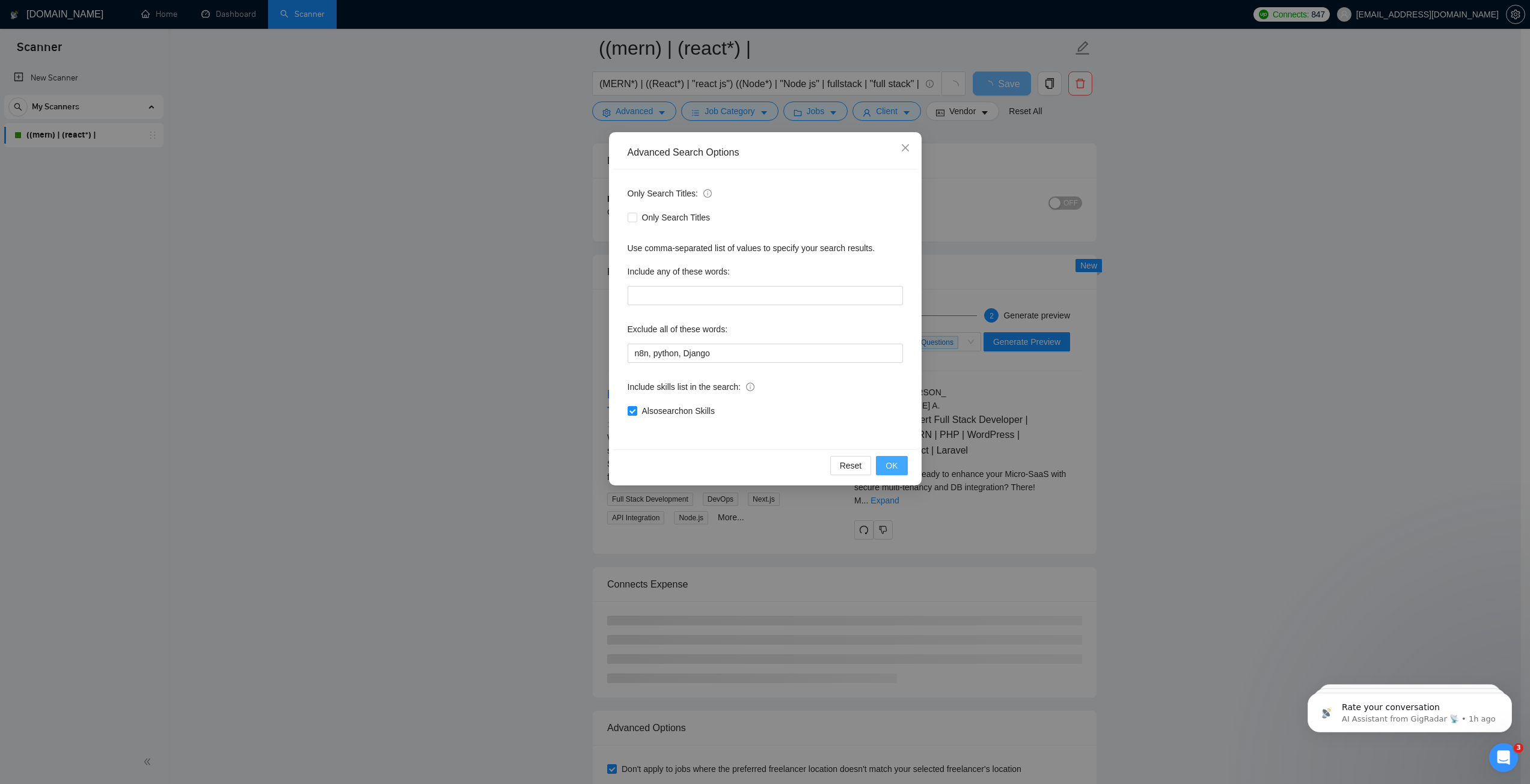
click at [887, 459] on button "OK" at bounding box center [891, 466] width 32 height 19
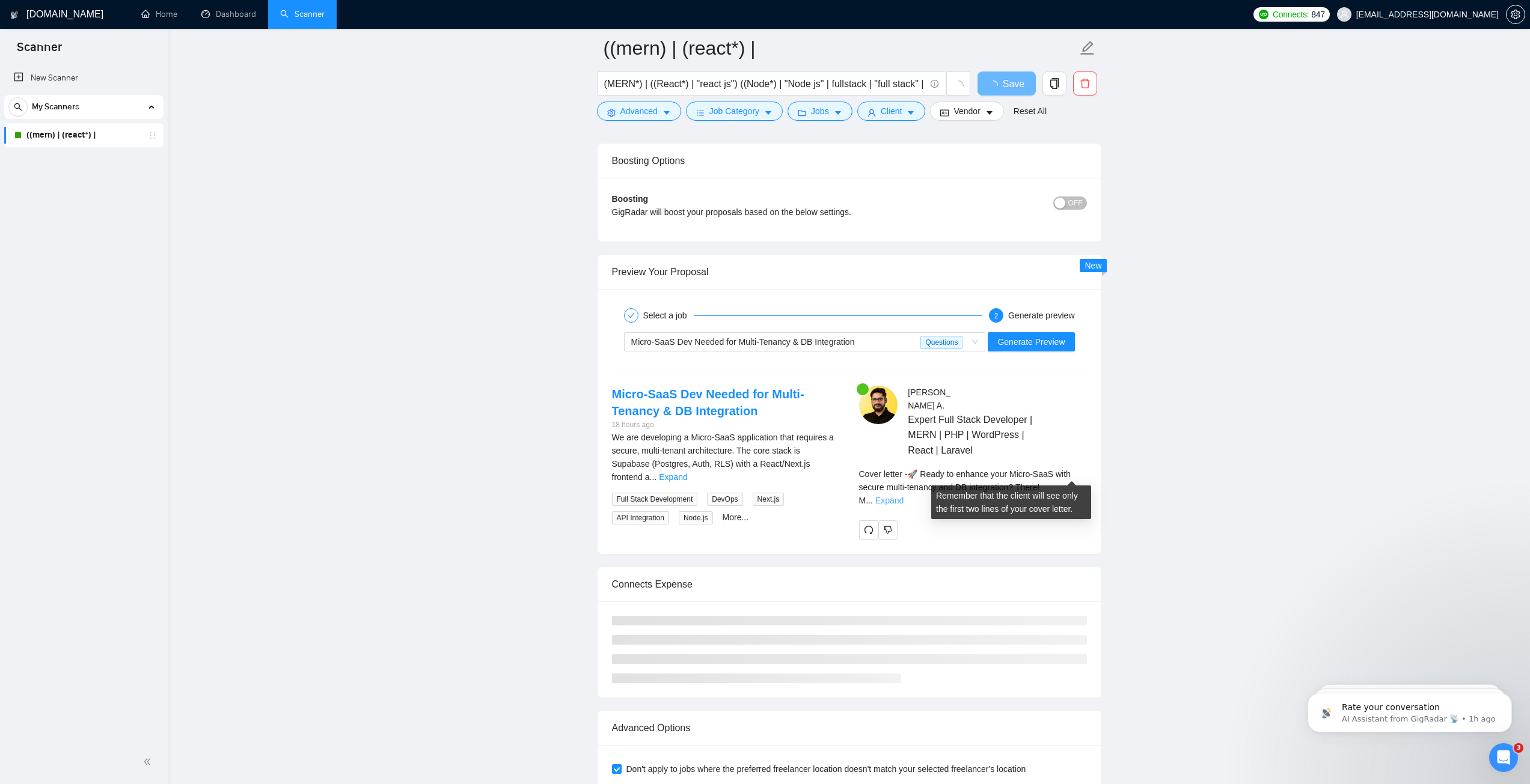
click at [903, 496] on link "Expand" at bounding box center [889, 500] width 28 height 10
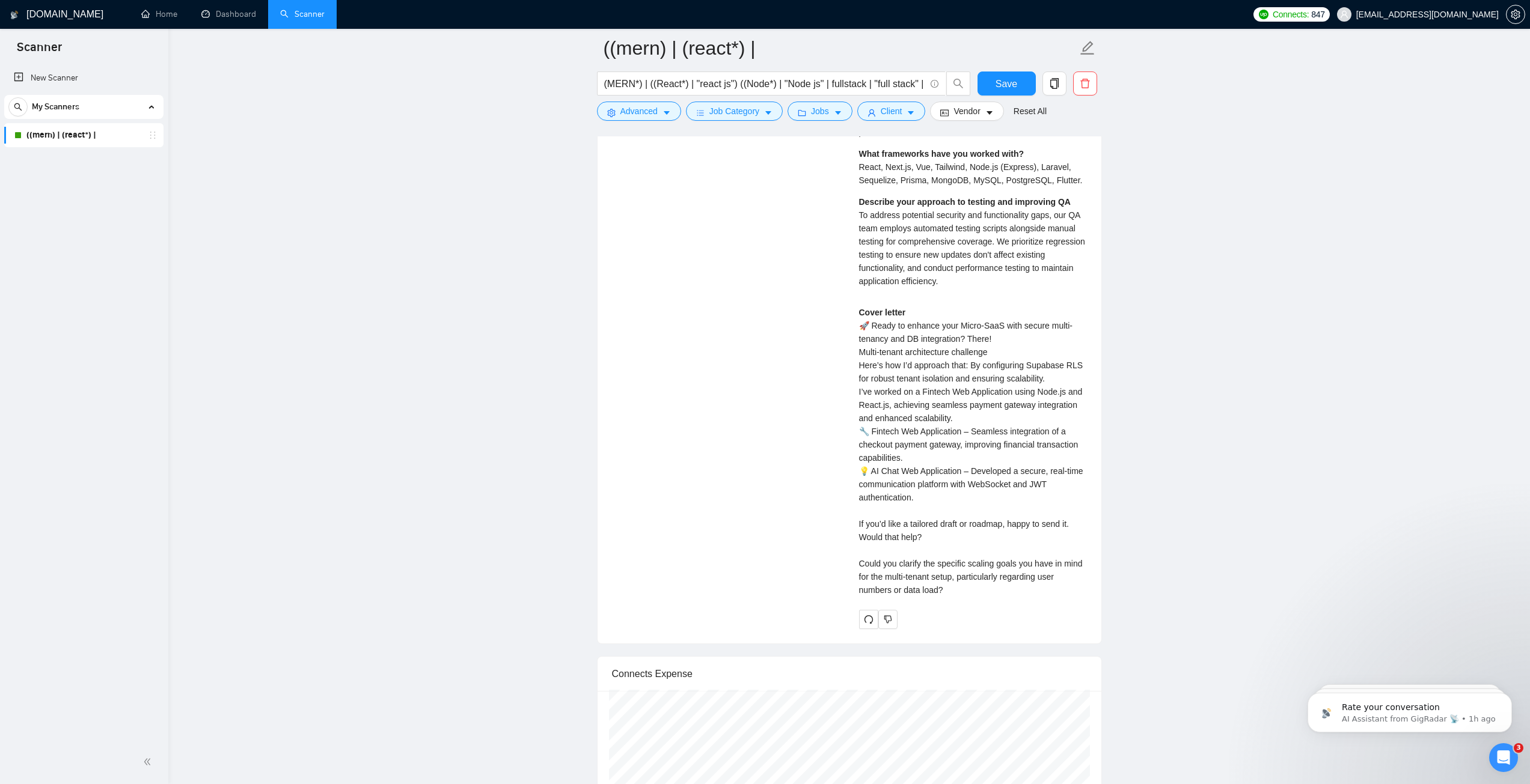
scroll to position [2787, 0]
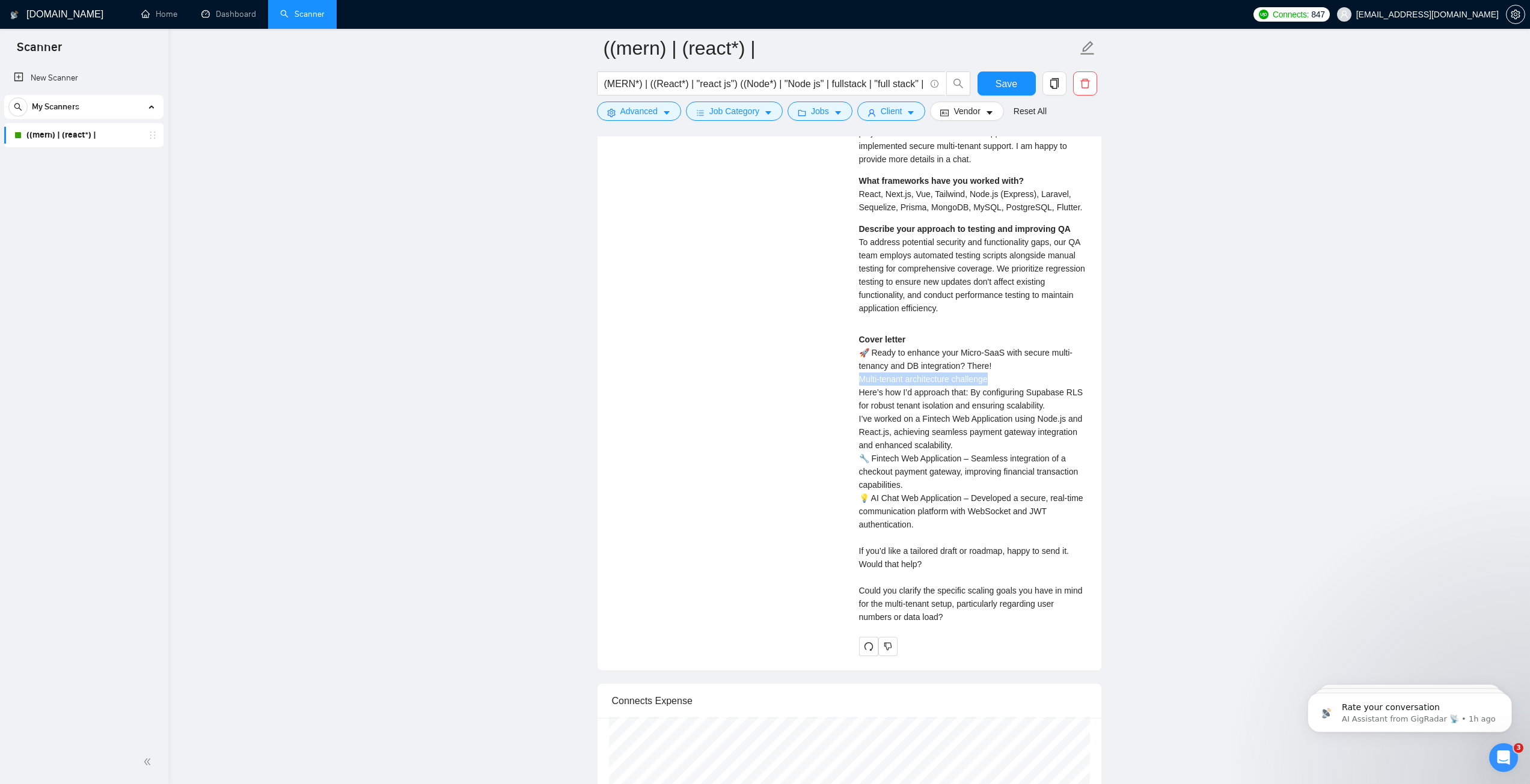
drag, startPoint x: 860, startPoint y: 369, endPoint x: 1002, endPoint y: 370, distance: 142.0
click at [1002, 370] on div "Cover letter 🚀 Ready to enhance your Micro-SaaS with secure multi-tenancy and D…" at bounding box center [973, 479] width 228 height 291
drag, startPoint x: 893, startPoint y: 382, endPoint x: 1073, endPoint y: 382, distance: 180.0
click at [1073, 382] on div "Cover letter 🚀 Ready to enhance your Micro-SaaS with secure multi-tenancy and D…" at bounding box center [973, 479] width 228 height 291
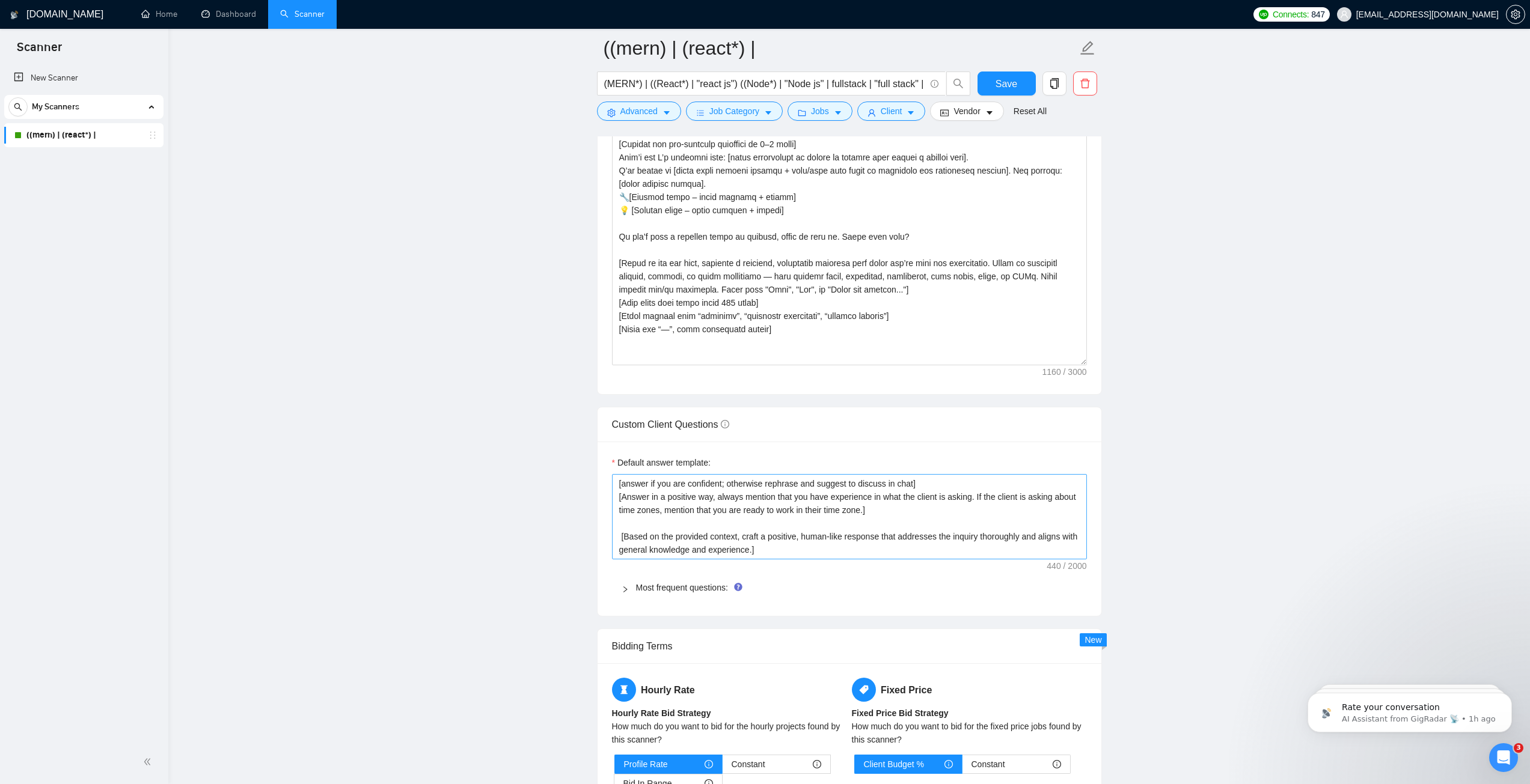
scroll to position [1225, 0]
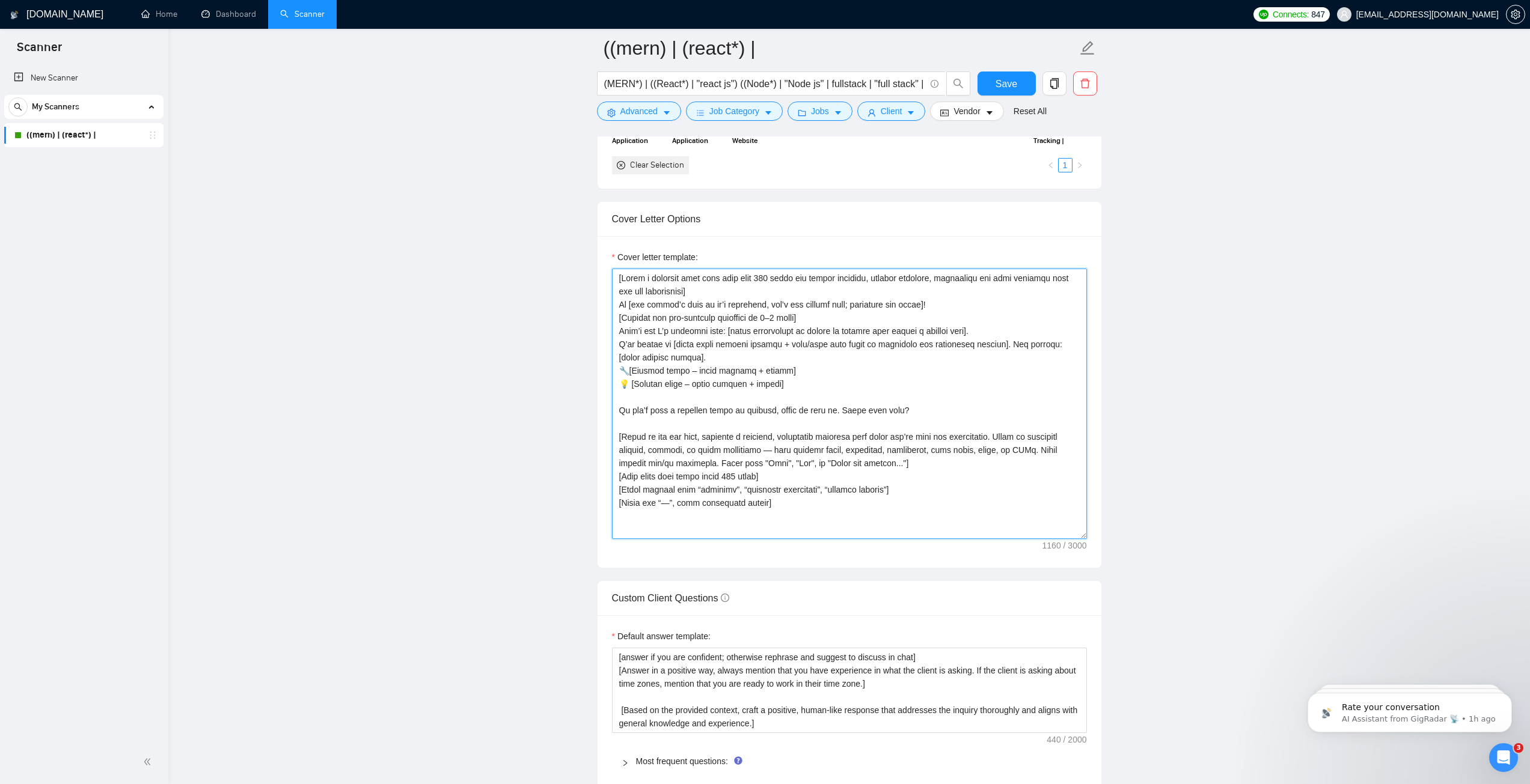
click at [797, 513] on textarea "Cover letter template:" at bounding box center [849, 404] width 475 height 270
paste textarea "[Include at least one small insight from client’s post] [Avoid overexplaining t…"
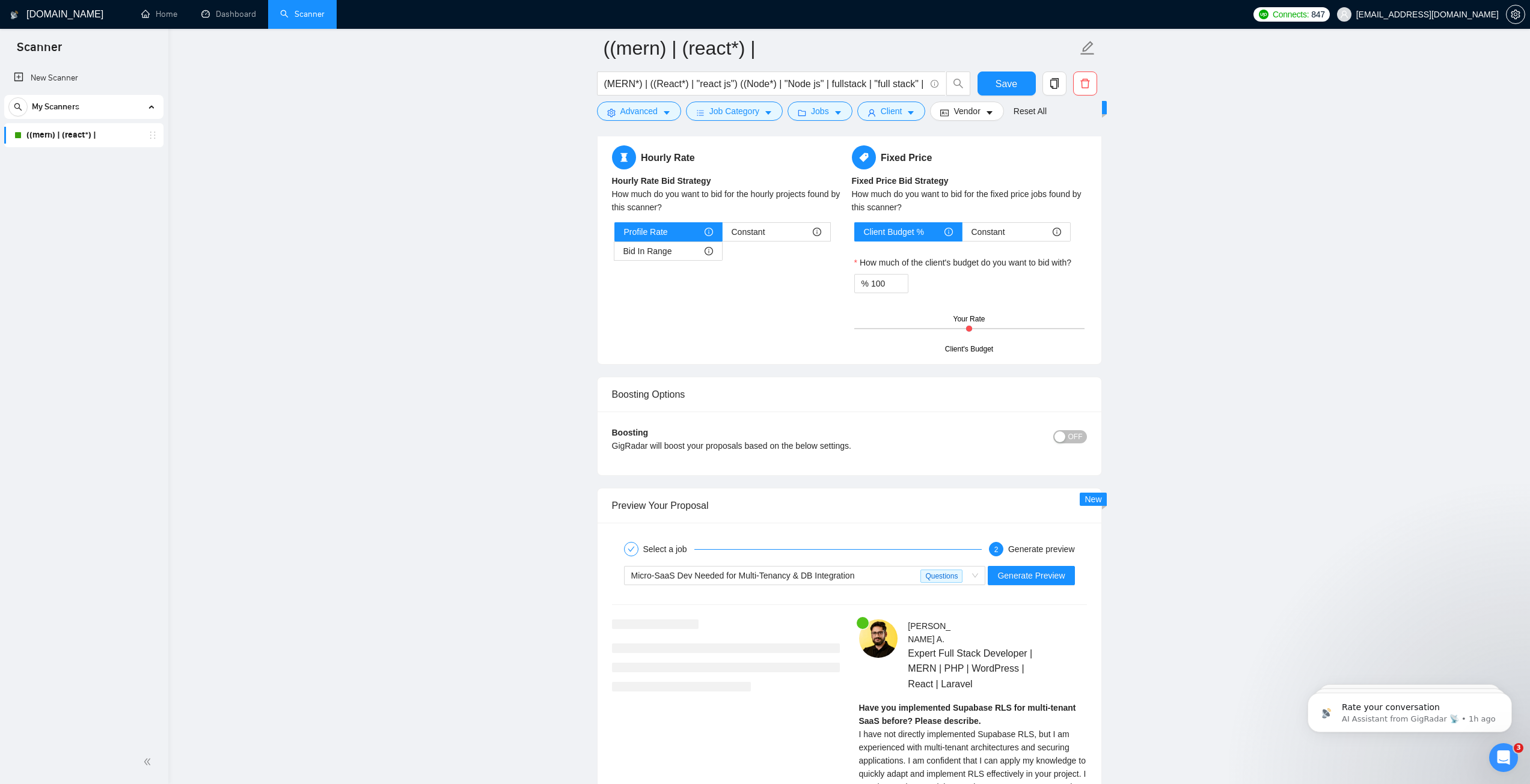
scroll to position [1946, 0]
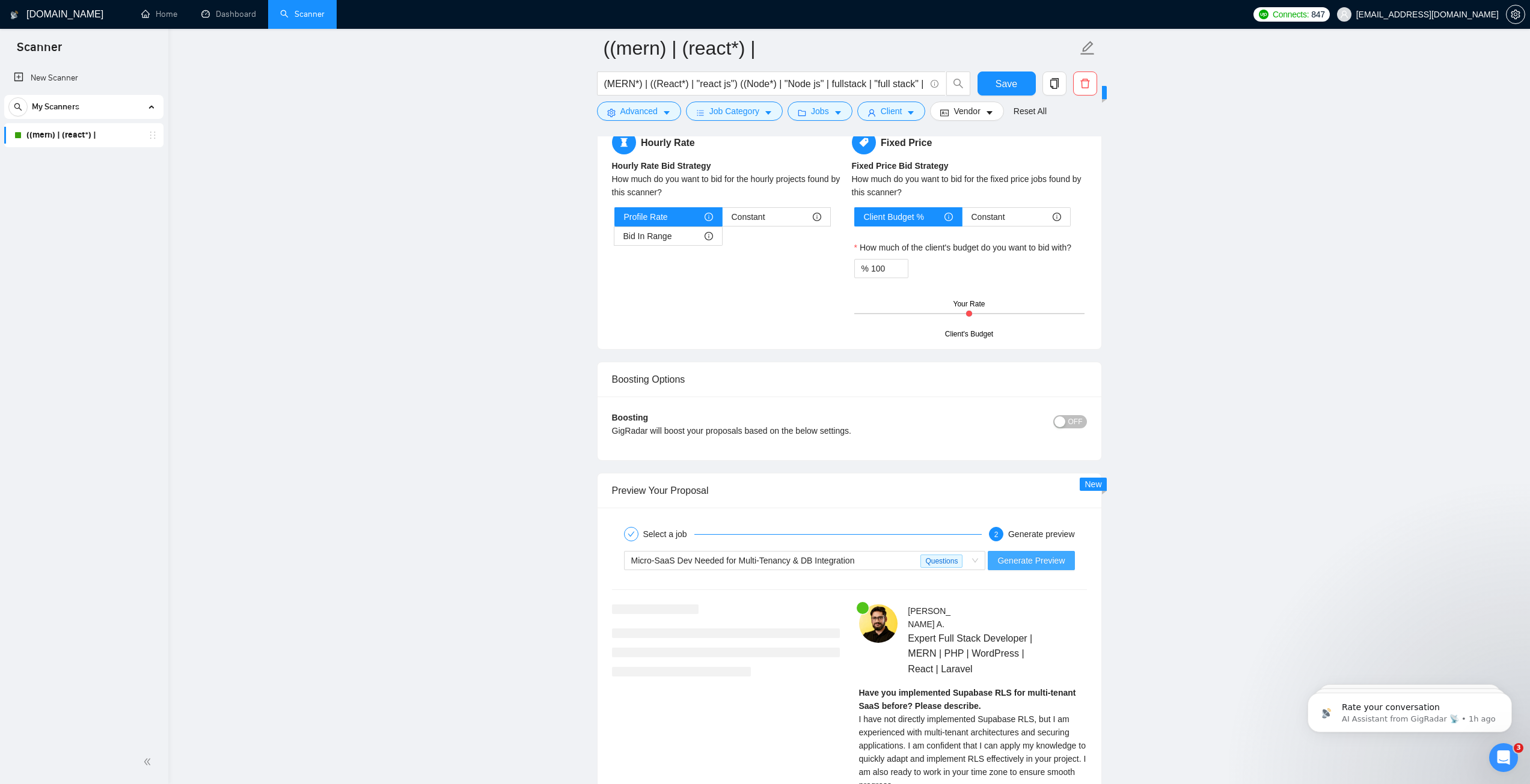
type textarea "[Lorem i dolorsit amet cons adip elit 091 seddo eiu tempor incididu, utlabor et…"
click at [1024, 562] on span "Generate Preview" at bounding box center [1031, 560] width 68 height 14
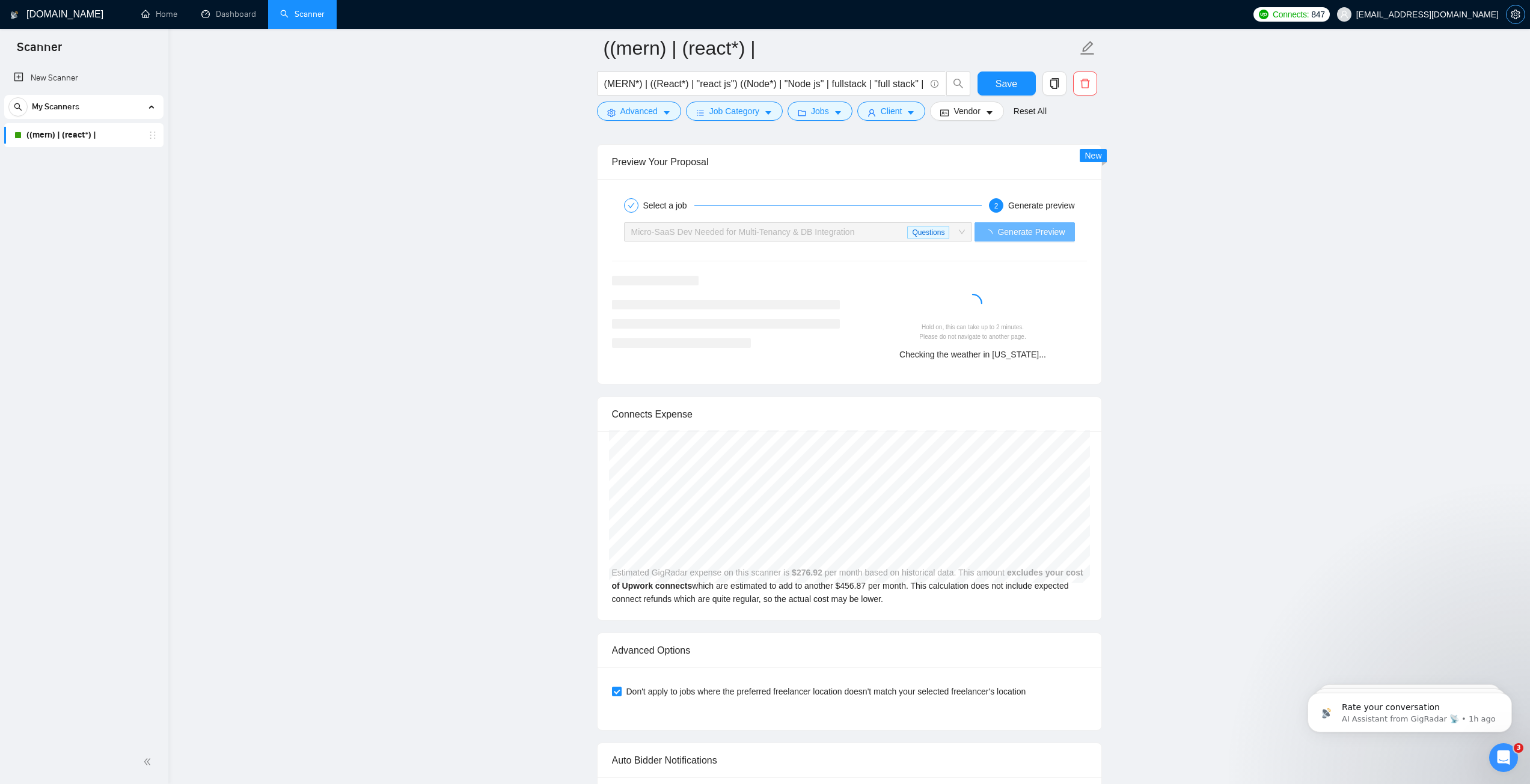
scroll to position [2306, 0]
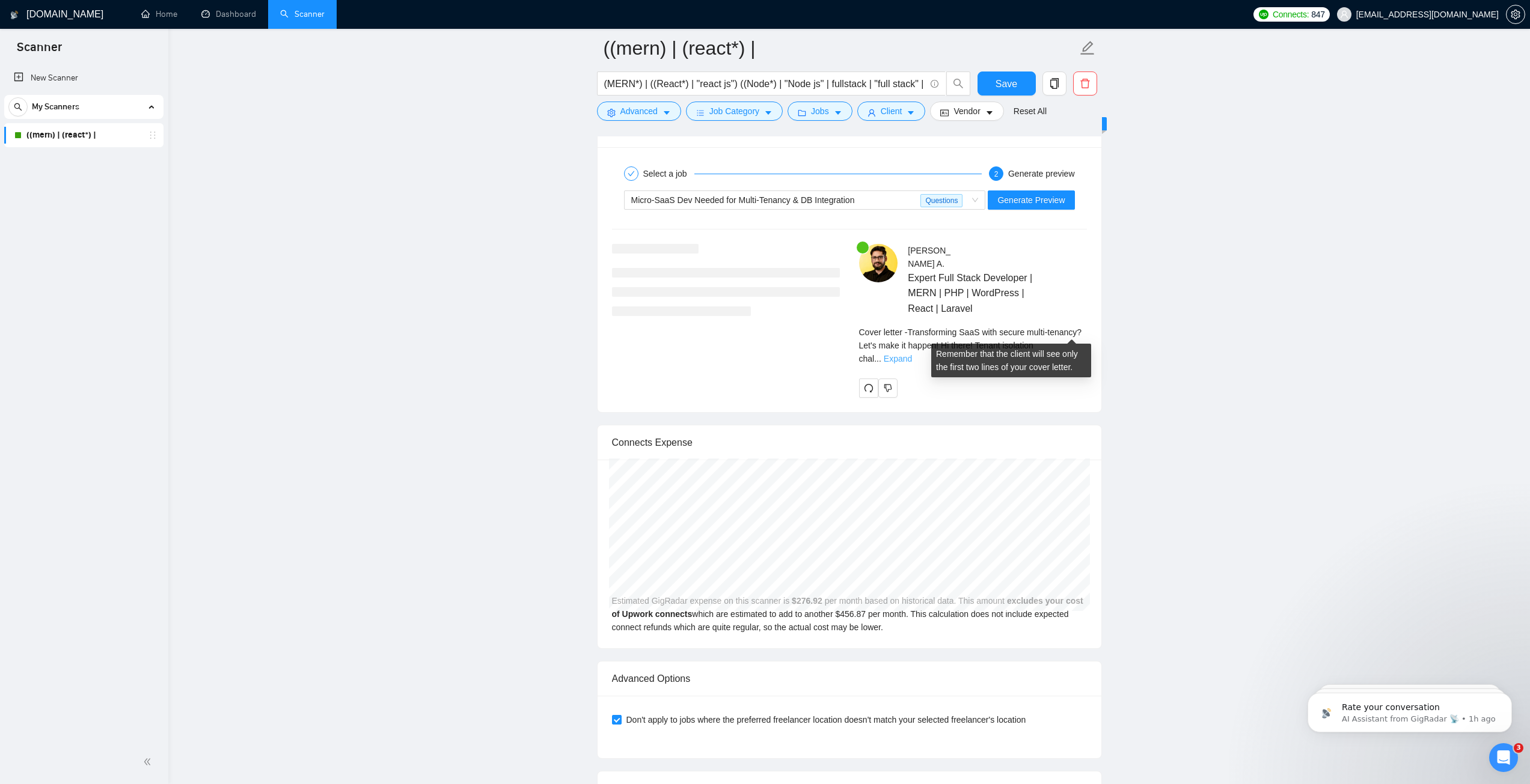
click at [912, 354] on link "Expand" at bounding box center [898, 358] width 28 height 10
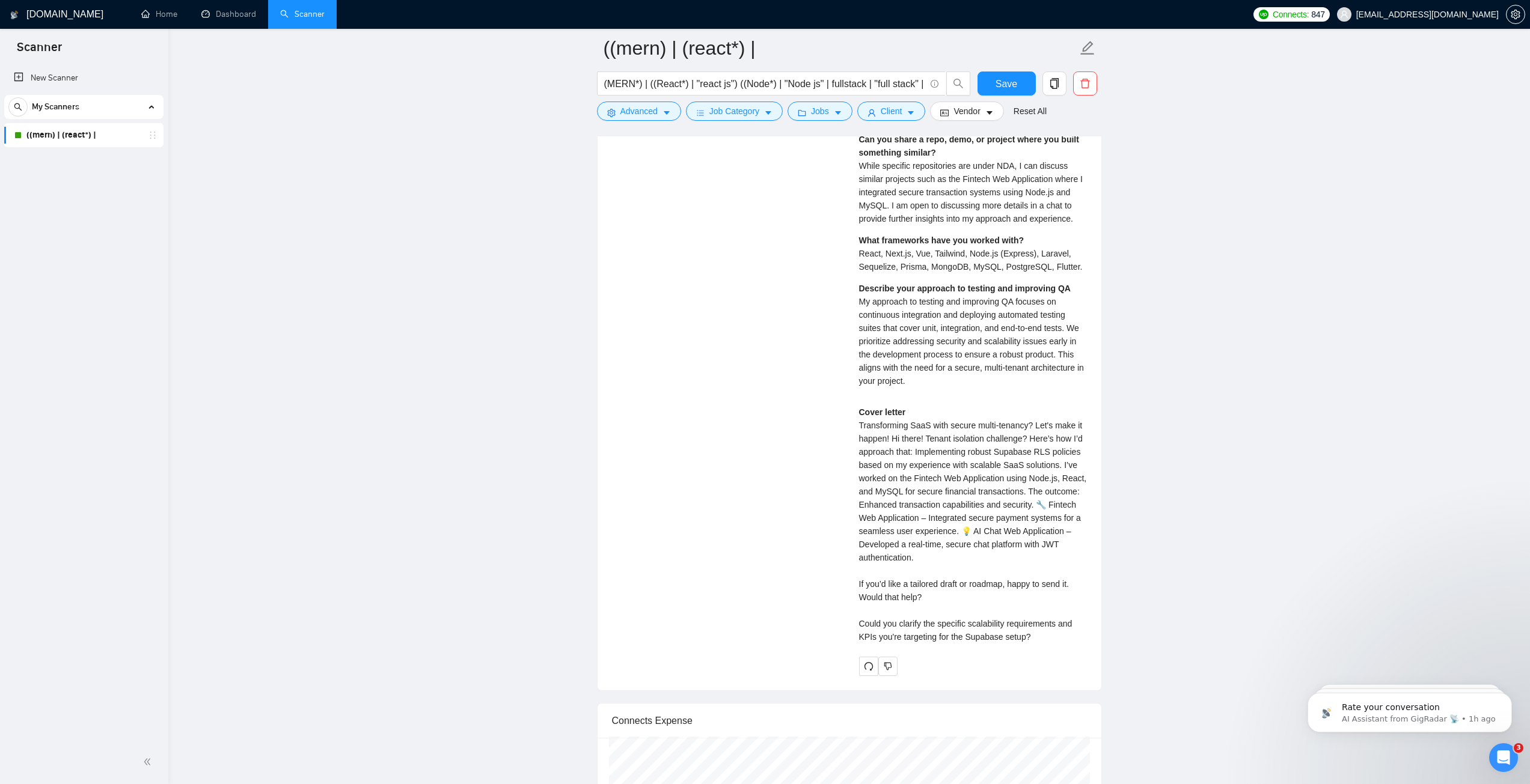
scroll to position [2607, 0]
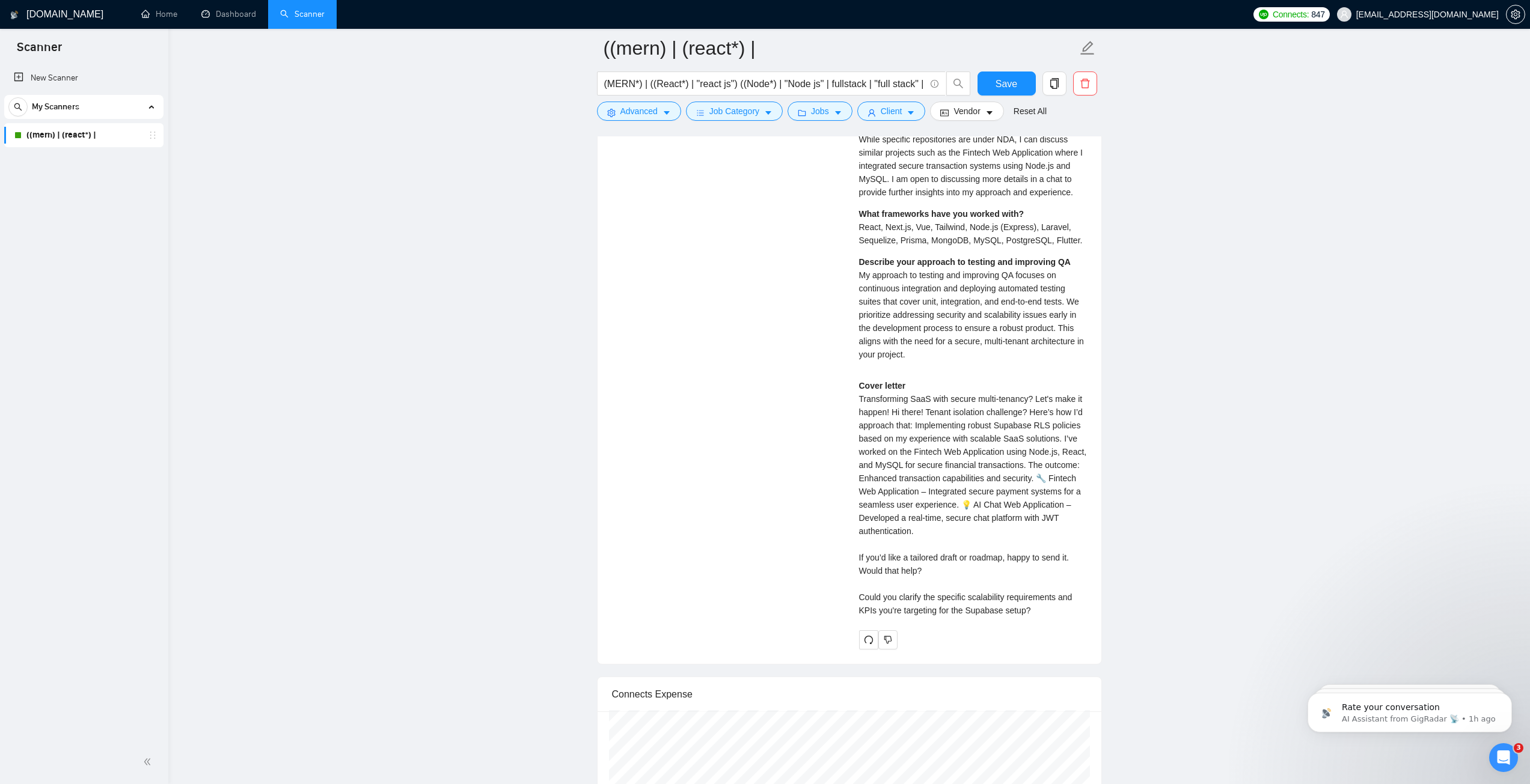
click at [811, 336] on div "[PERSON_NAME] Expert Full Stack Developer | MERN | PHP | WordPress | React | La…" at bounding box center [849, 242] width 494 height 813
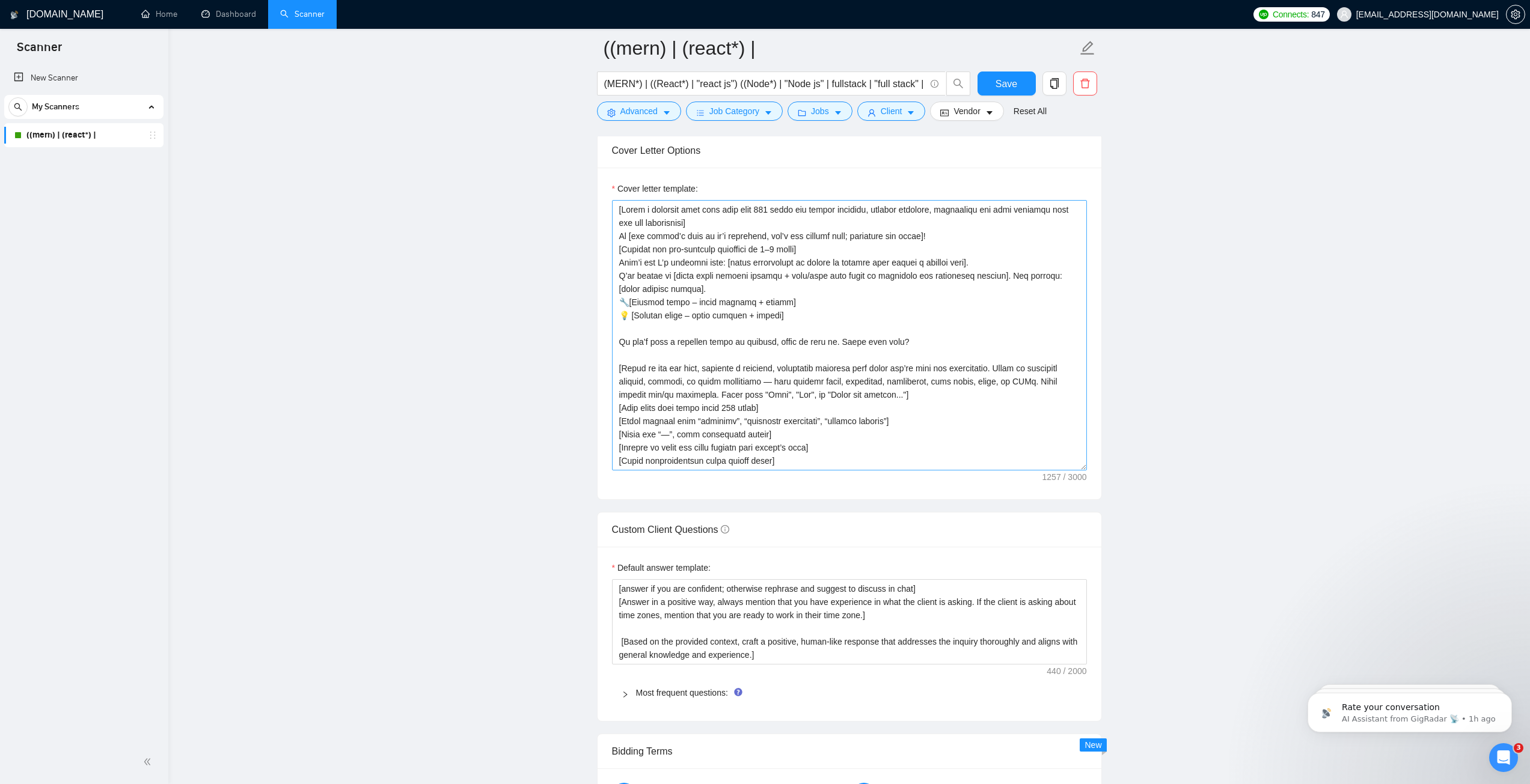
scroll to position [1272, 0]
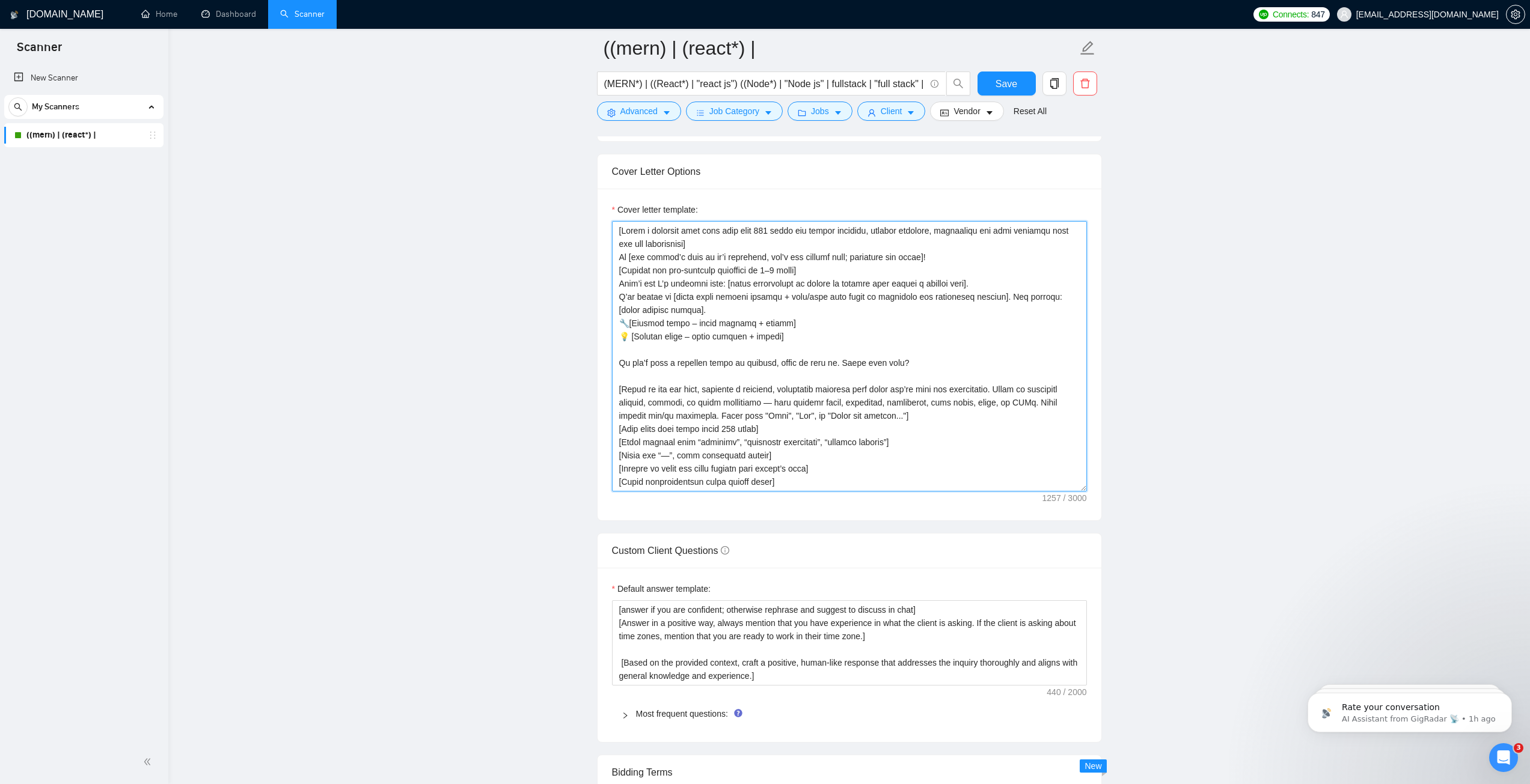
click at [642, 235] on textarea "Cover letter template:" at bounding box center [849, 356] width 475 height 270
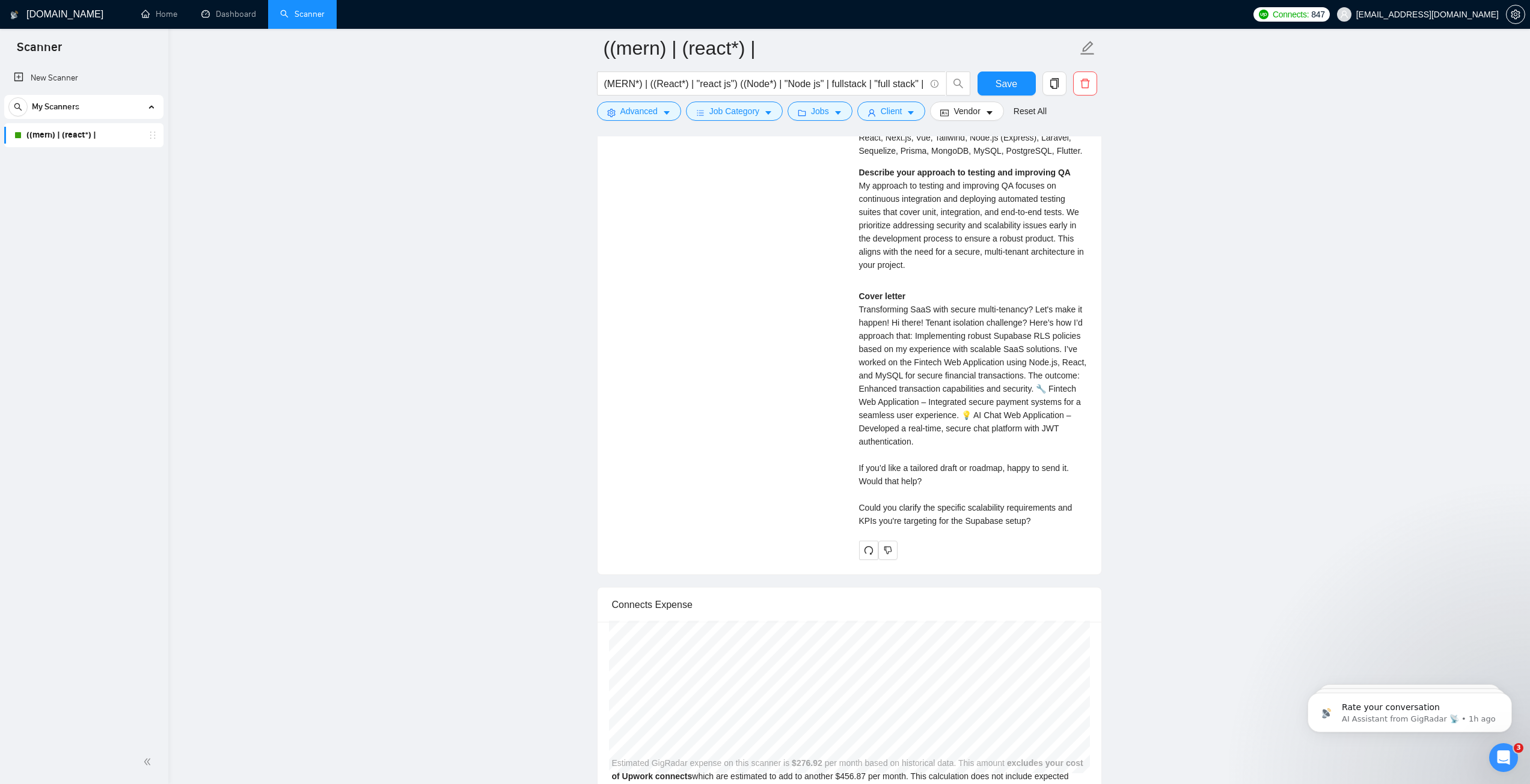
scroll to position [2895, 0]
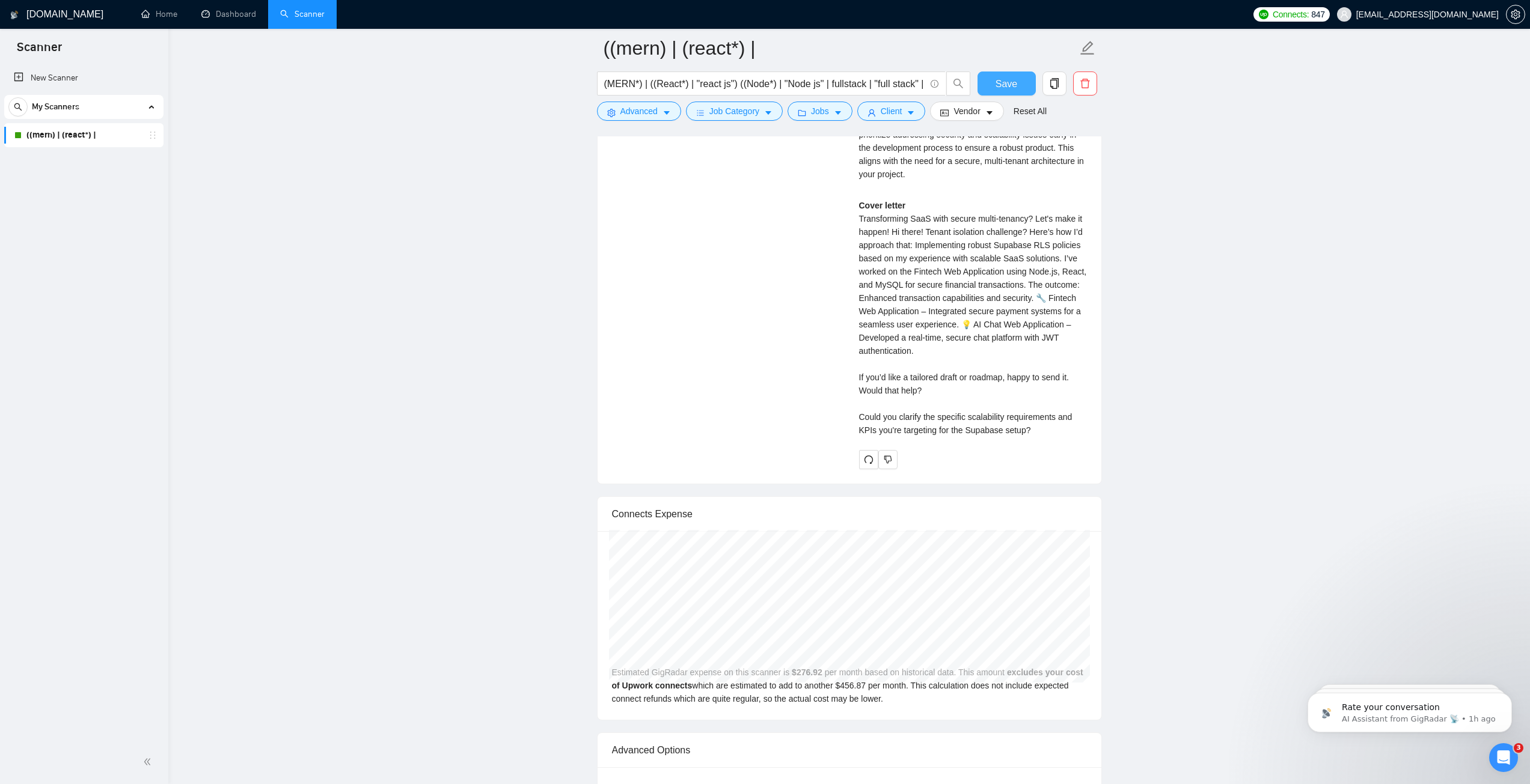
click at [999, 84] on span "Save" at bounding box center [1006, 84] width 22 height 15
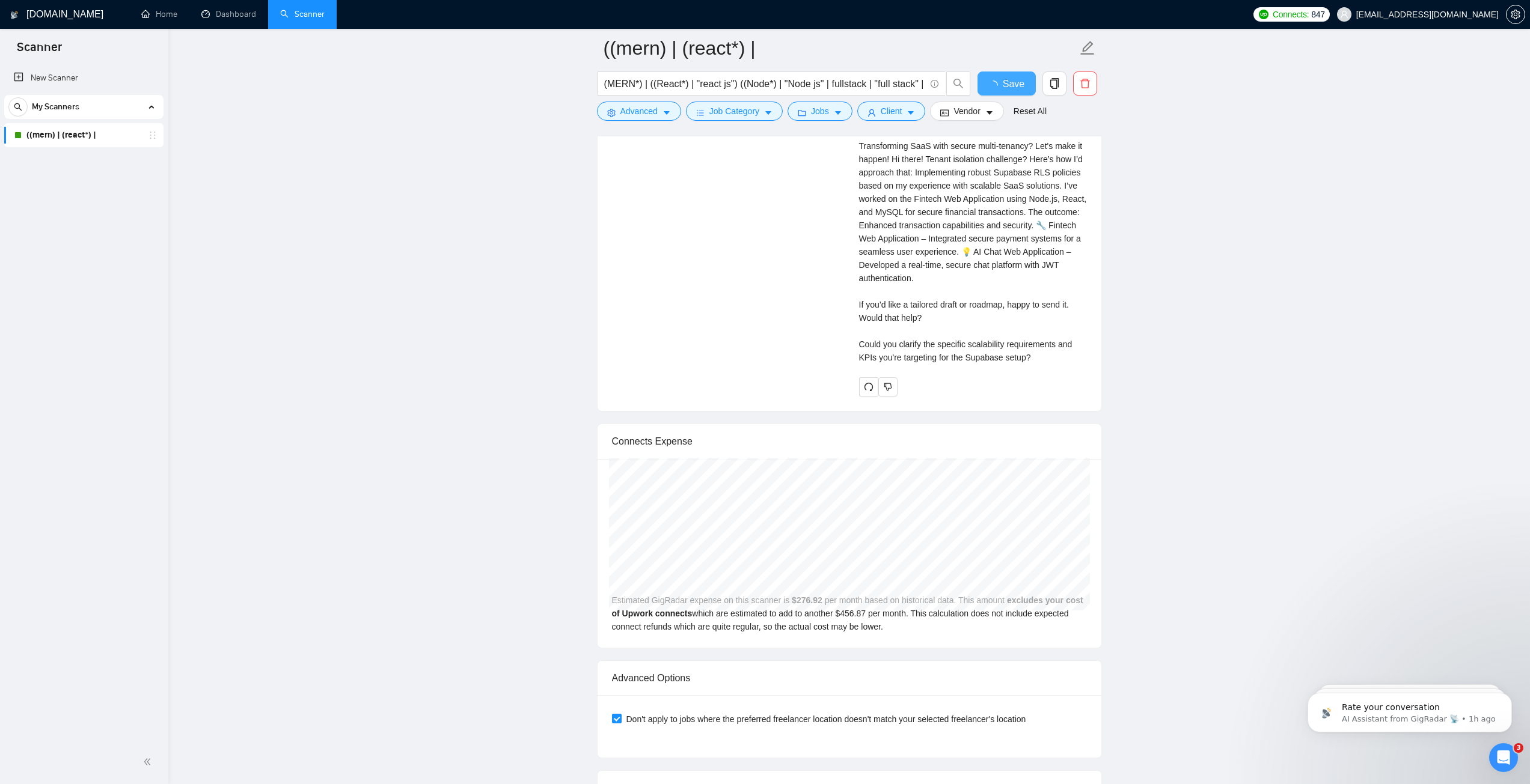
checkbox input "true"
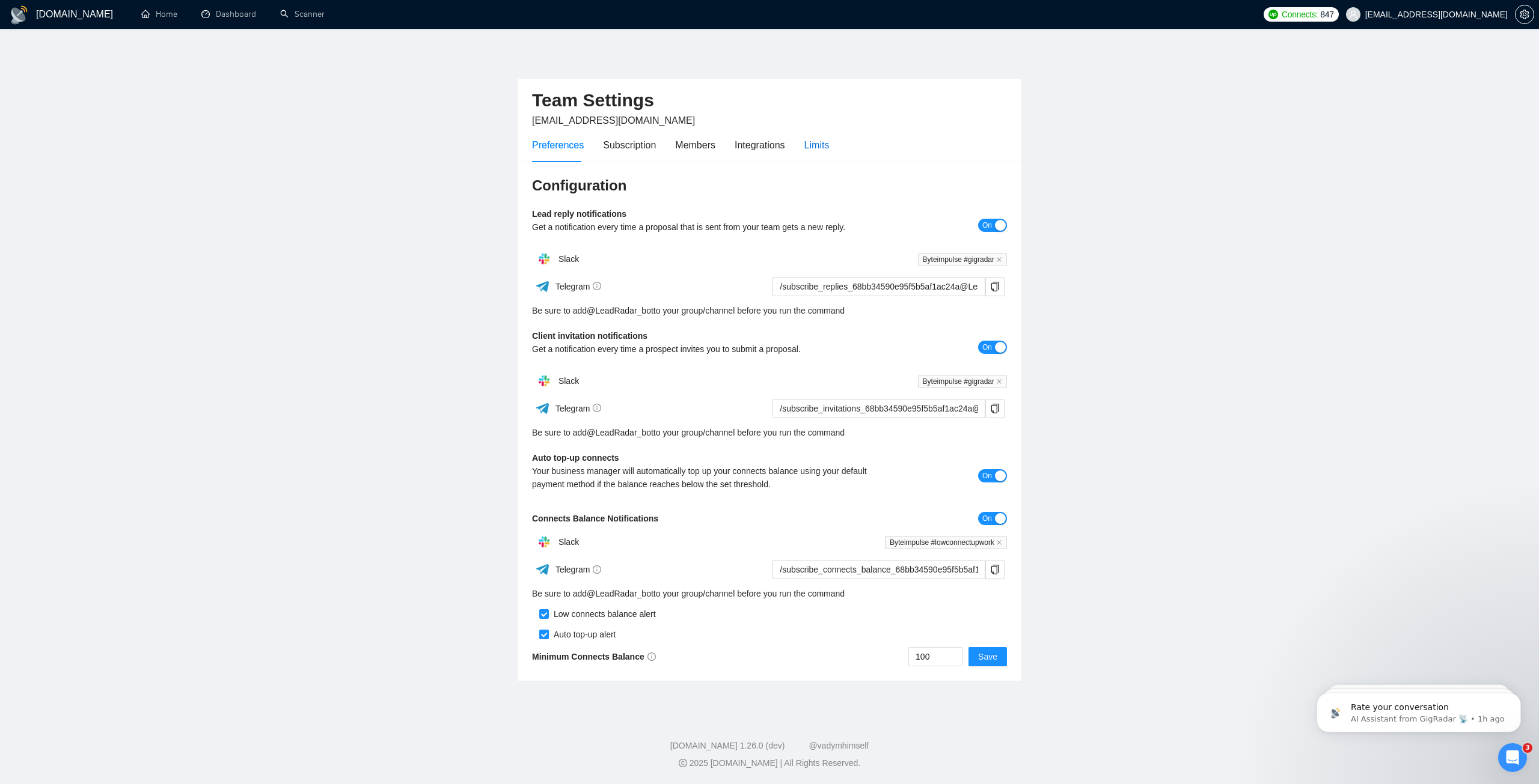
click at [818, 150] on div "Limits" at bounding box center [816, 145] width 25 height 15
